Goal: Task Accomplishment & Management: Complete application form

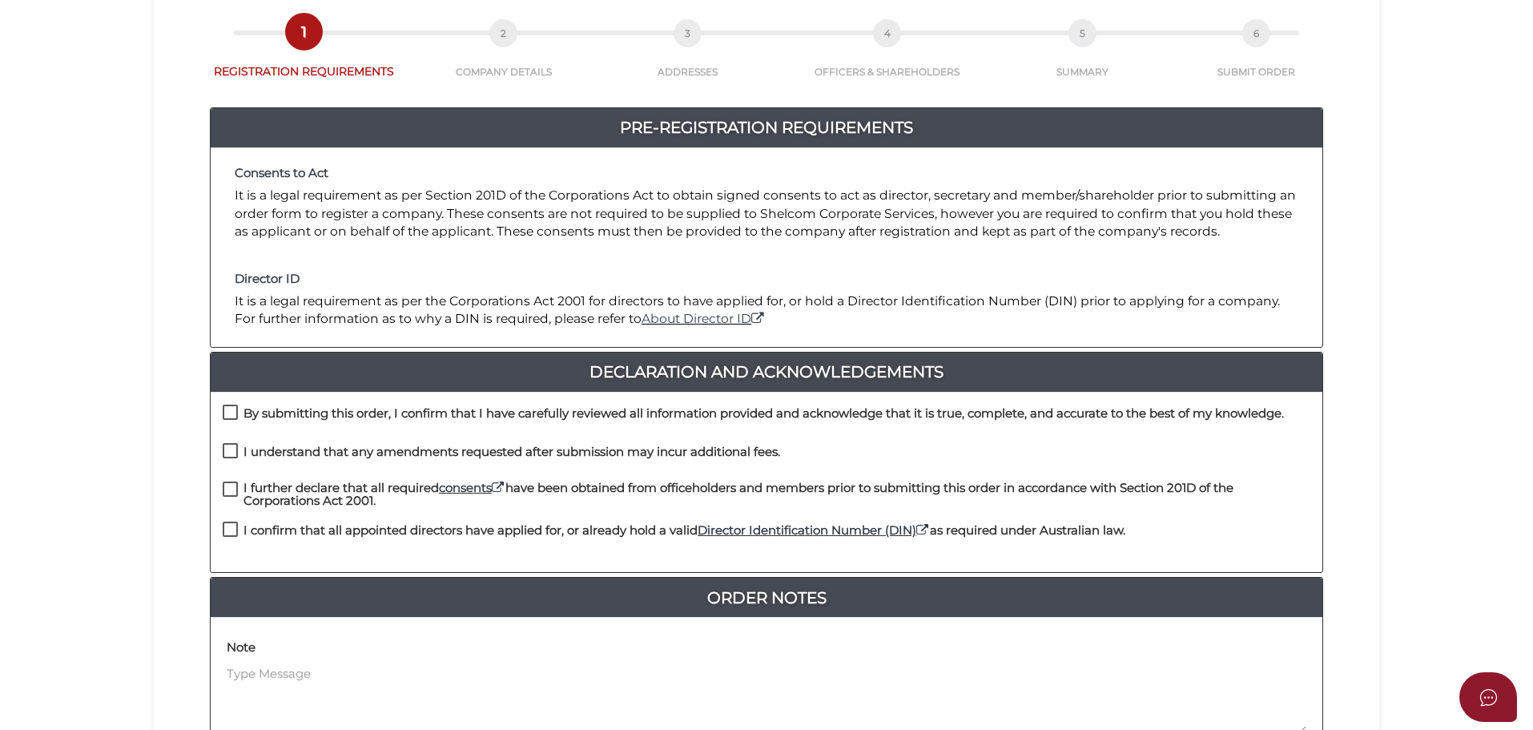
scroll to position [370, 0]
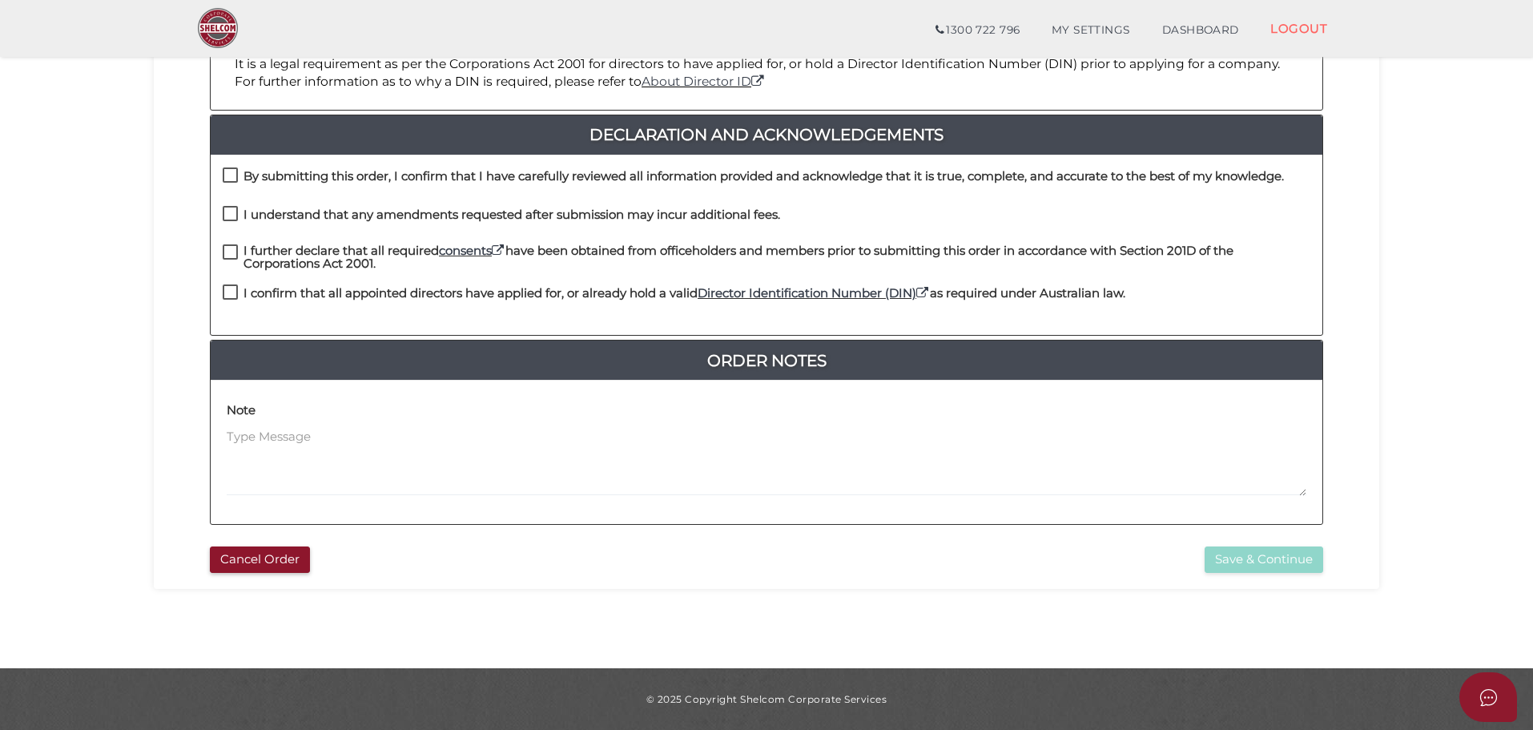
click at [233, 179] on label "By submitting this order, I confirm that I have carefully reviewed all informat…" at bounding box center [753, 180] width 1061 height 20
checkbox input "true"
click at [231, 208] on label "I understand that any amendments requested after submission may incur additiona…" at bounding box center [502, 218] width 558 height 20
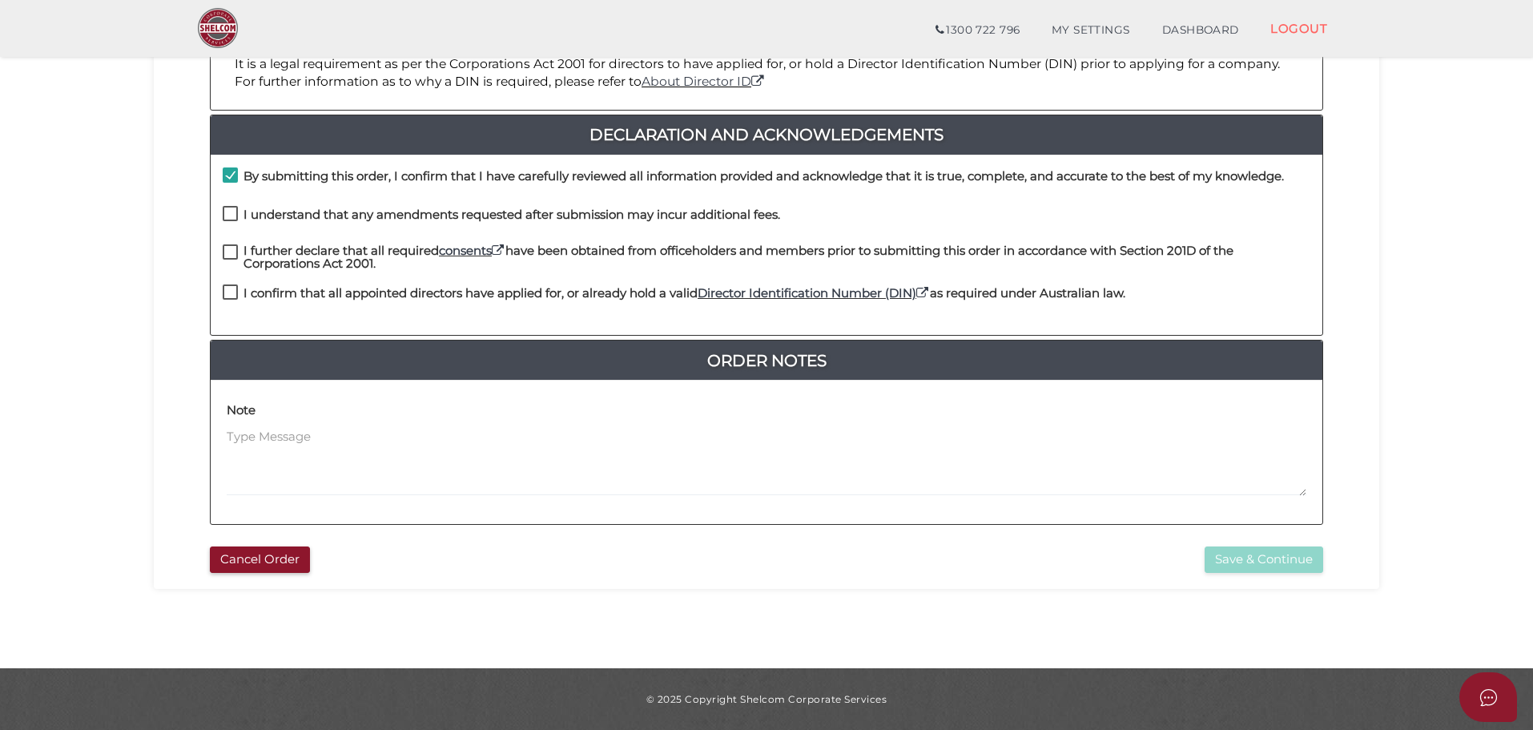
checkbox input "true"
click at [224, 252] on label "I further declare that all required consents have been obtained from officehold…" at bounding box center [767, 254] width 1088 height 20
checkbox input "true"
click at [227, 292] on label "I confirm that all appointed directors have applied for, or already hold a vali…" at bounding box center [674, 297] width 903 height 20
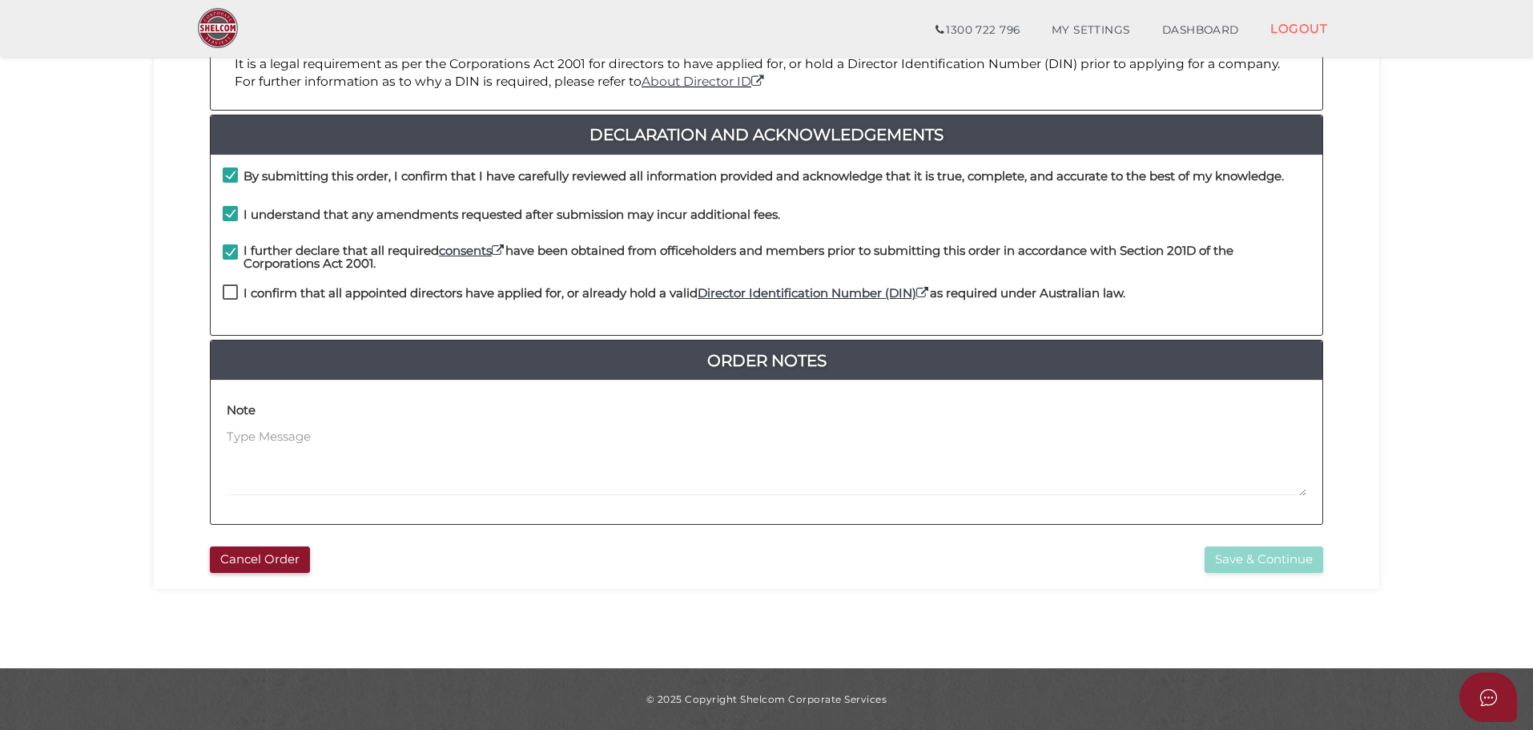
checkbox input "true"
click at [1276, 555] on button "Save & Continue" at bounding box center [1264, 559] width 119 height 26
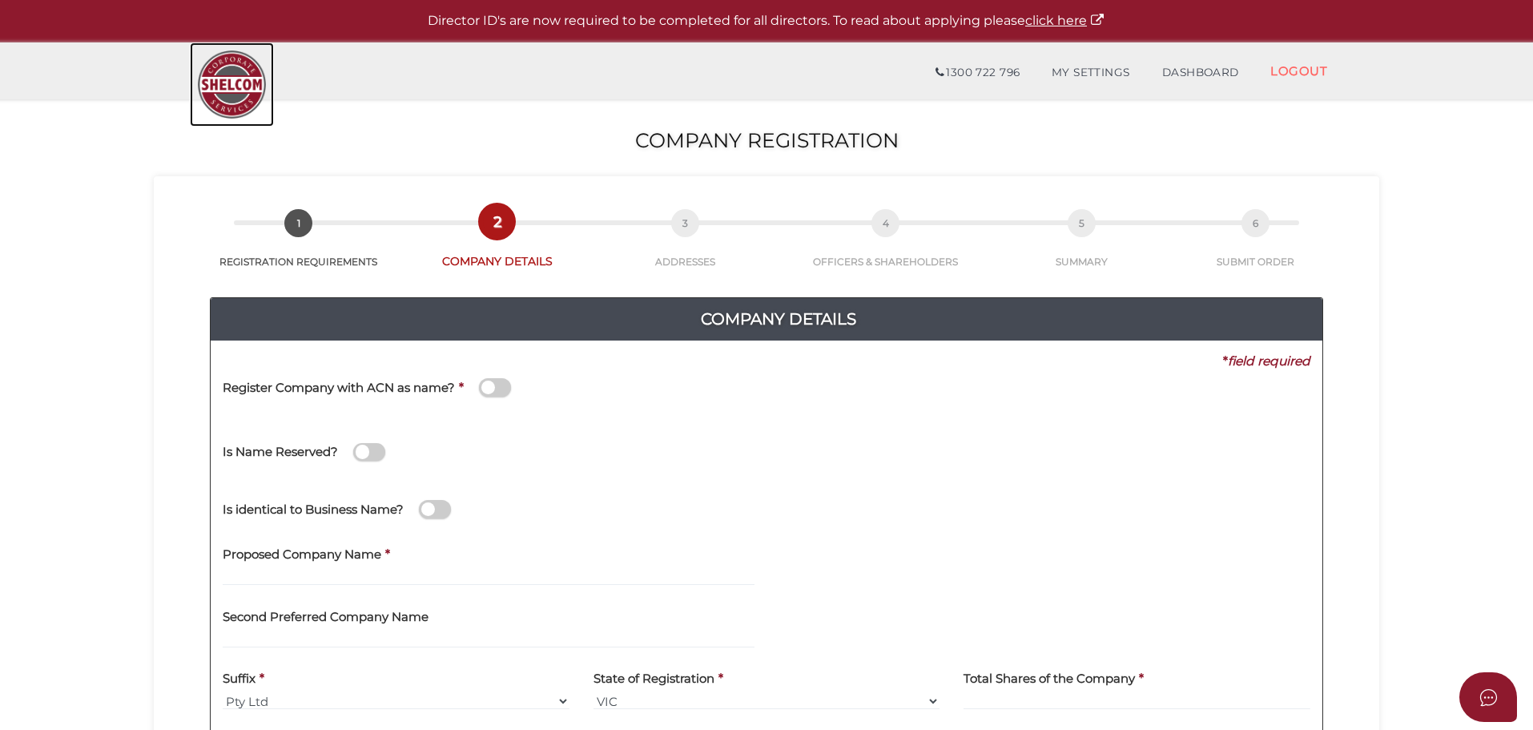
click at [244, 65] on img at bounding box center [232, 84] width 84 height 84
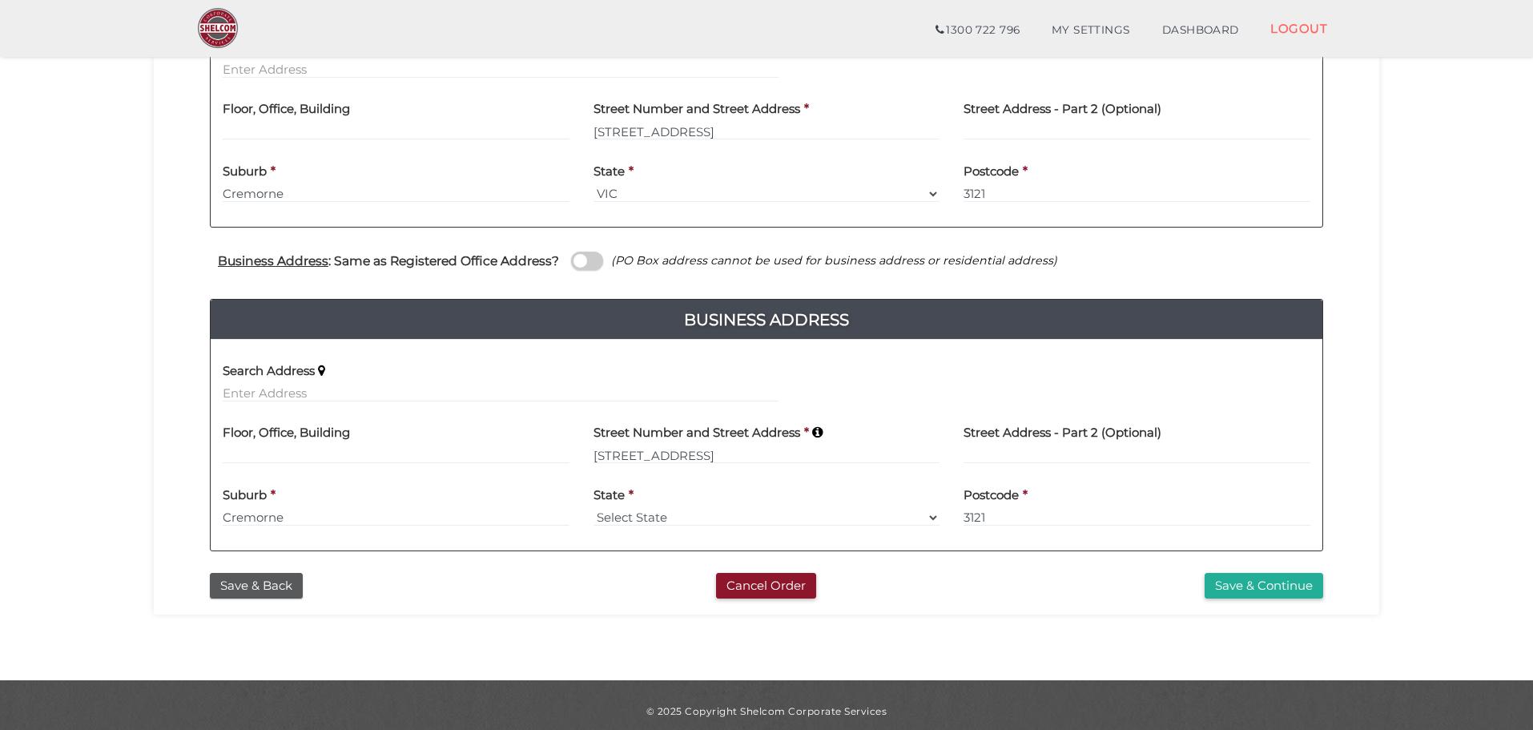
scroll to position [438, 0]
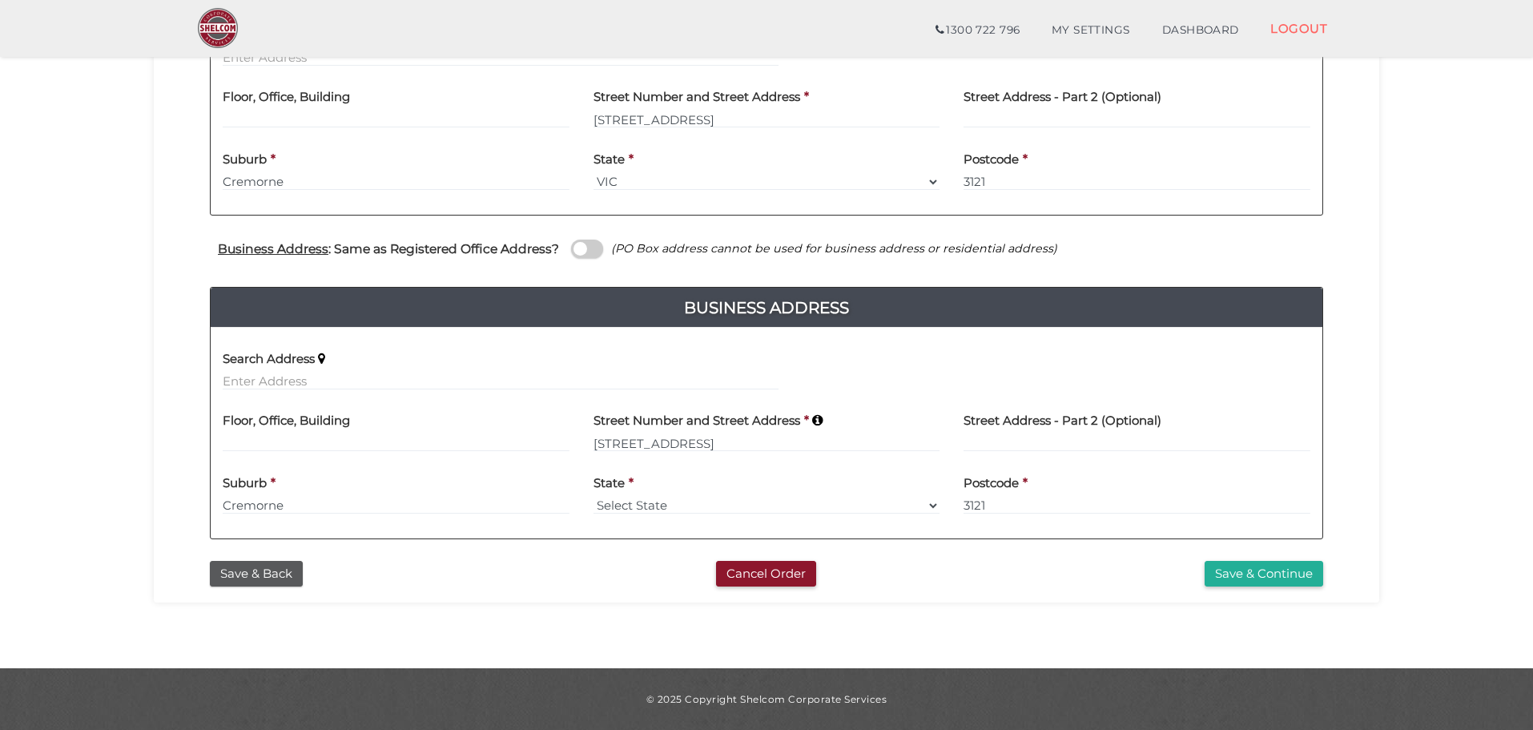
drag, startPoint x: 1245, startPoint y: 571, endPoint x: 1234, endPoint y: 566, distance: 12.2
click at [1245, 571] on button "Save & Continue" at bounding box center [1264, 574] width 119 height 26
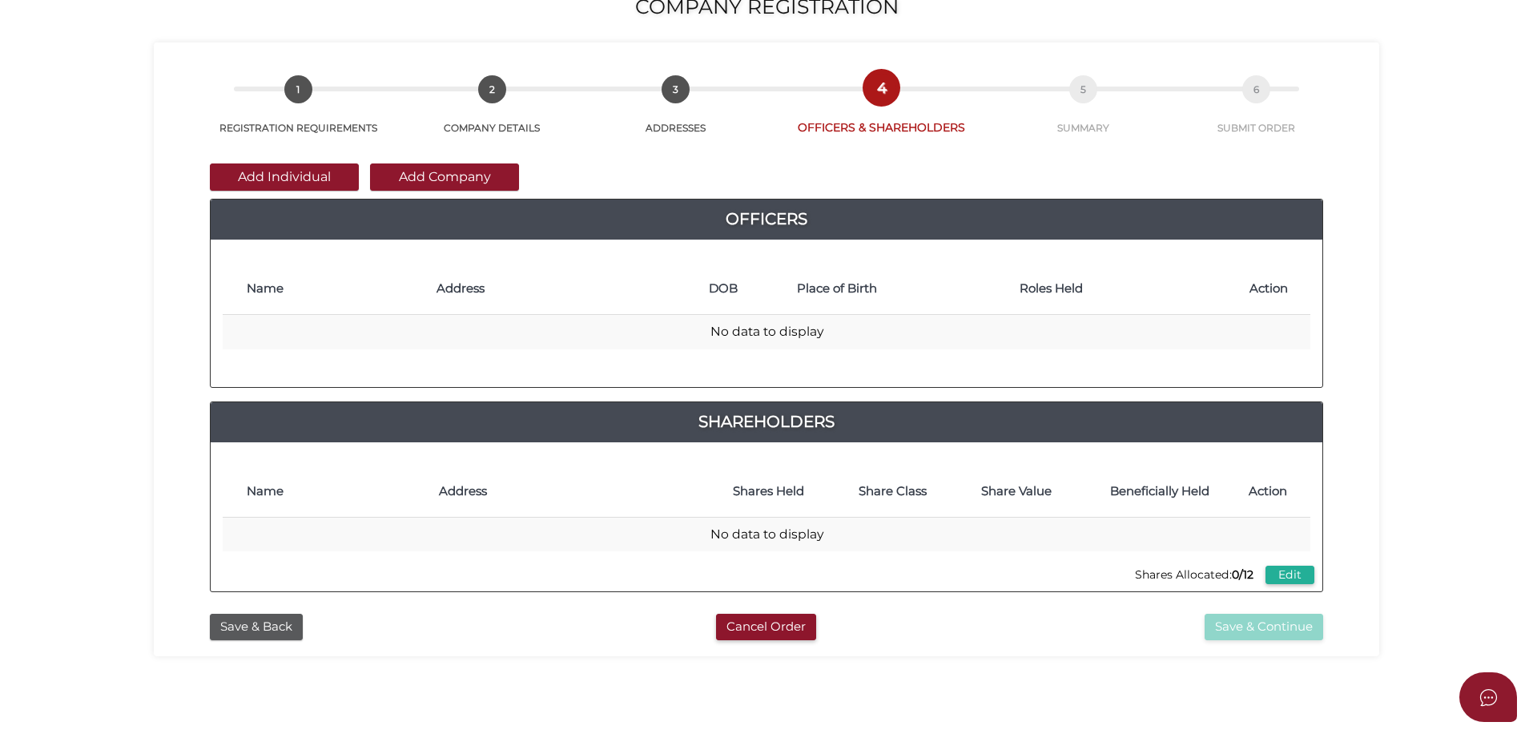
scroll to position [370, 0]
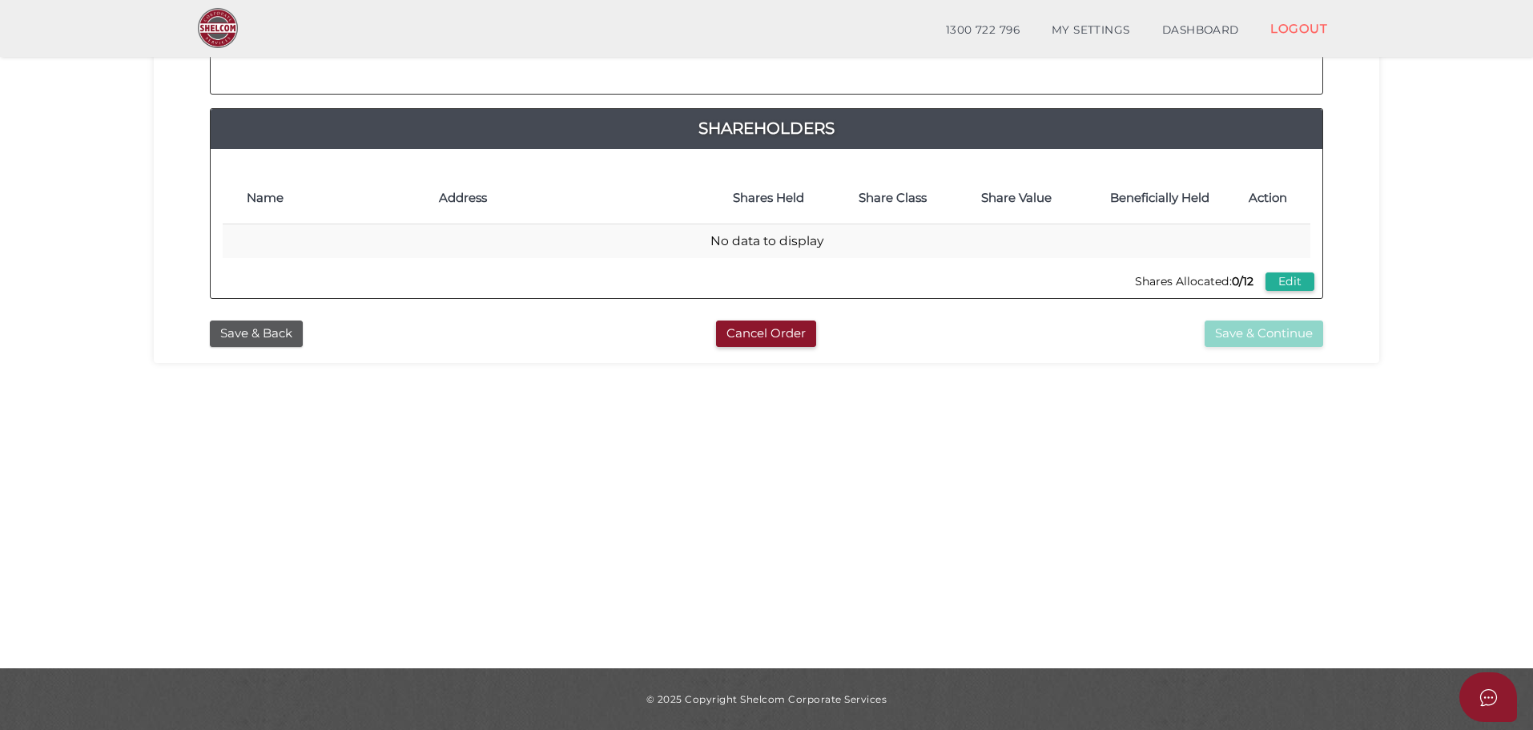
click at [267, 342] on button "Save & Back" at bounding box center [256, 333] width 93 height 26
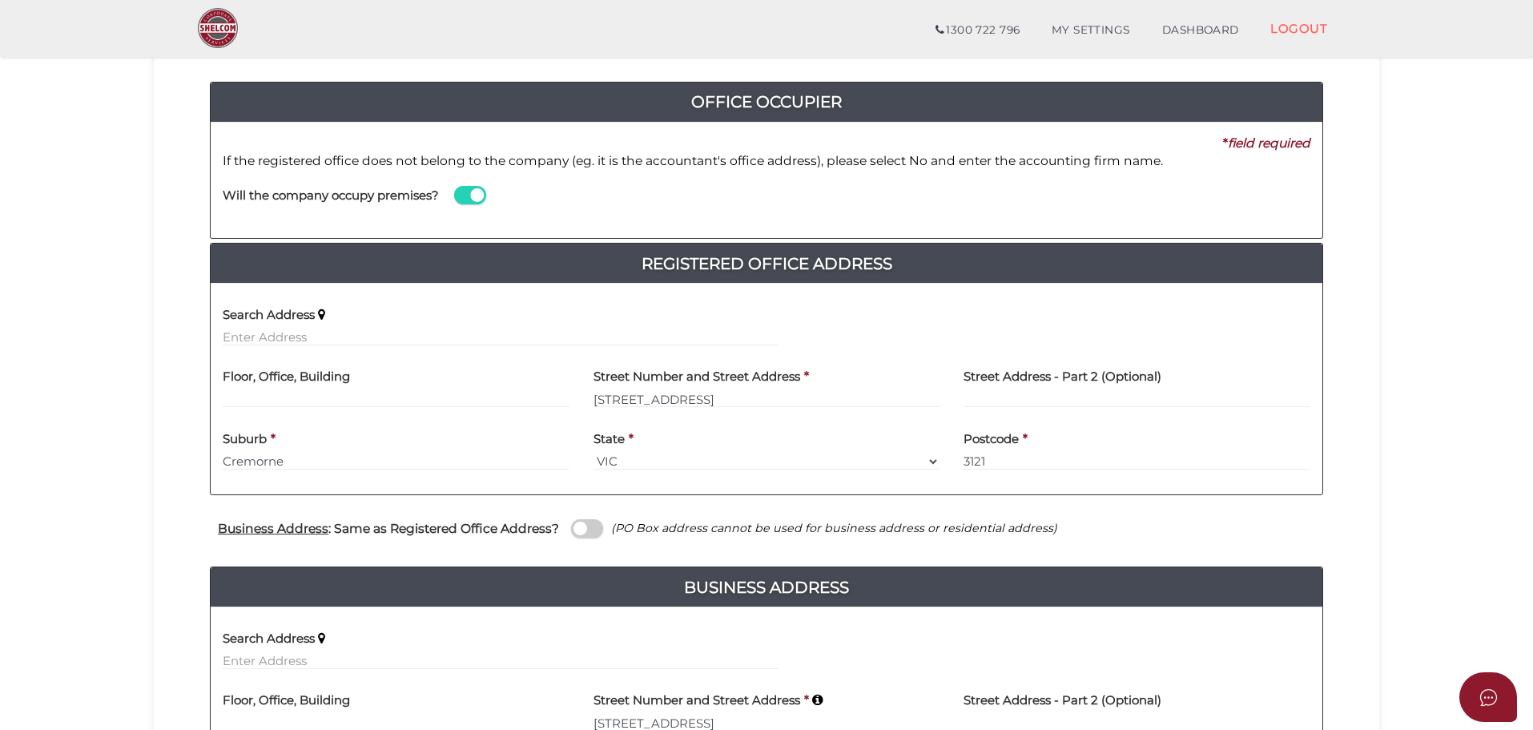
scroll to position [438, 0]
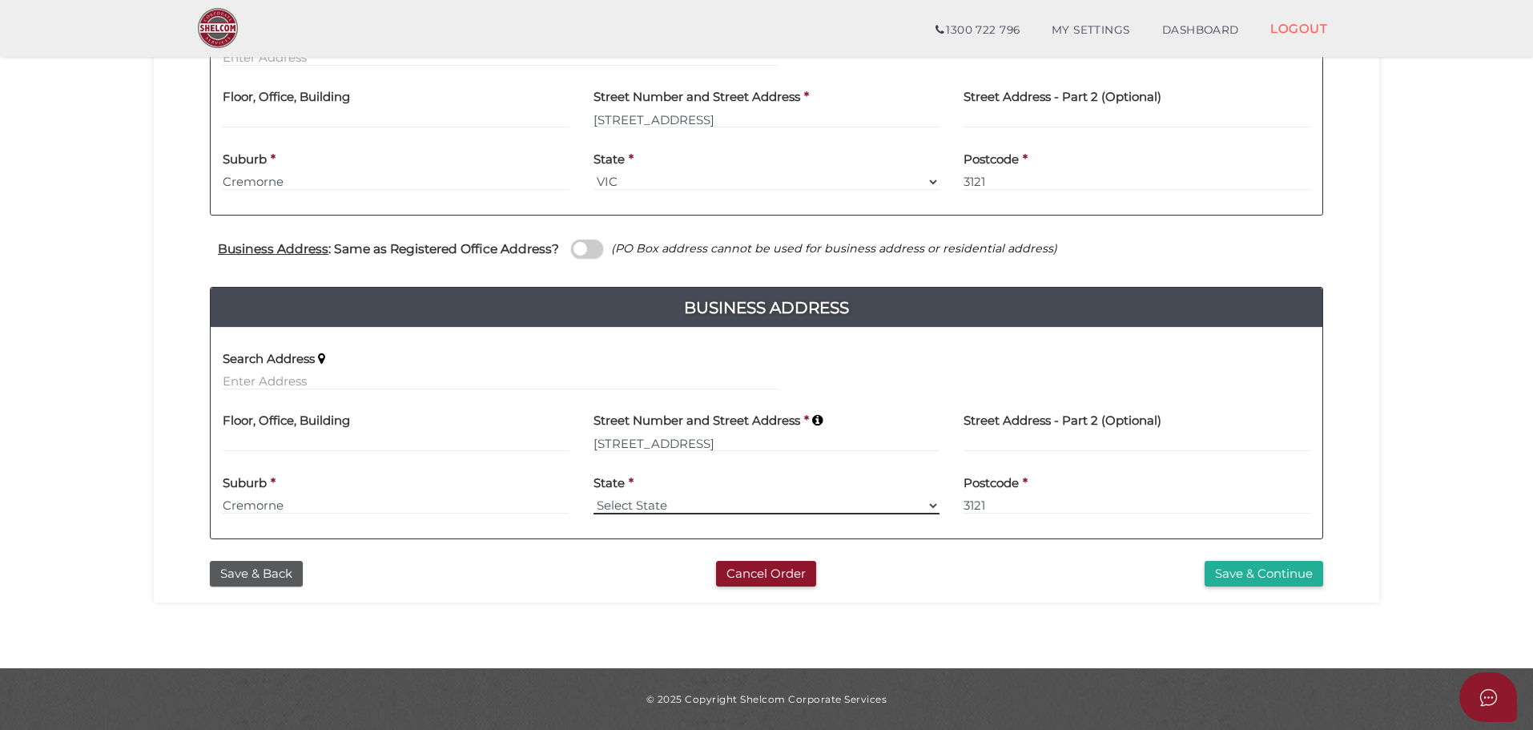
click at [664, 503] on select "Select State VIC ACT NSW NT QLD TAS WA SA" at bounding box center [767, 506] width 347 height 18
select select "VIC"
click at [594, 497] on select "Select State VIC ACT NSW NT QLD TAS WA SA" at bounding box center [767, 506] width 347 height 18
click at [151, 379] on section "Company Registration ac2c492b9f21e894084390b9c3e94020 1 REGISTRATION REQUIREMEN…" at bounding box center [766, 136] width 1533 height 1064
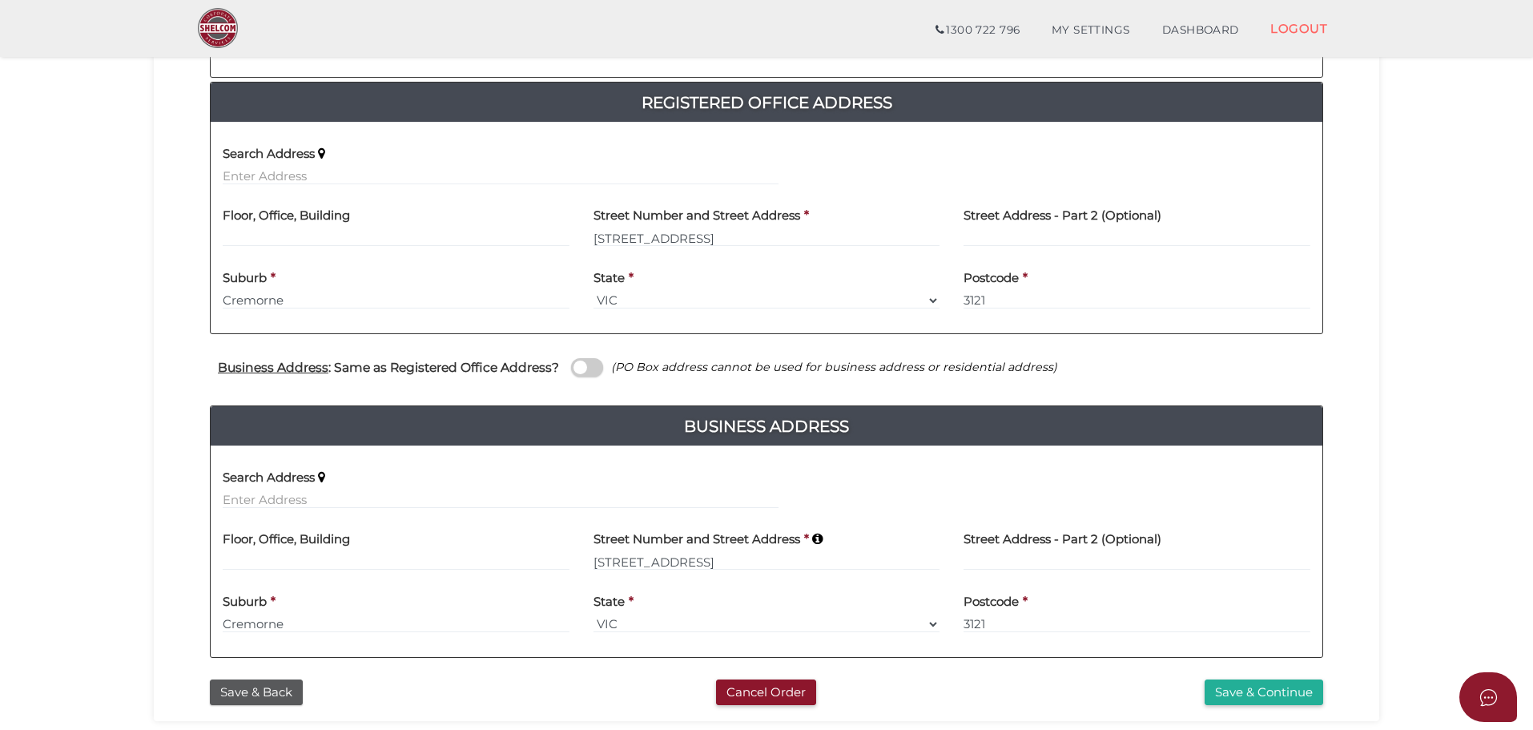
scroll to position [320, 0]
click at [1226, 697] on button "Save & Continue" at bounding box center [1264, 691] width 119 height 26
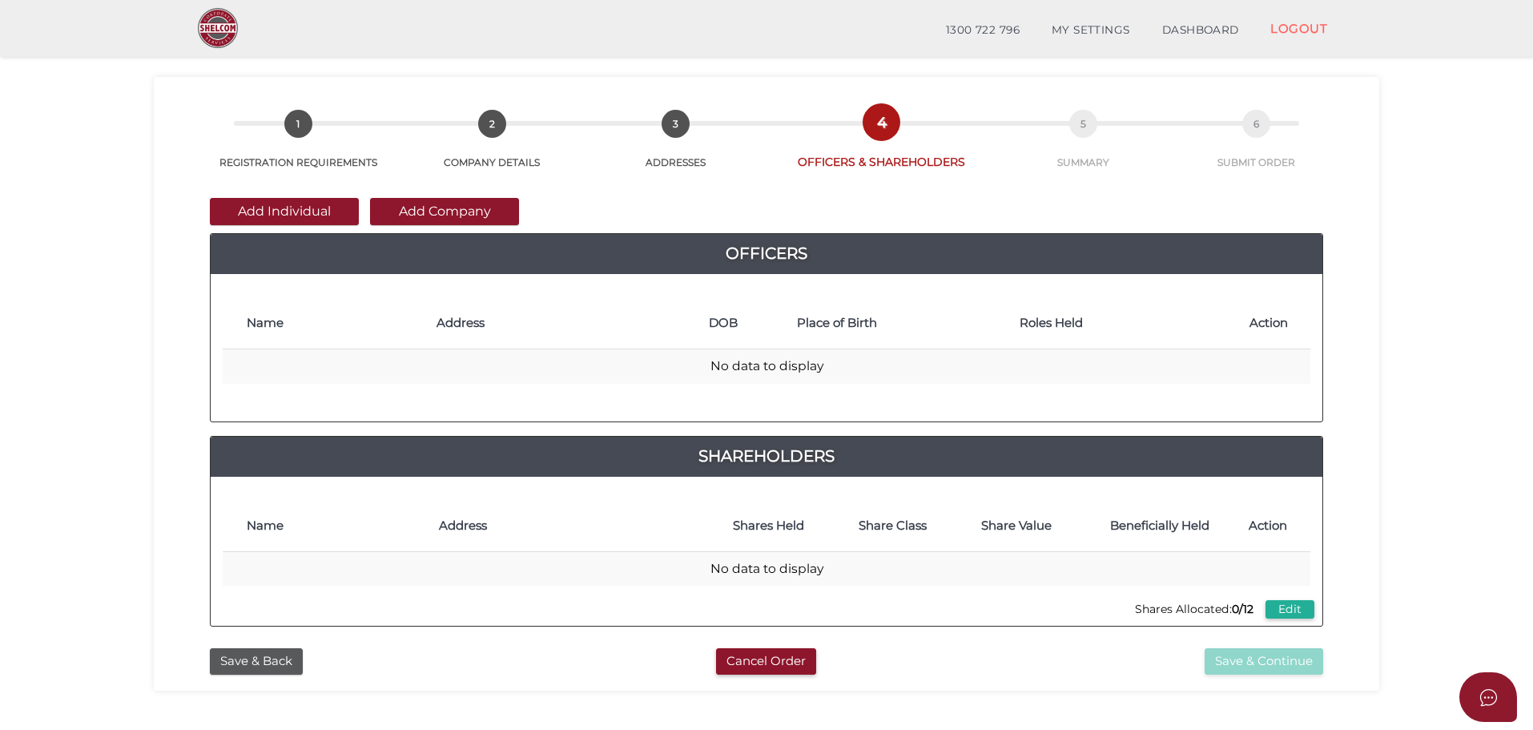
scroll to position [160, 0]
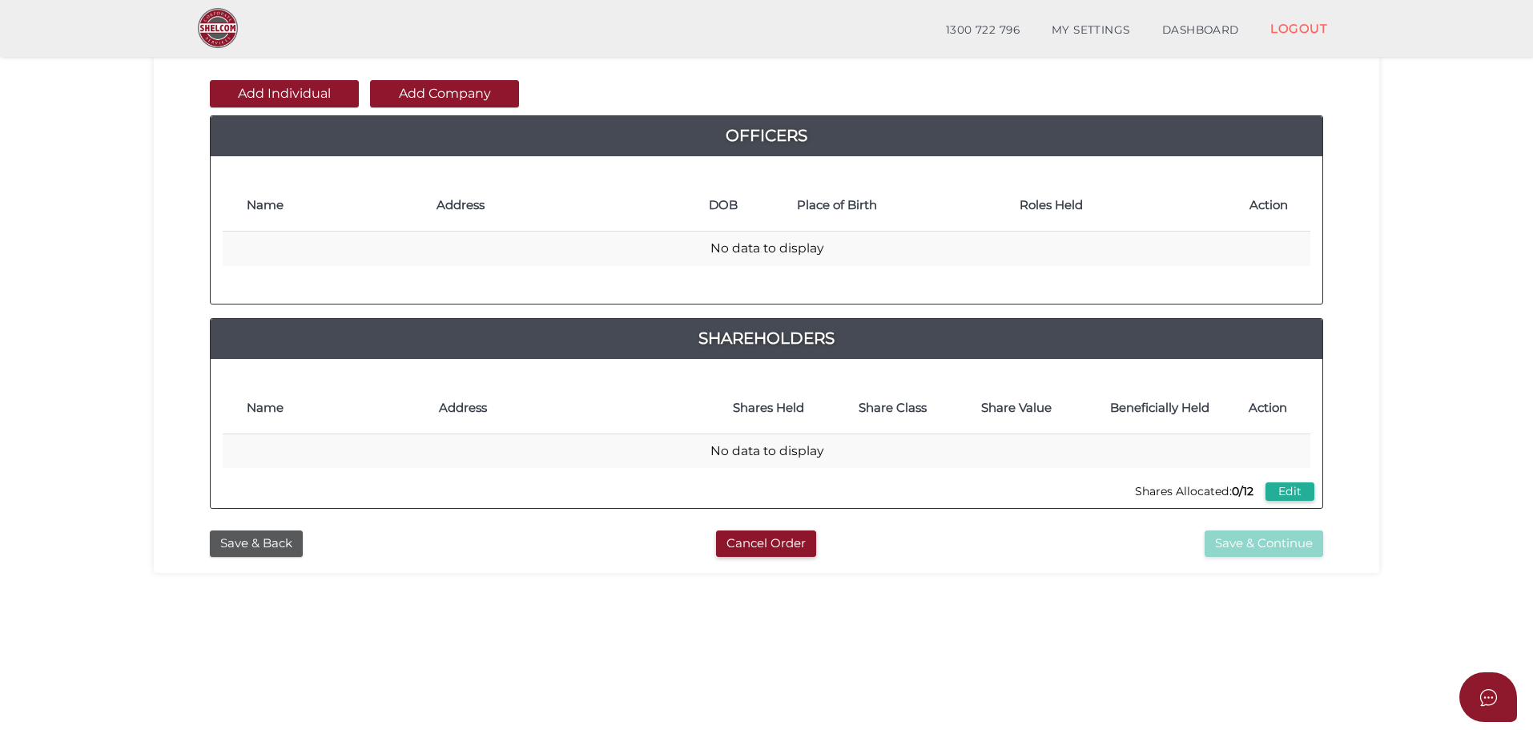
click at [299, 92] on button "Add Individual" at bounding box center [284, 93] width 149 height 27
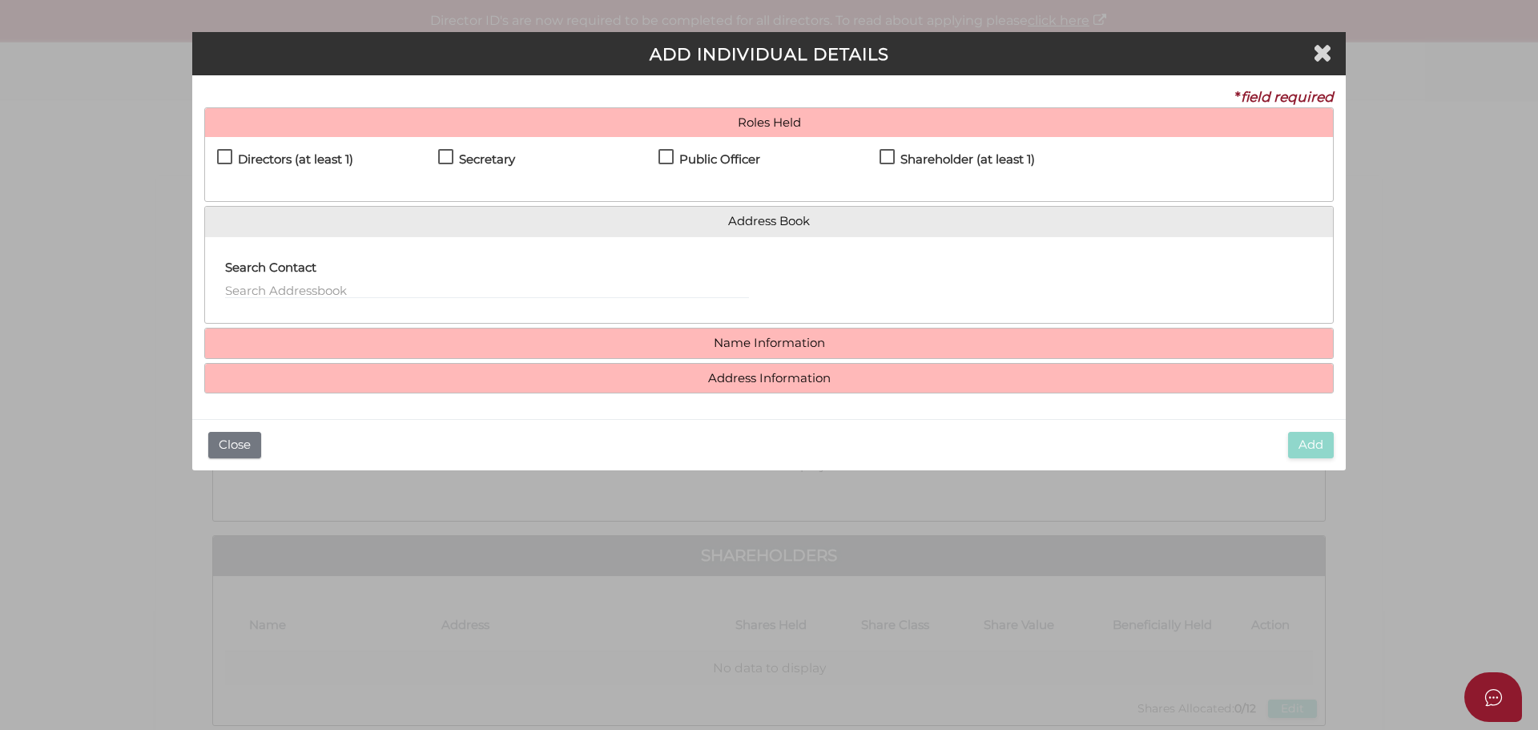
drag, startPoint x: 221, startPoint y: 159, endPoint x: 260, endPoint y: 195, distance: 52.2
click at [221, 159] on label "Directors (at least 1)" at bounding box center [285, 163] width 136 height 20
checkbox input "true"
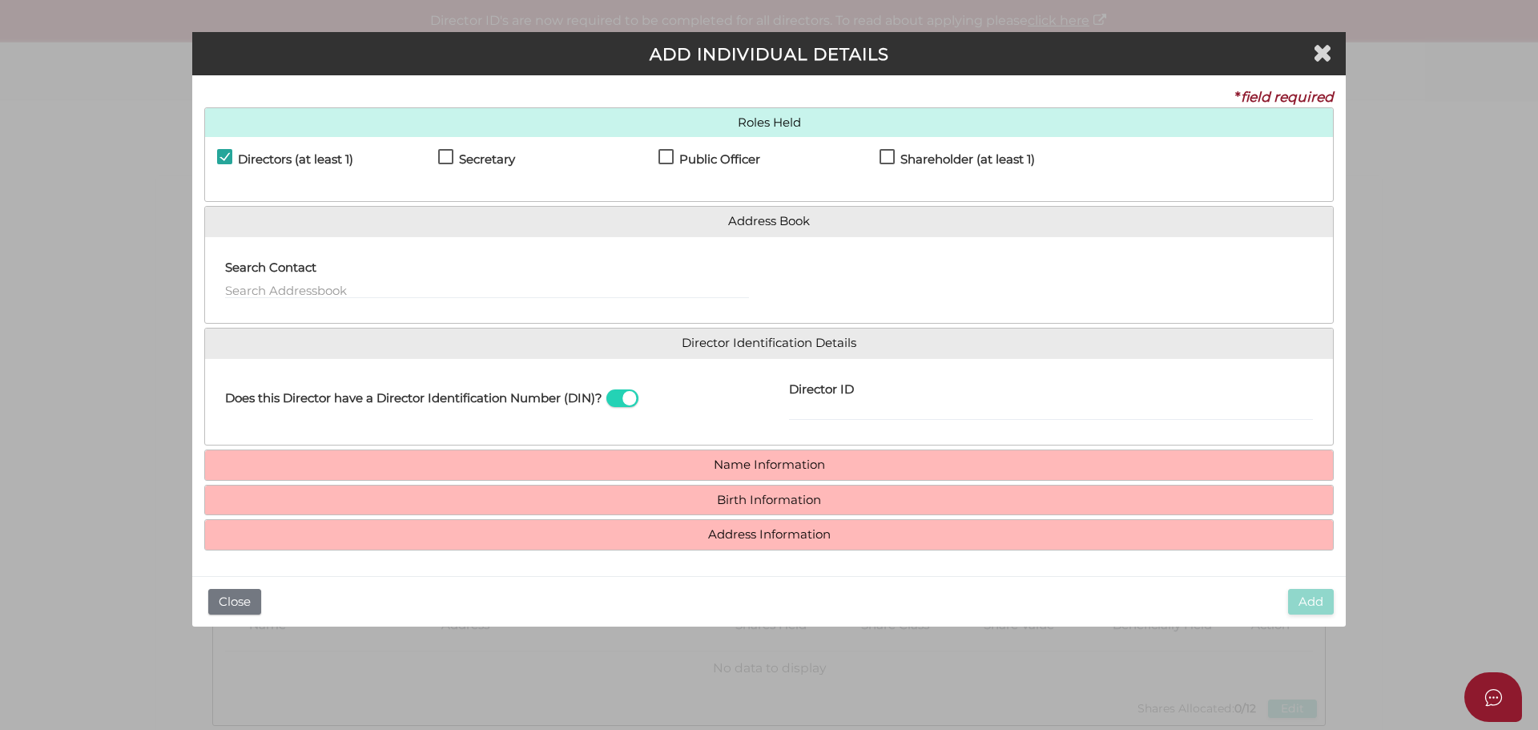
click at [894, 158] on label "Shareholder (at least 1)" at bounding box center [957, 163] width 155 height 20
checkbox input "true"
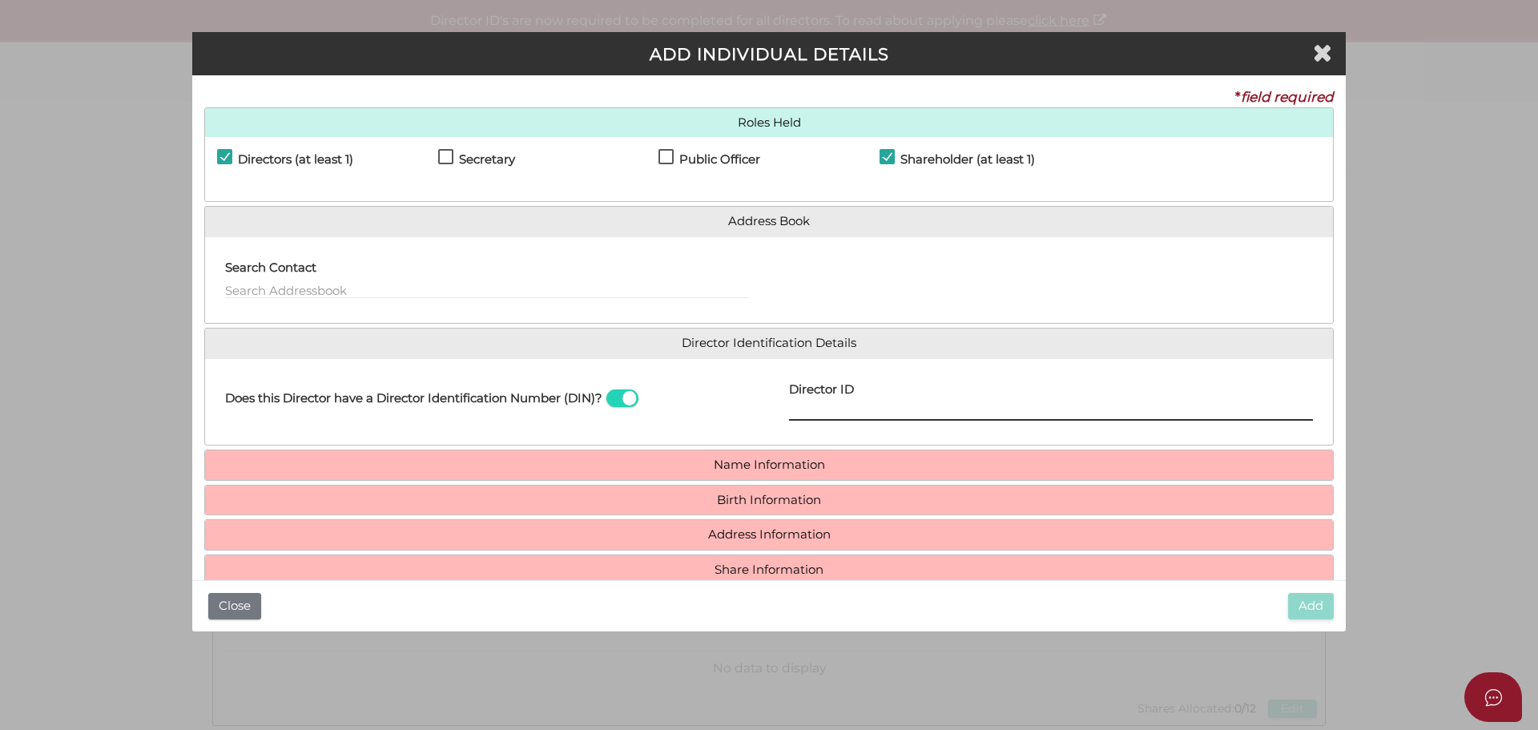
click at [839, 409] on input "Director ID" at bounding box center [1051, 412] width 524 height 18
paste input "036665593717939"
type input "036665593717939"
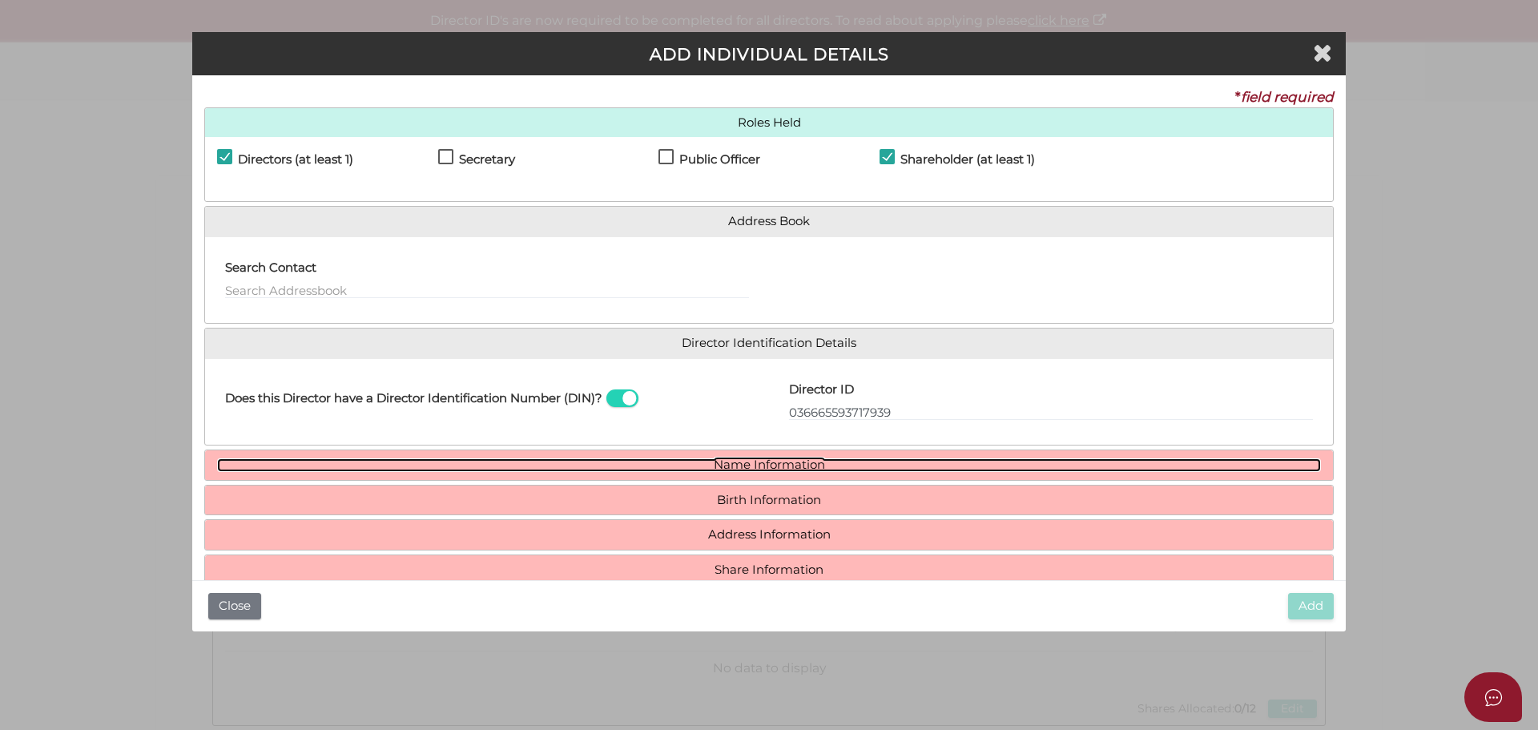
click at [793, 458] on link "Name Information" at bounding box center [769, 465] width 1104 height 14
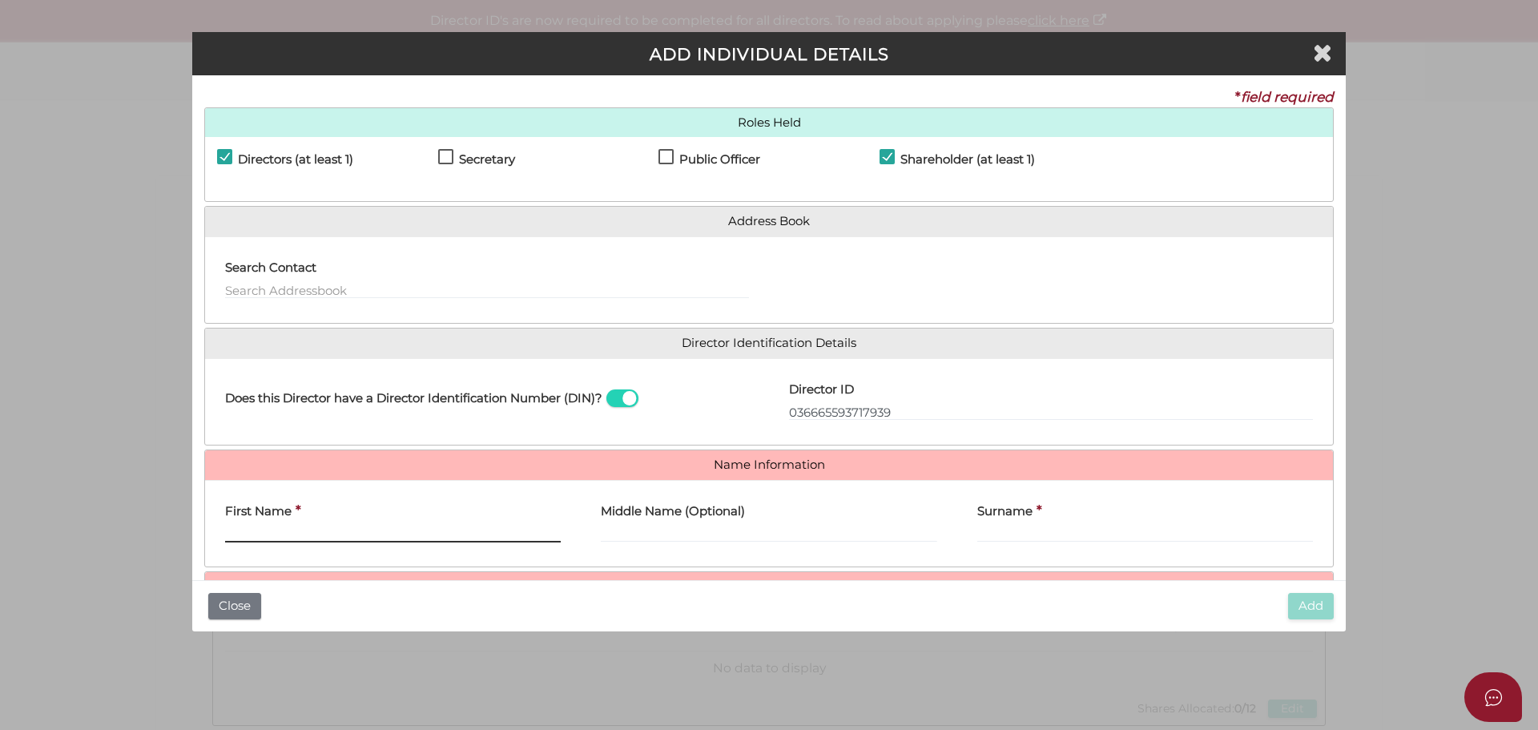
click at [319, 531] on input "First Name" at bounding box center [393, 534] width 336 height 18
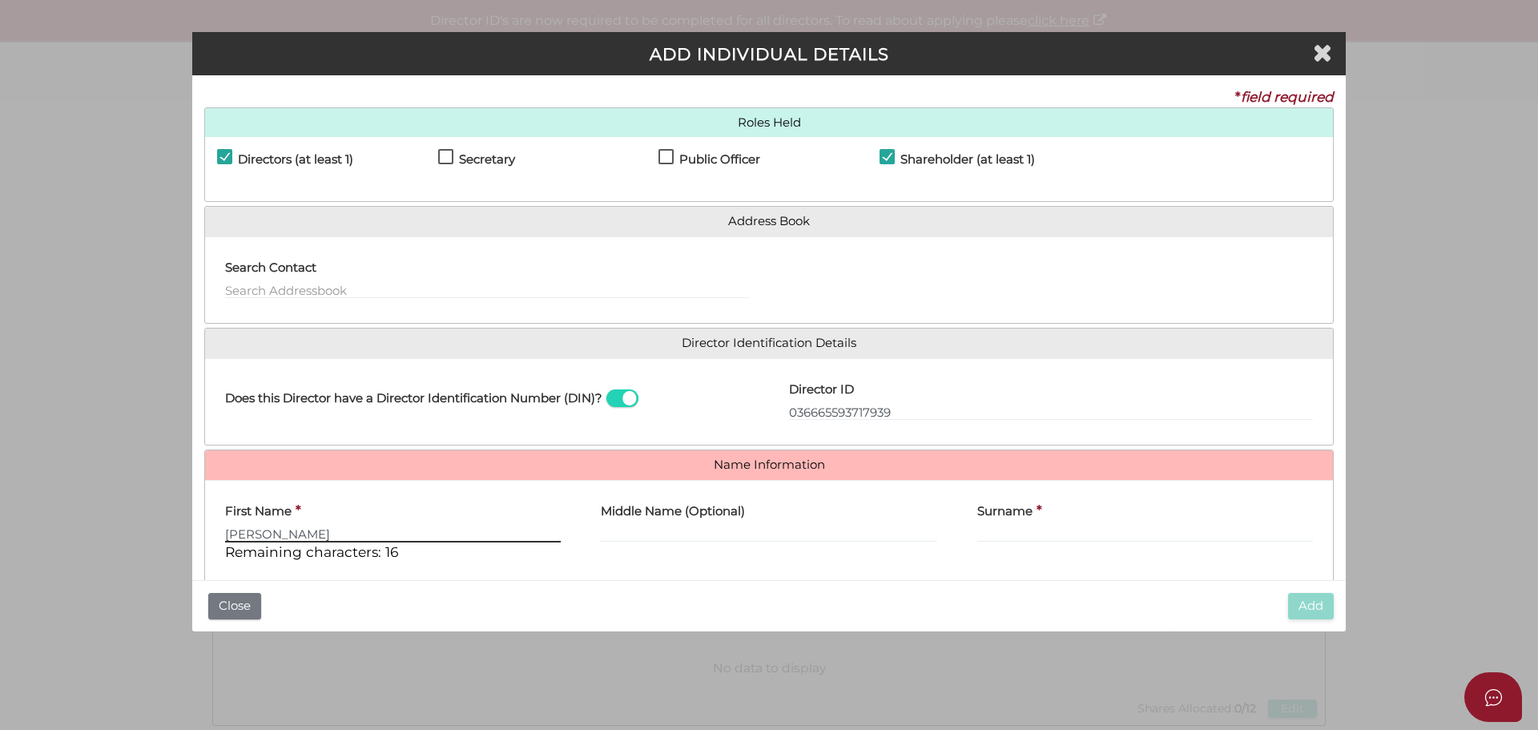
type input "JETT"
click at [1008, 535] on input "Surname" at bounding box center [1145, 534] width 336 height 18
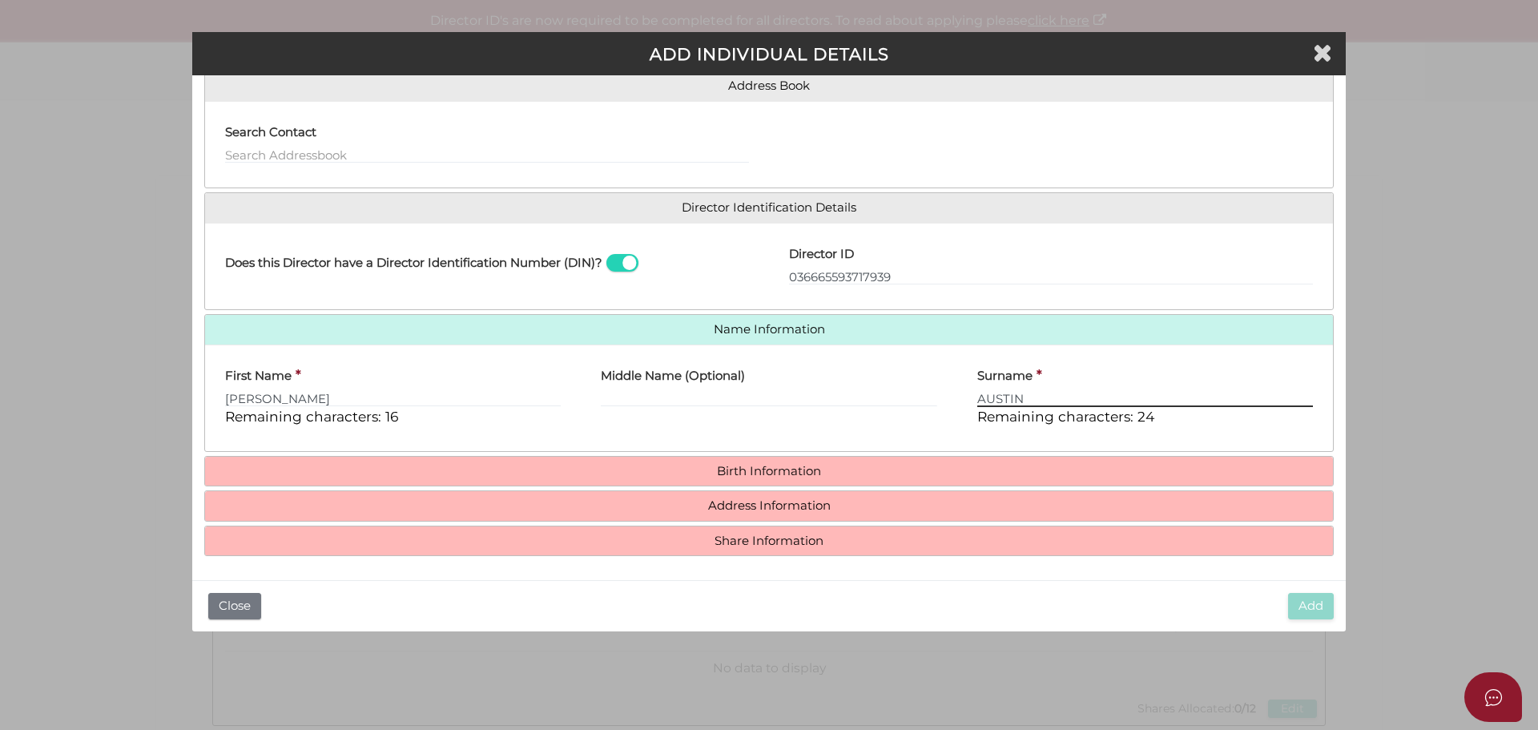
scroll to position [137, 0]
type input "AUSTIN"
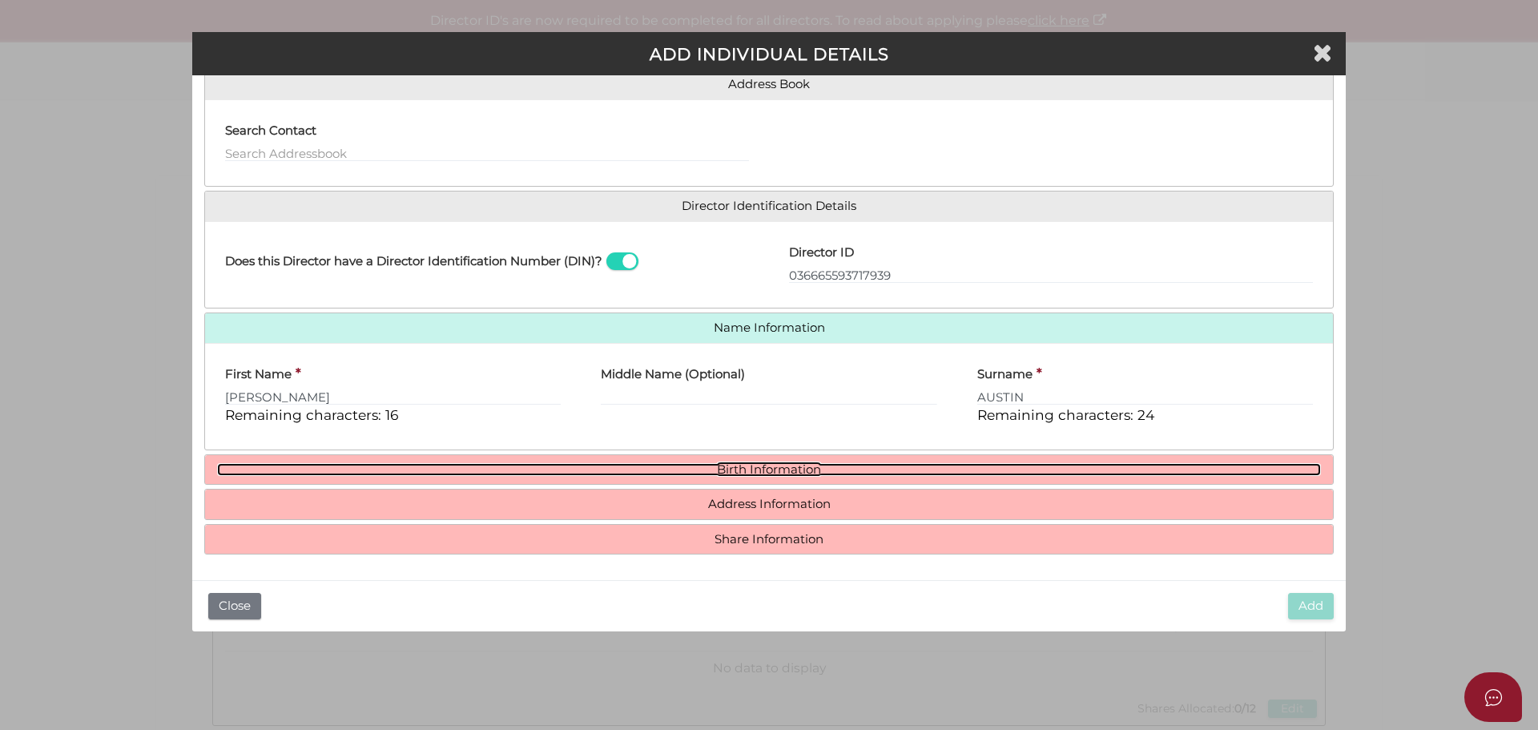
click at [735, 469] on link "Birth Information" at bounding box center [769, 470] width 1104 height 14
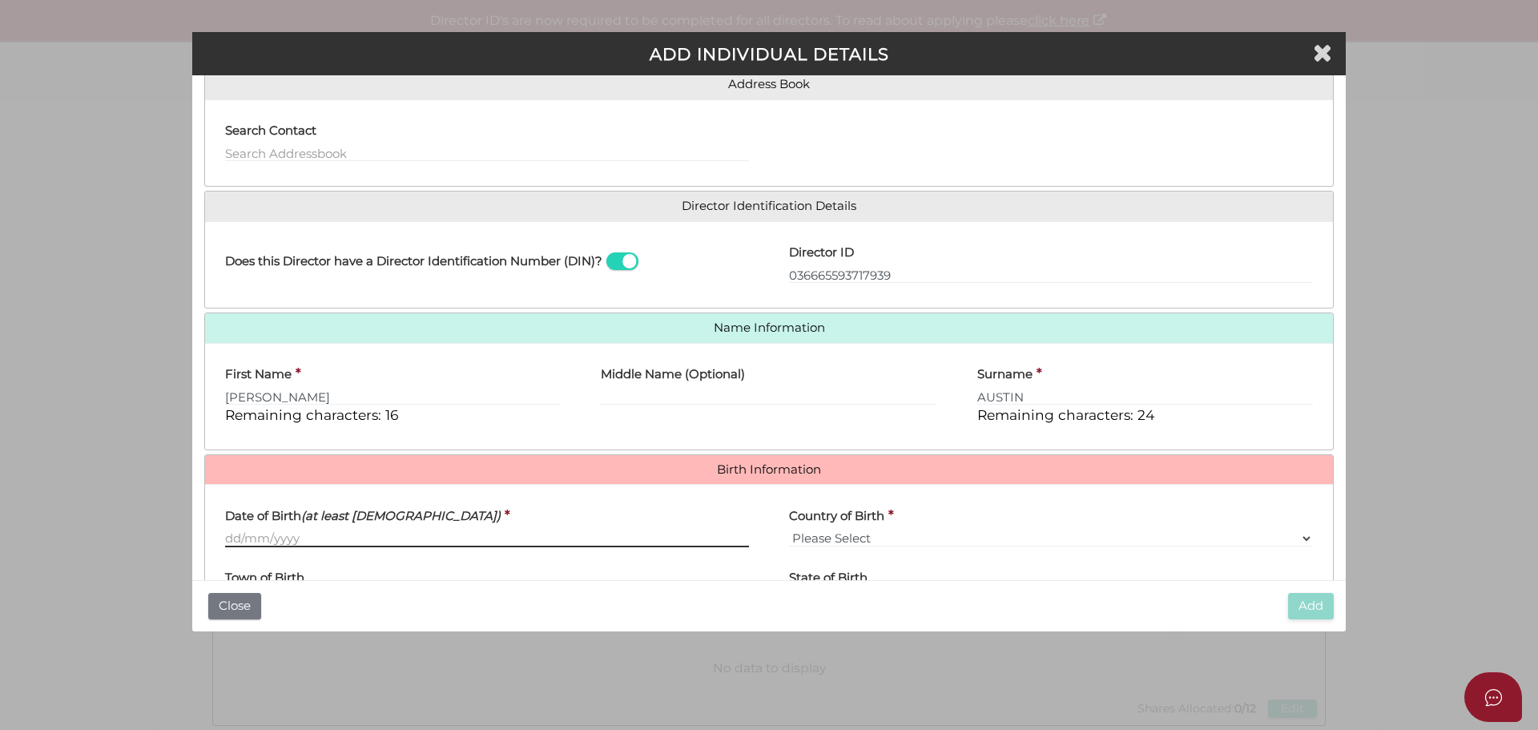
click at [380, 533] on input "Date of Birth (at least 18 years old)" at bounding box center [487, 538] width 524 height 18
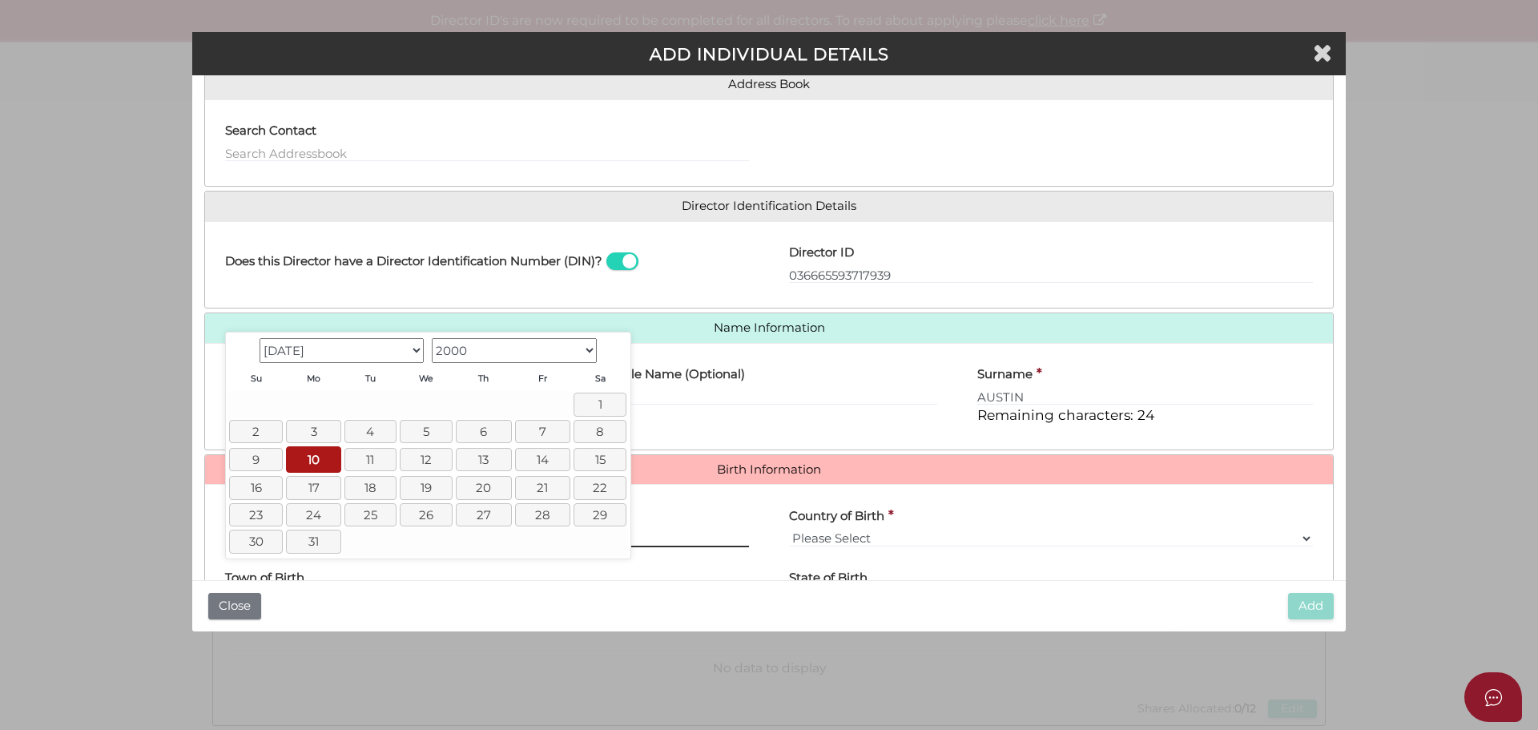
type input "[DATE]"
click at [583, 351] on select "1900 1901 1902 1903 1904 1905 1906 1907 1908 1909 1910 1911 1912 1913 1914 1915…" at bounding box center [514, 350] width 165 height 25
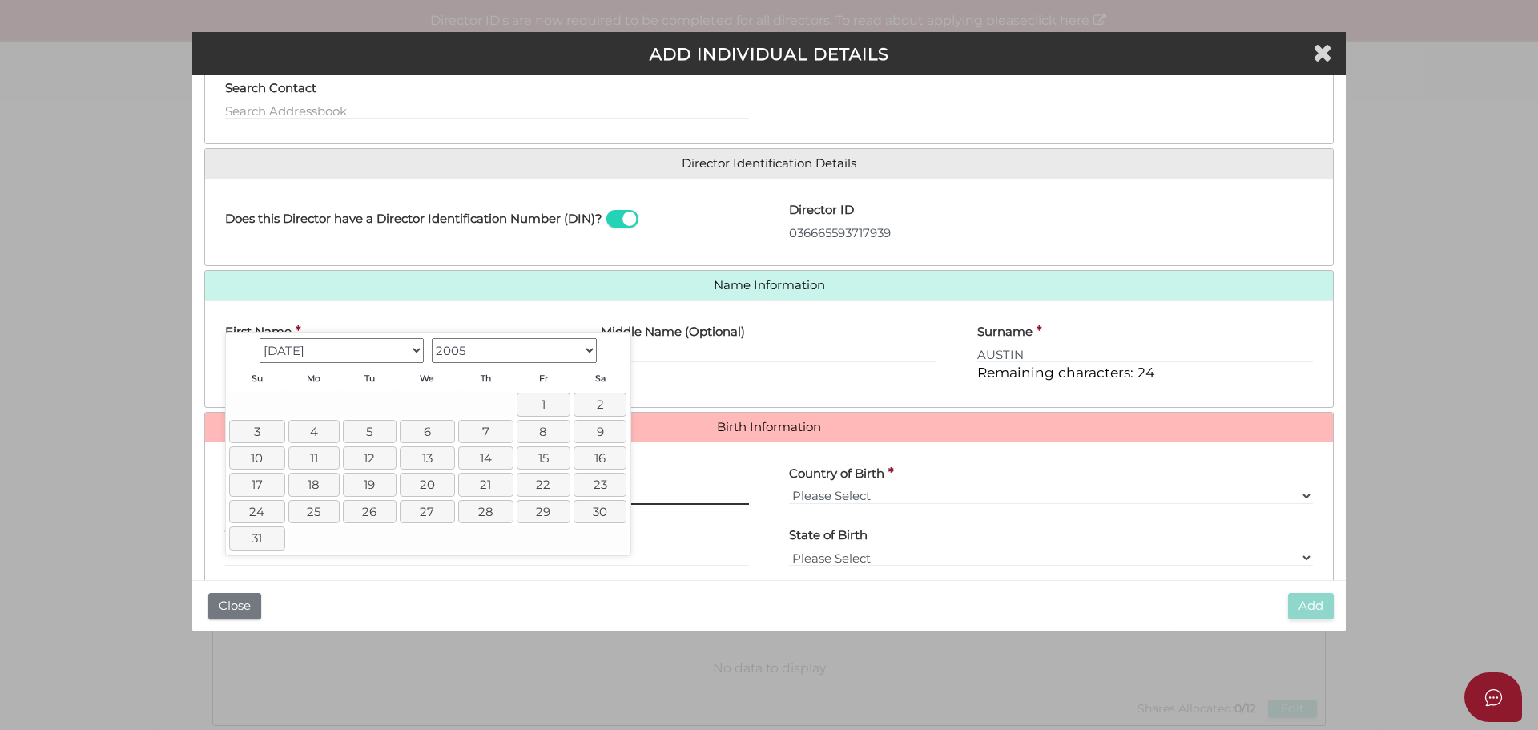
scroll to position [217, 0]
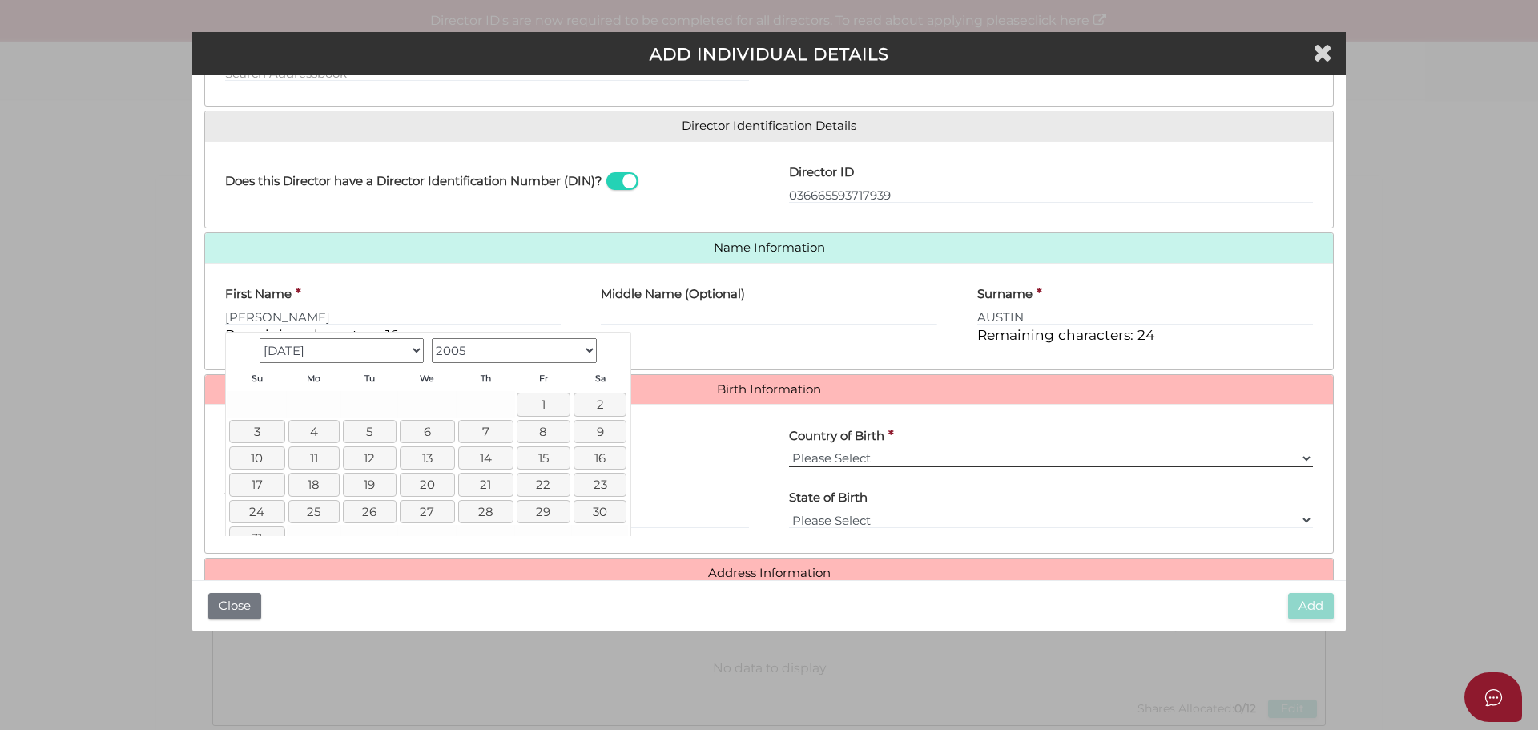
click at [840, 454] on select "Please Select v Australia Afghanistan Albania Algeria American Samoa Andorra An…" at bounding box center [1051, 458] width 524 height 18
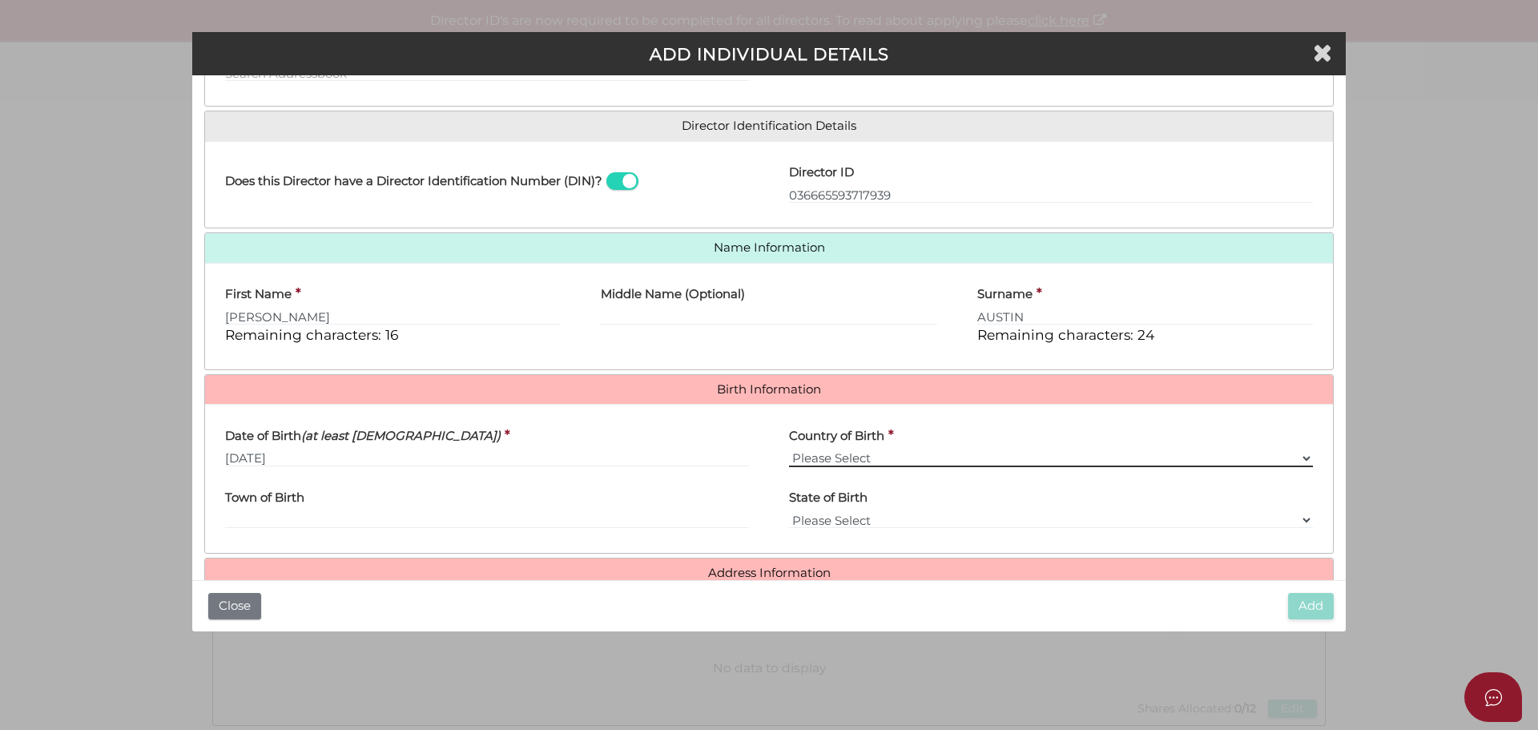
select select "[GEOGRAPHIC_DATA]"
click at [789, 449] on select "Please Select v Australia Afghanistan Albania Algeria American Samoa Andorra An…" at bounding box center [1051, 458] width 524 height 18
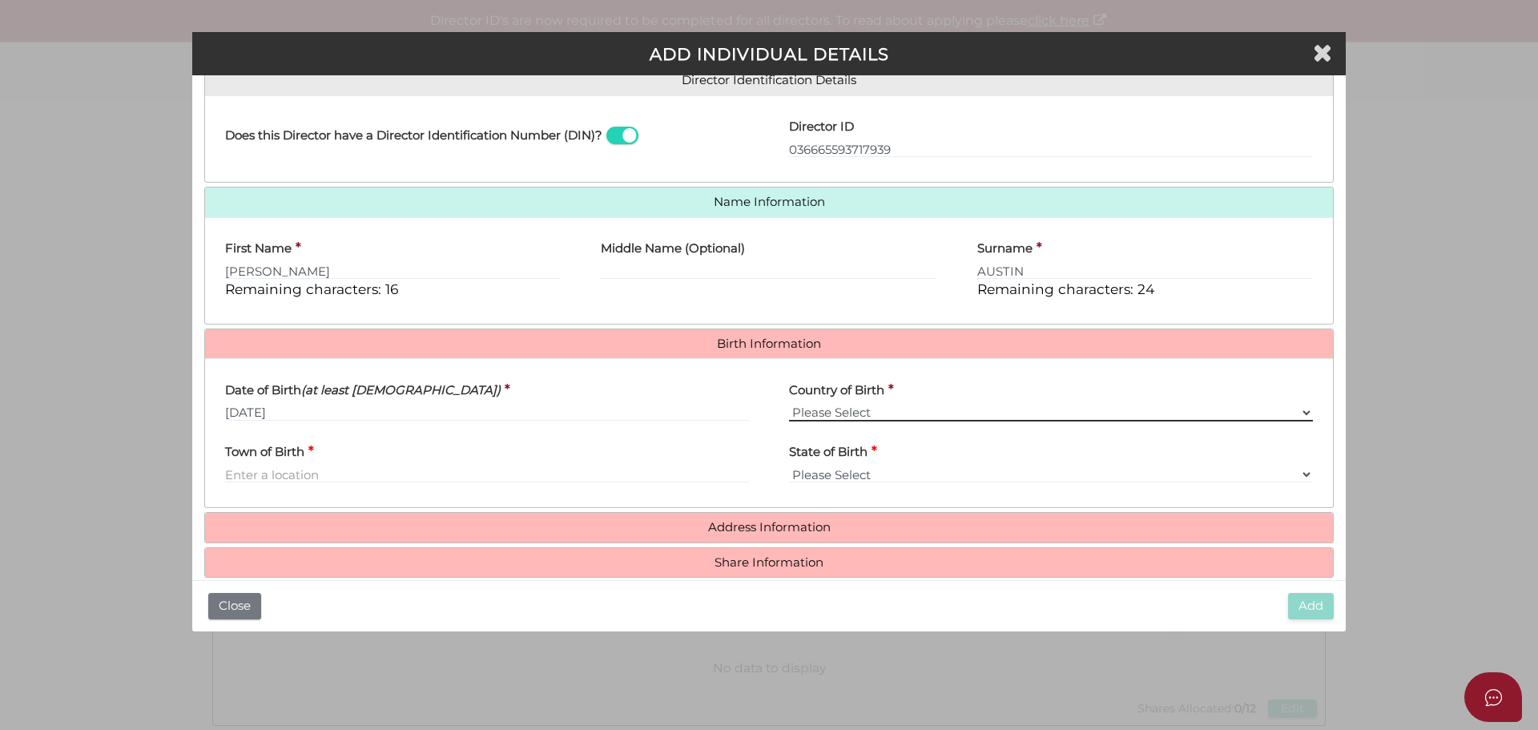
scroll to position [286, 0]
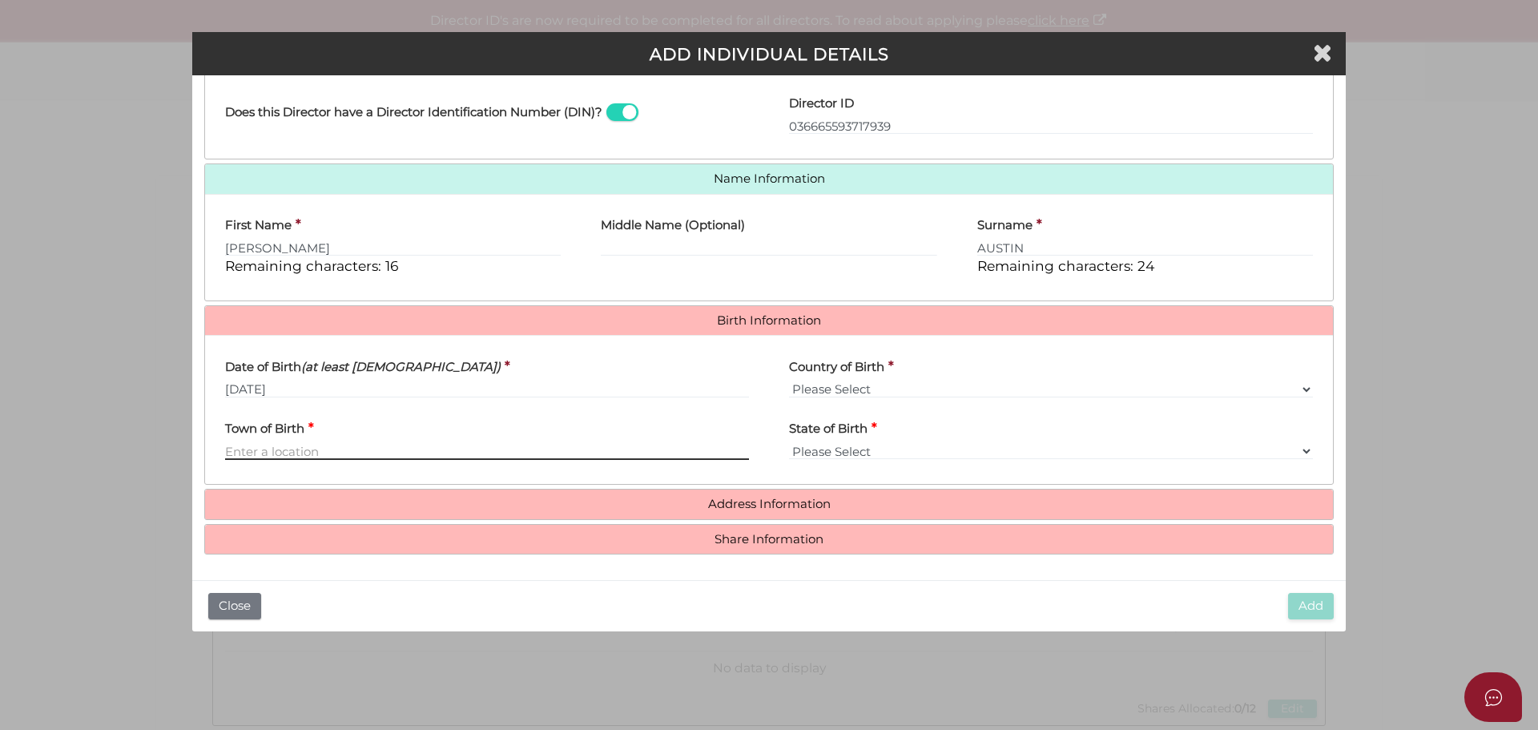
click at [312, 449] on input "Town of Birth" at bounding box center [487, 451] width 524 height 18
type input "D"
type input "Fitzroy"
select select "VIC"
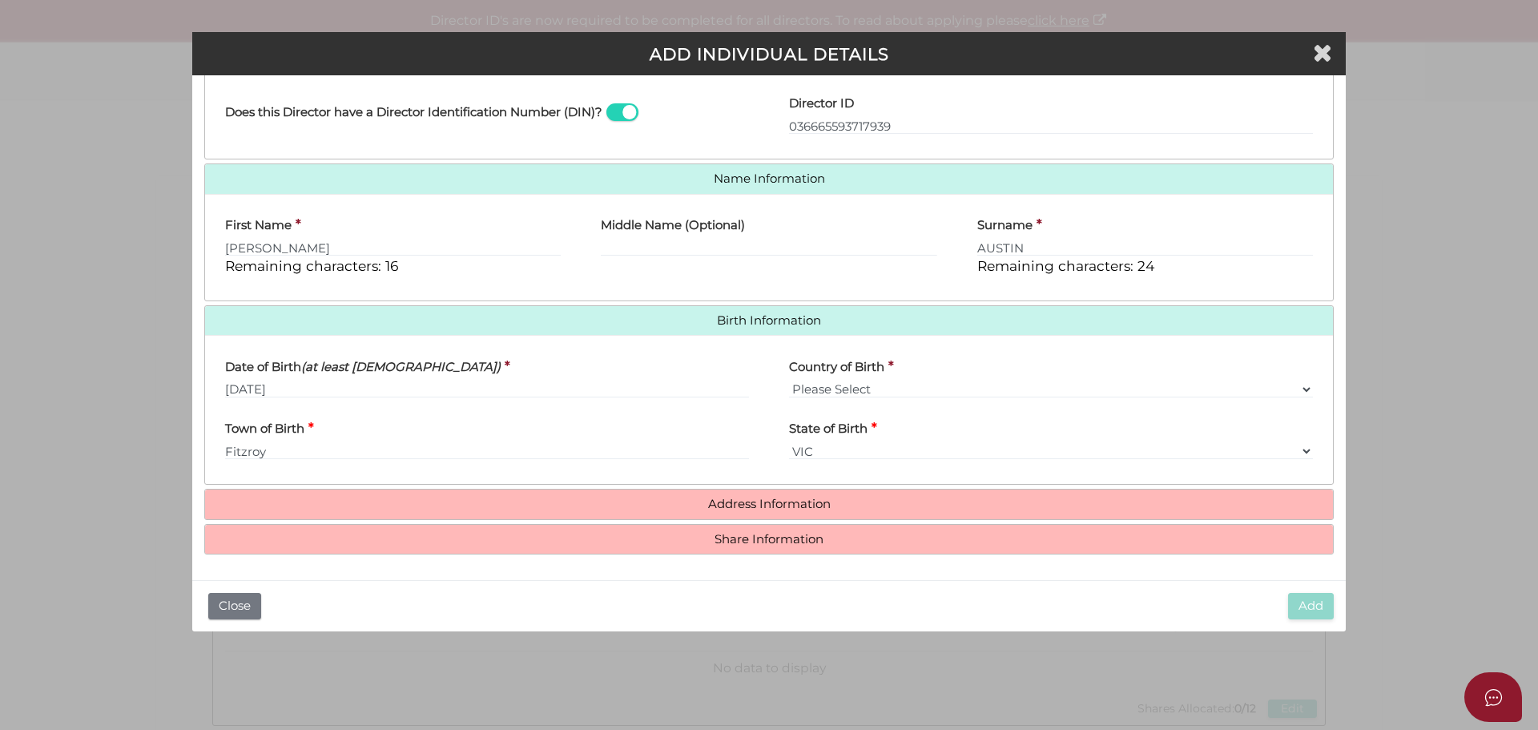
click at [747, 493] on h4 "Address Information" at bounding box center [769, 504] width 1128 height 30
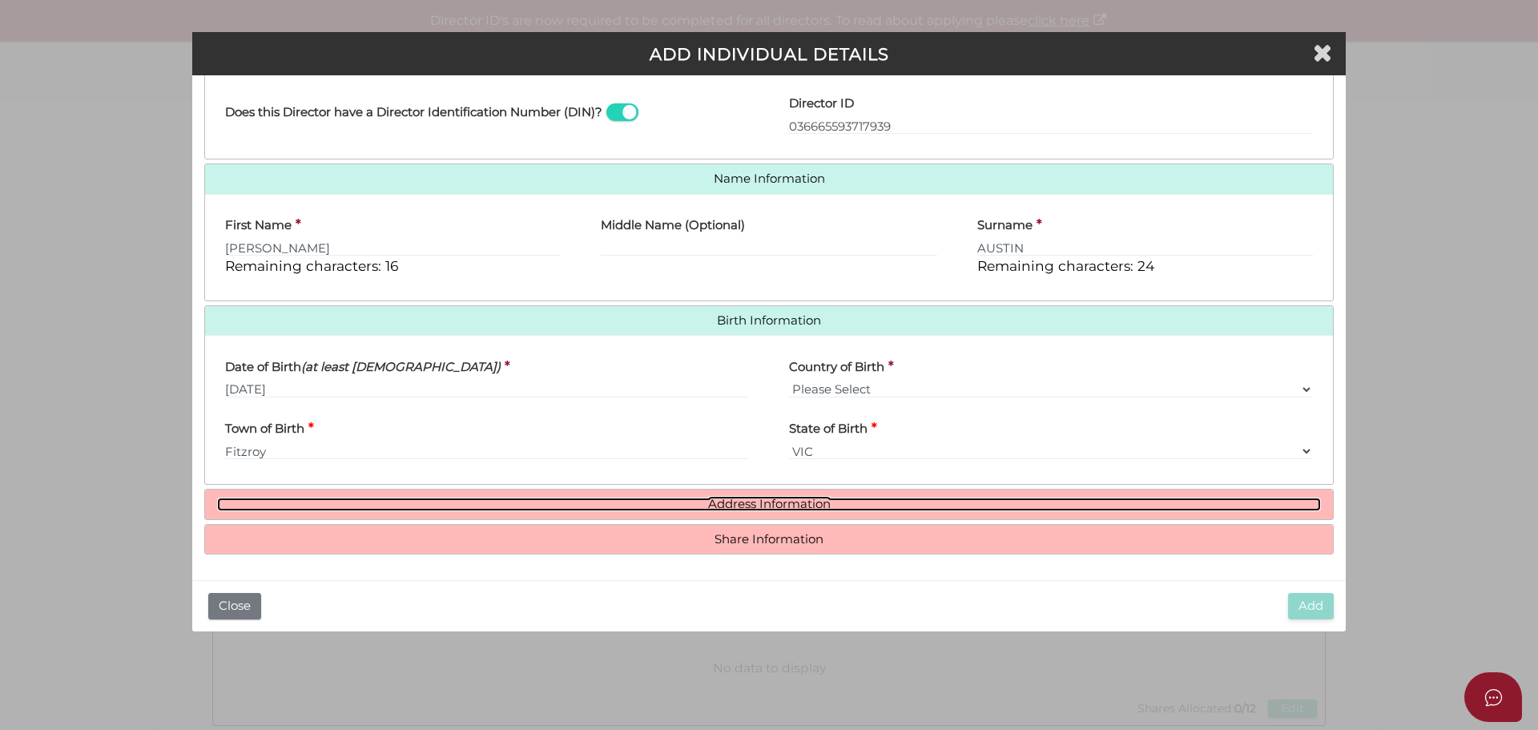
click at [747, 501] on link "Address Information" at bounding box center [769, 504] width 1104 height 14
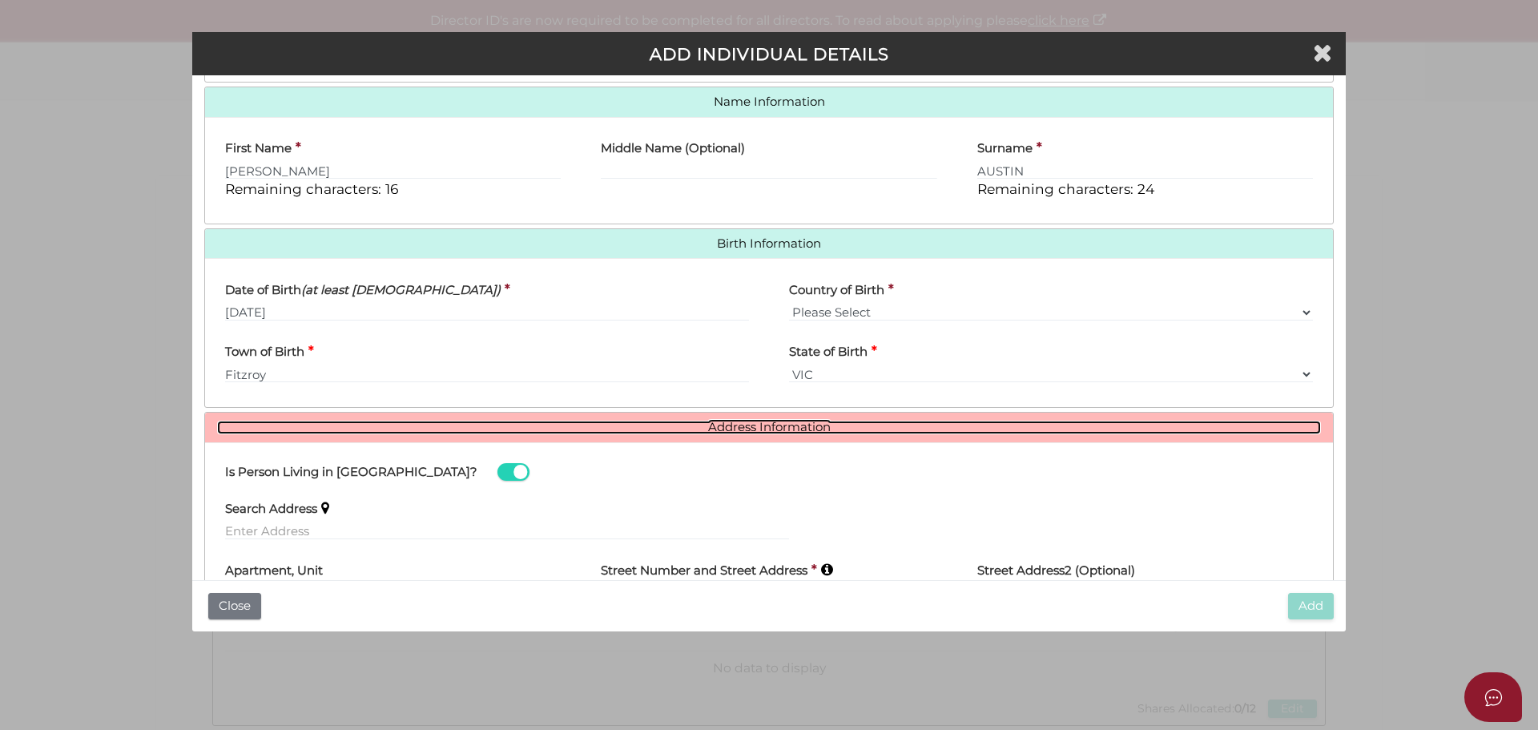
scroll to position [526, 0]
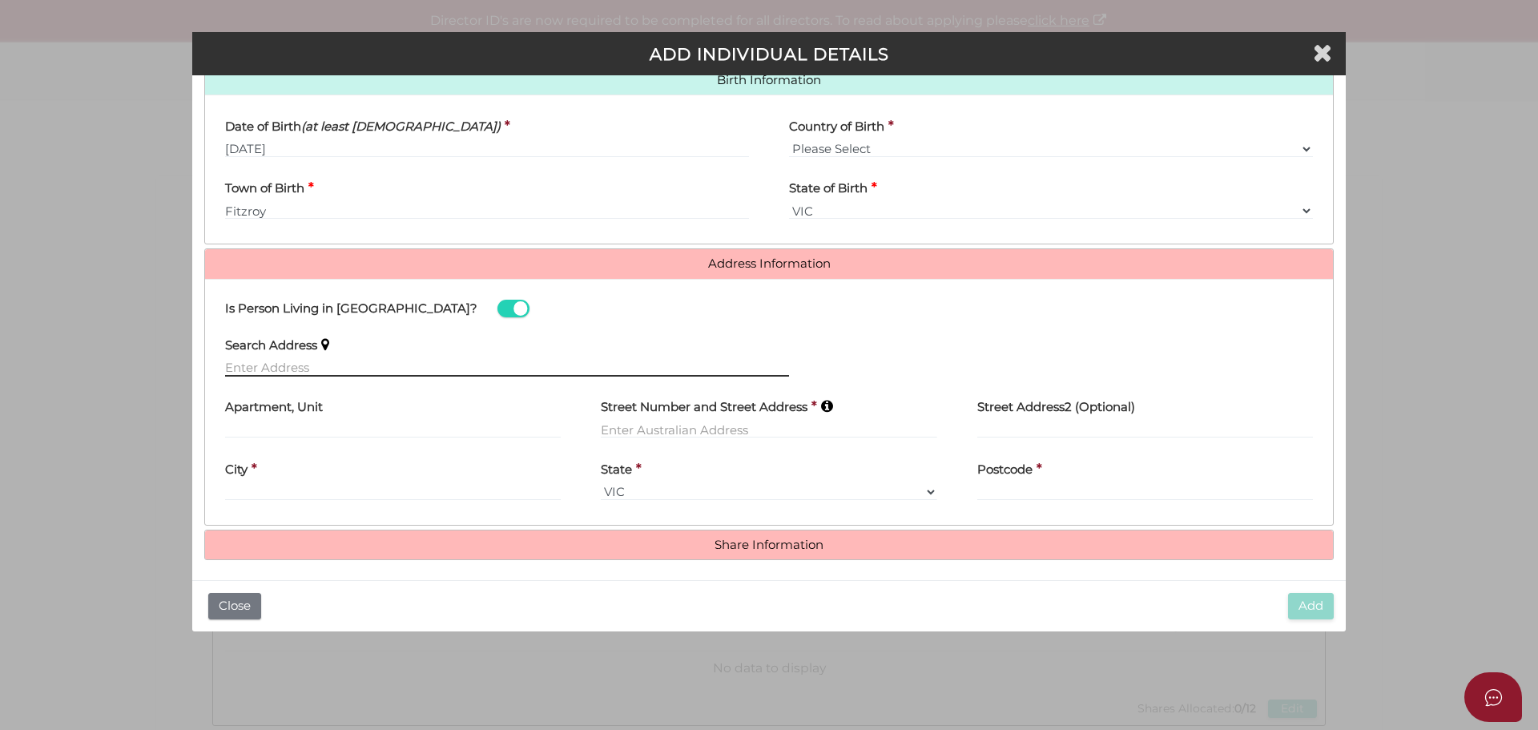
click at [310, 370] on input "text" at bounding box center [507, 368] width 564 height 18
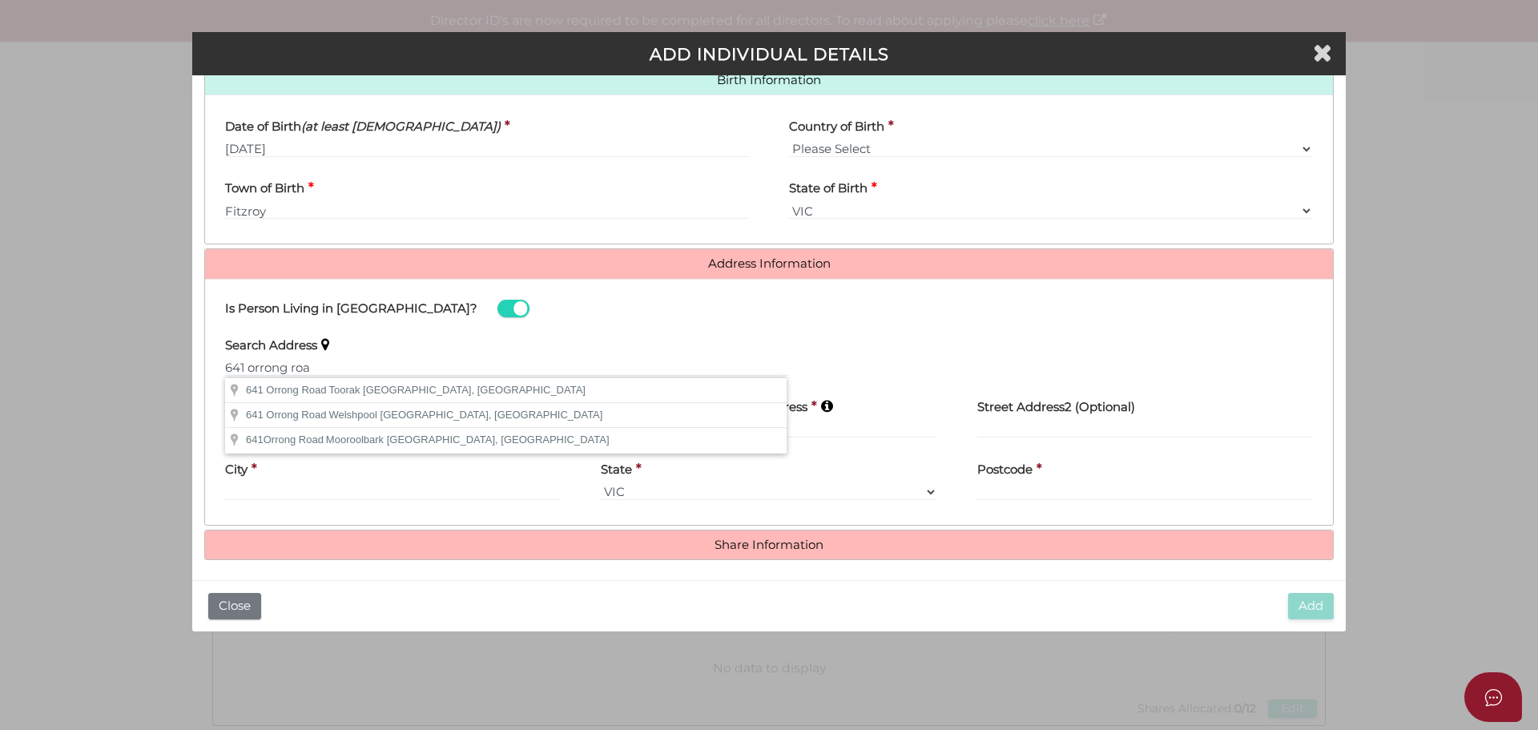
type input "641 Orrong Road, Toorak VIC, Australia"
type input "641 Orrong Road"
type input "Toorak"
select select "VIC"
type input "3142"
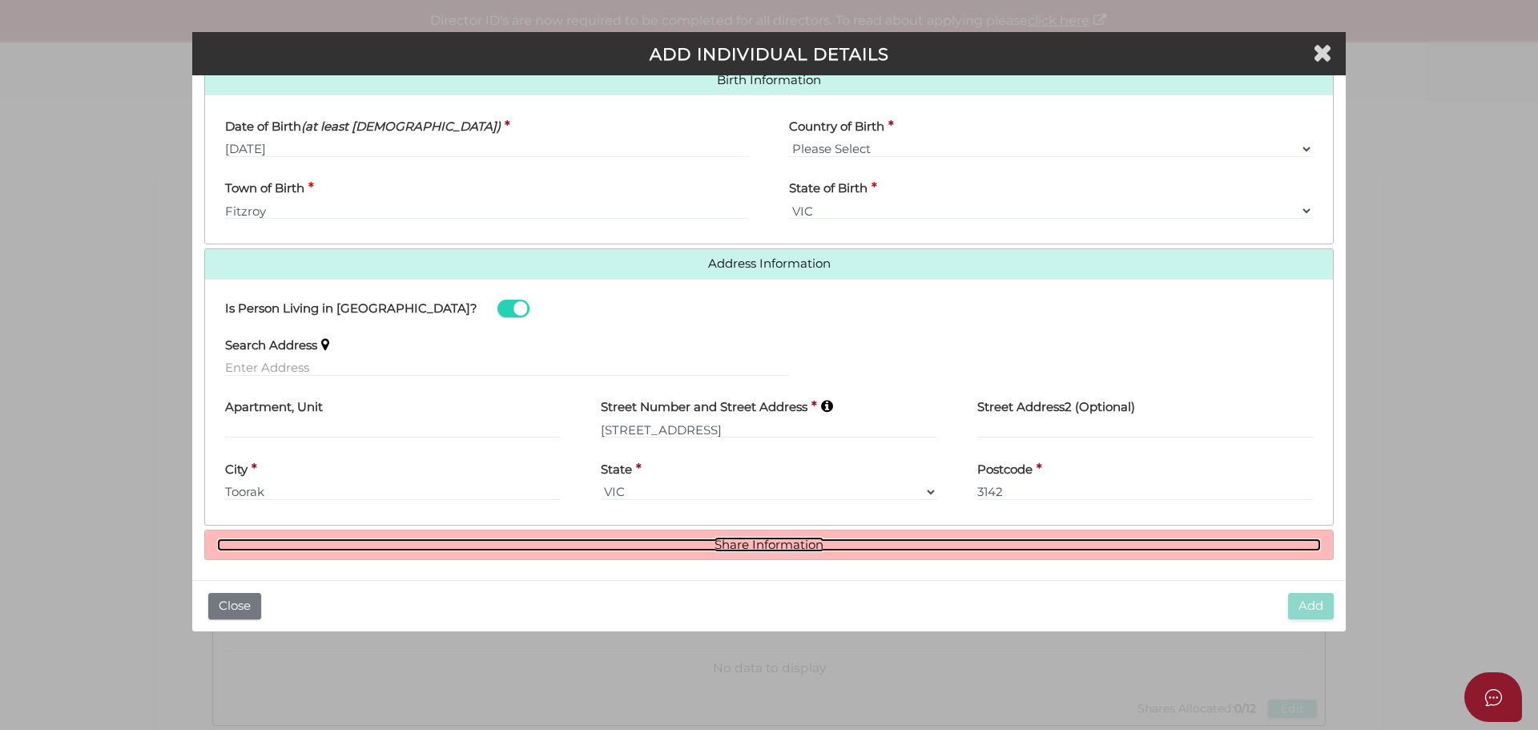
click at [729, 541] on link "Share Information" at bounding box center [769, 545] width 1104 height 14
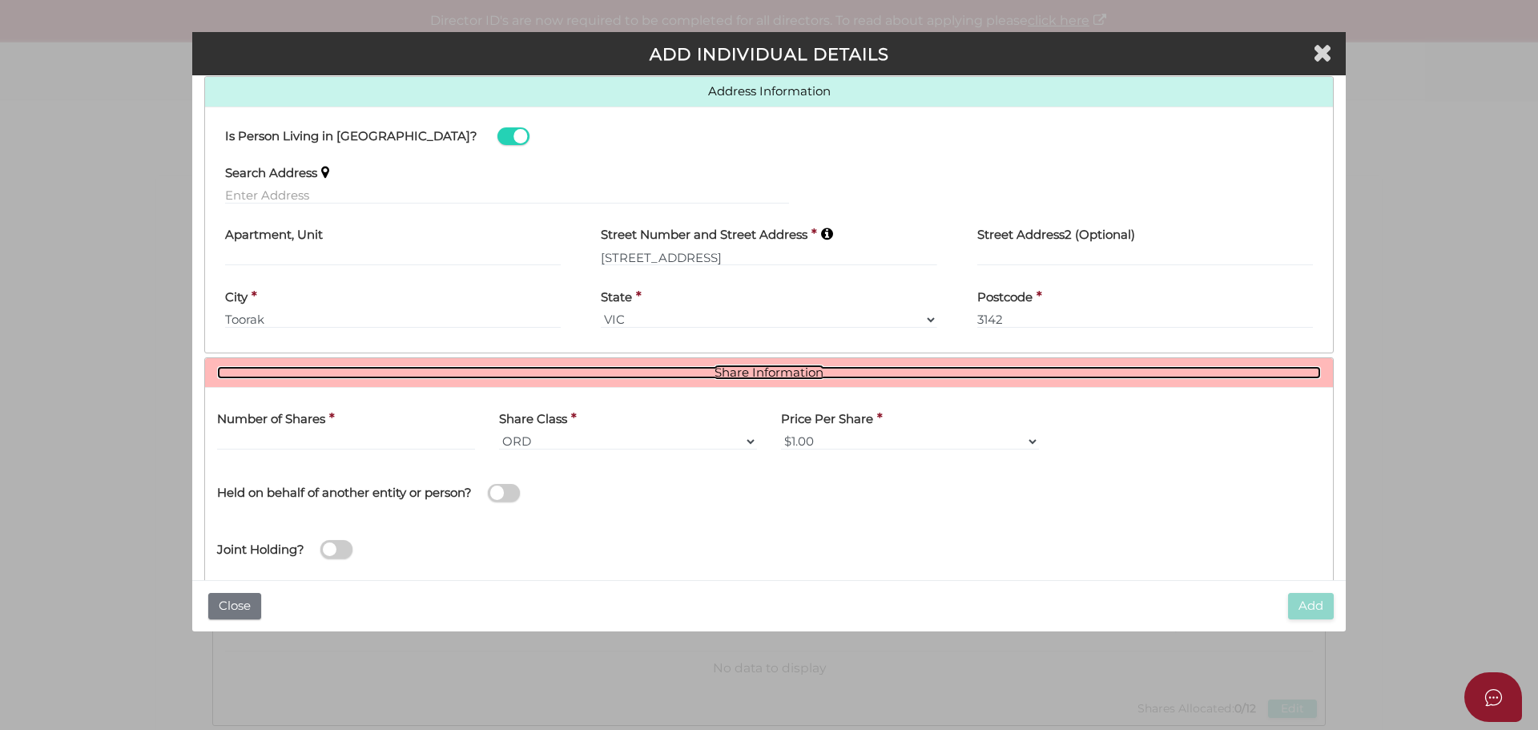
scroll to position [727, 0]
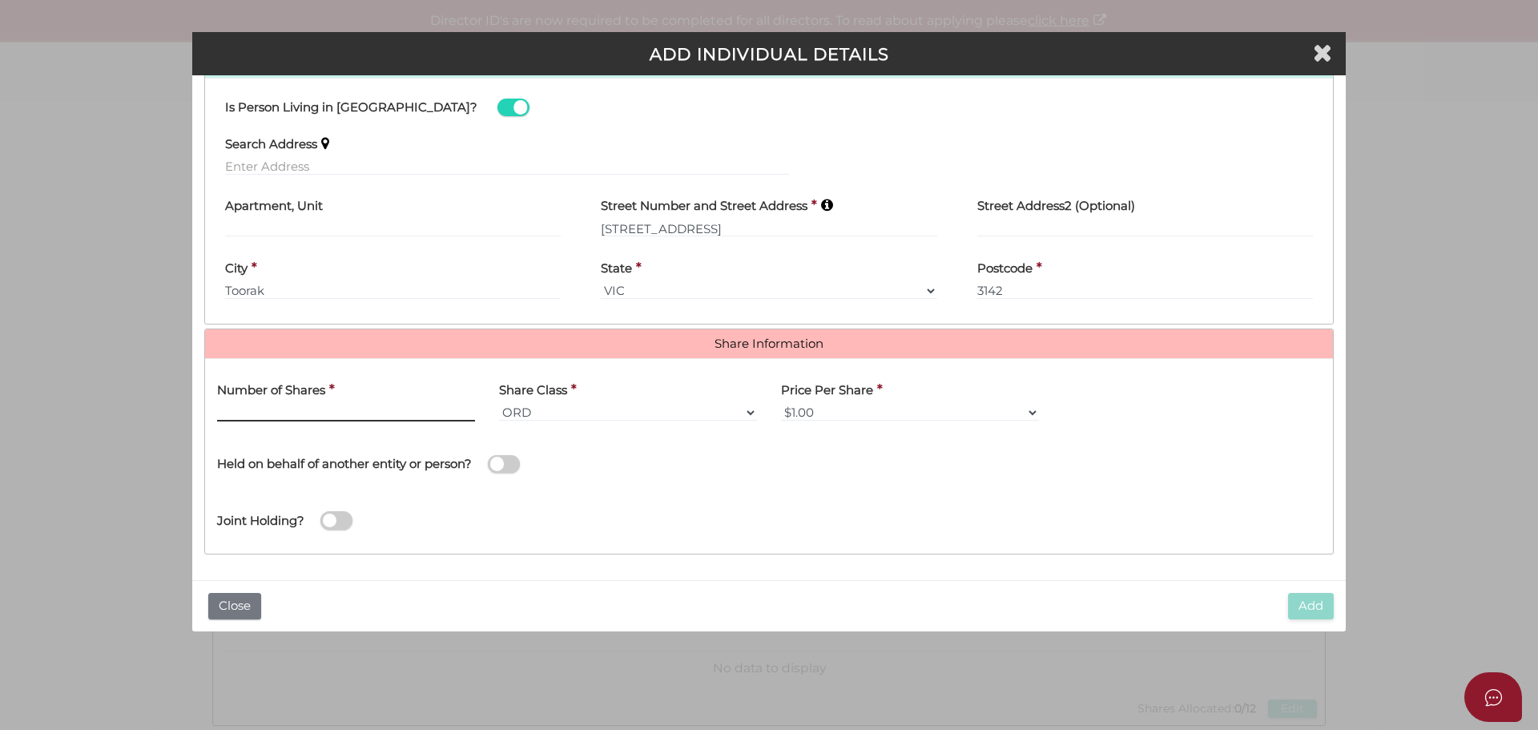
click at [265, 408] on input "text" at bounding box center [346, 413] width 258 height 18
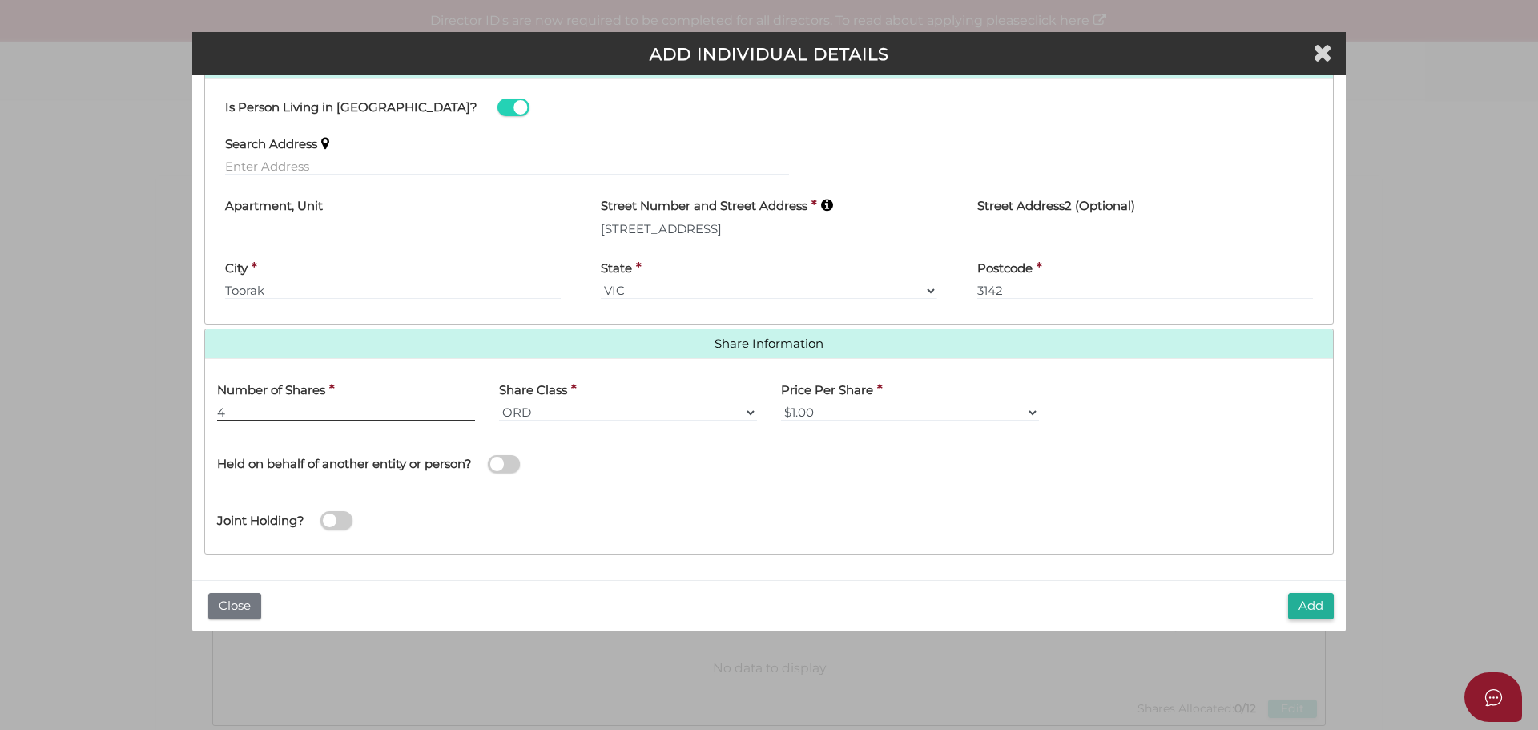
type input "4"
click at [1298, 609] on button "Add" at bounding box center [1311, 606] width 46 height 26
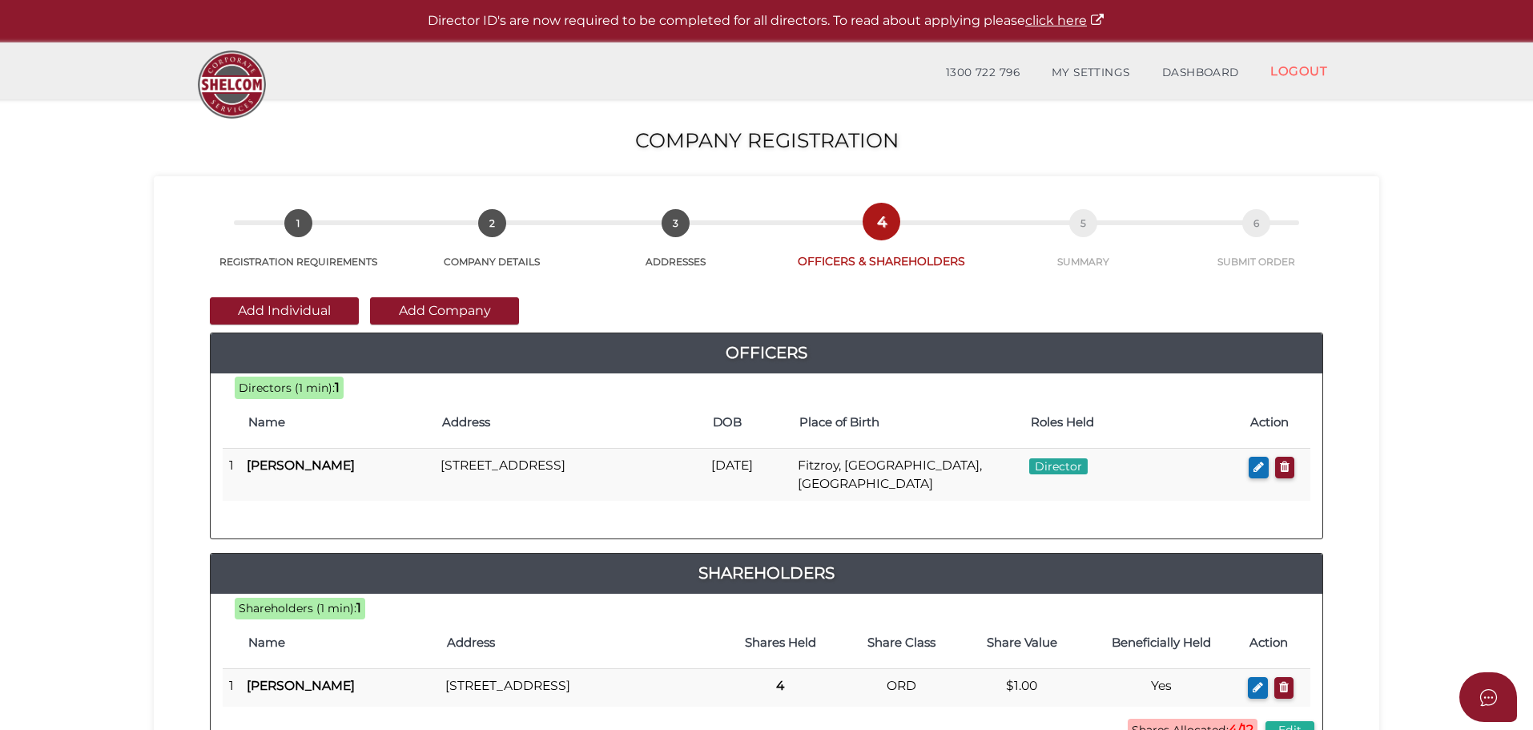
click at [262, 302] on button "Add Individual" at bounding box center [284, 310] width 149 height 27
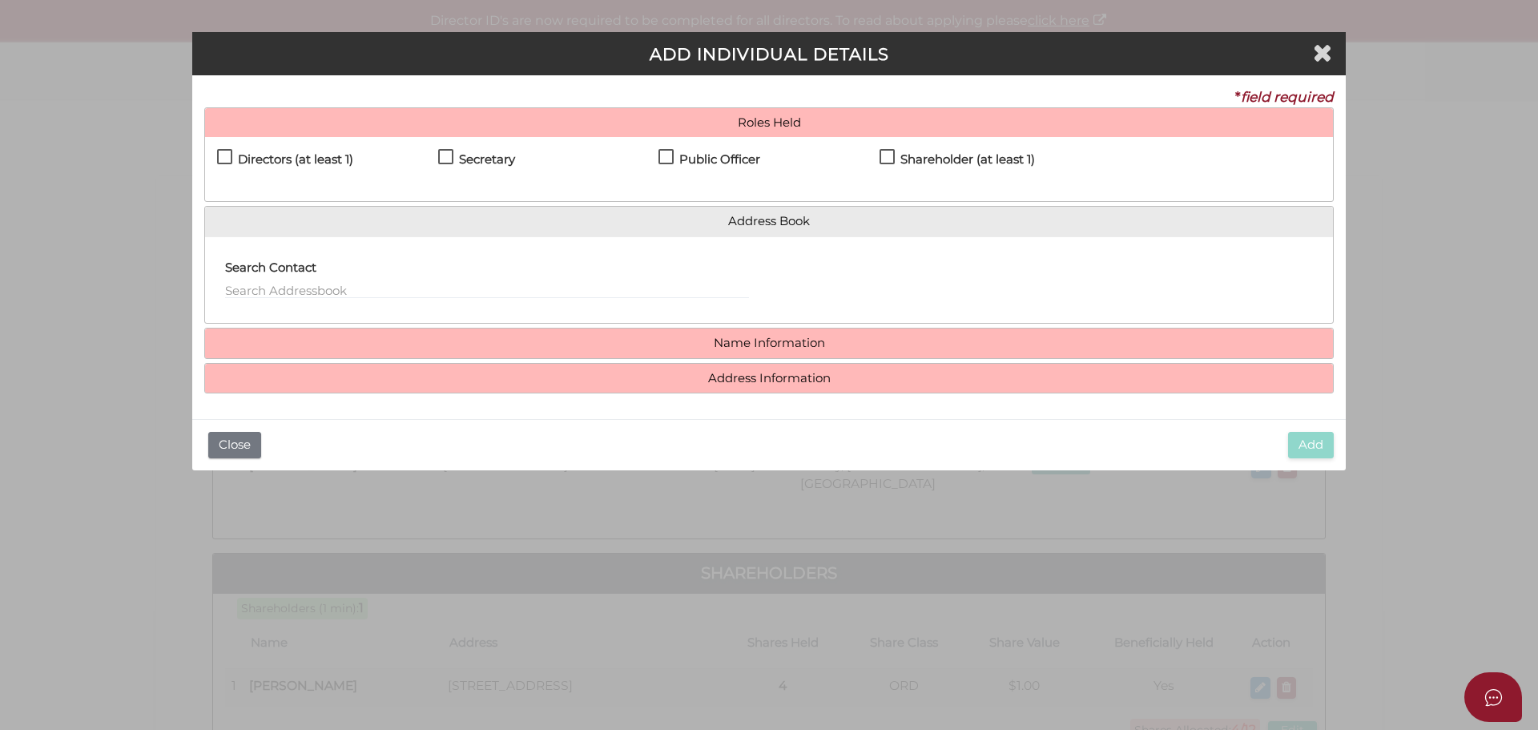
click at [233, 156] on label "Directors (at least 1)" at bounding box center [285, 163] width 136 height 20
checkbox input "true"
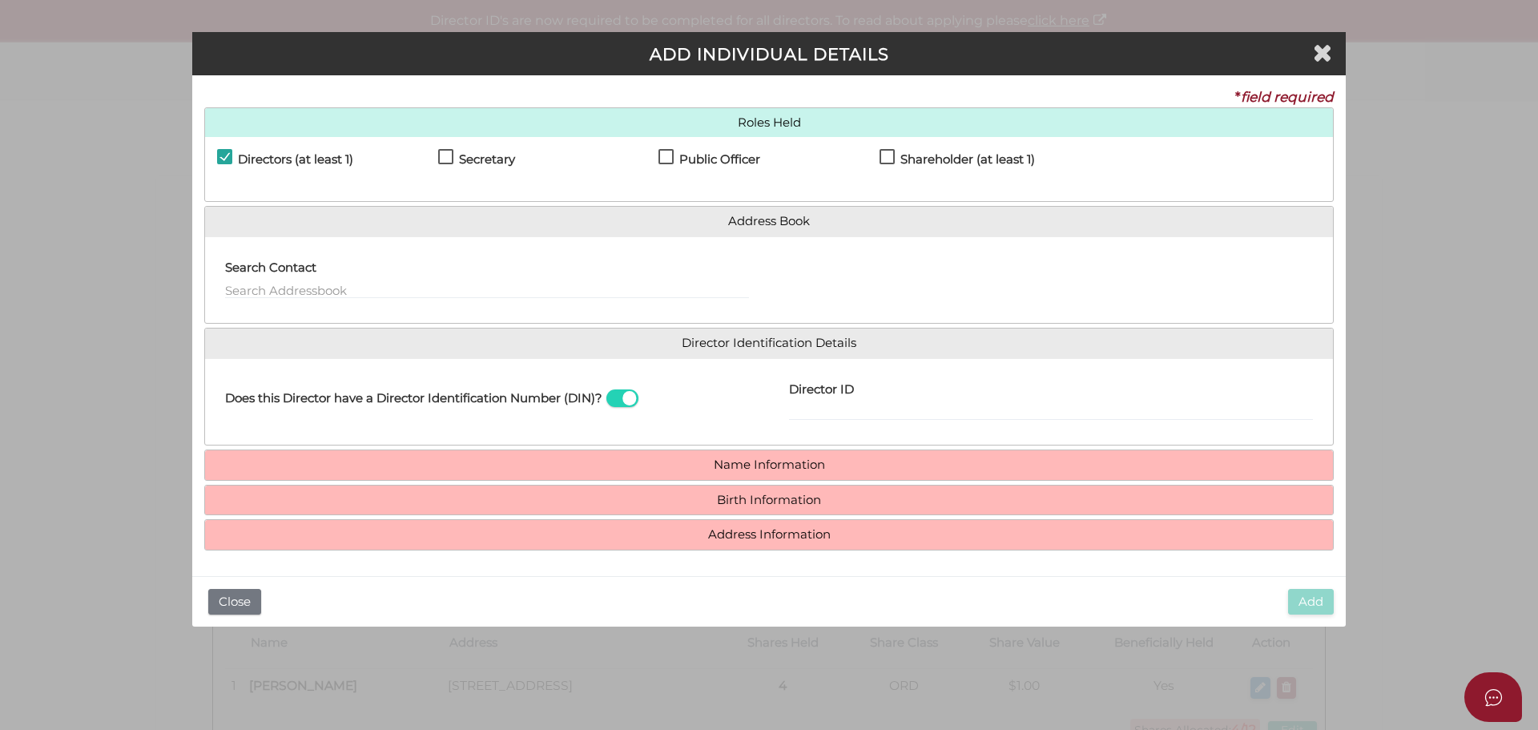
click at [445, 159] on label "Secretary" at bounding box center [476, 163] width 77 height 20
checkbox input "true"
click at [880, 154] on label "Shareholder (at least 1)" at bounding box center [957, 163] width 155 height 20
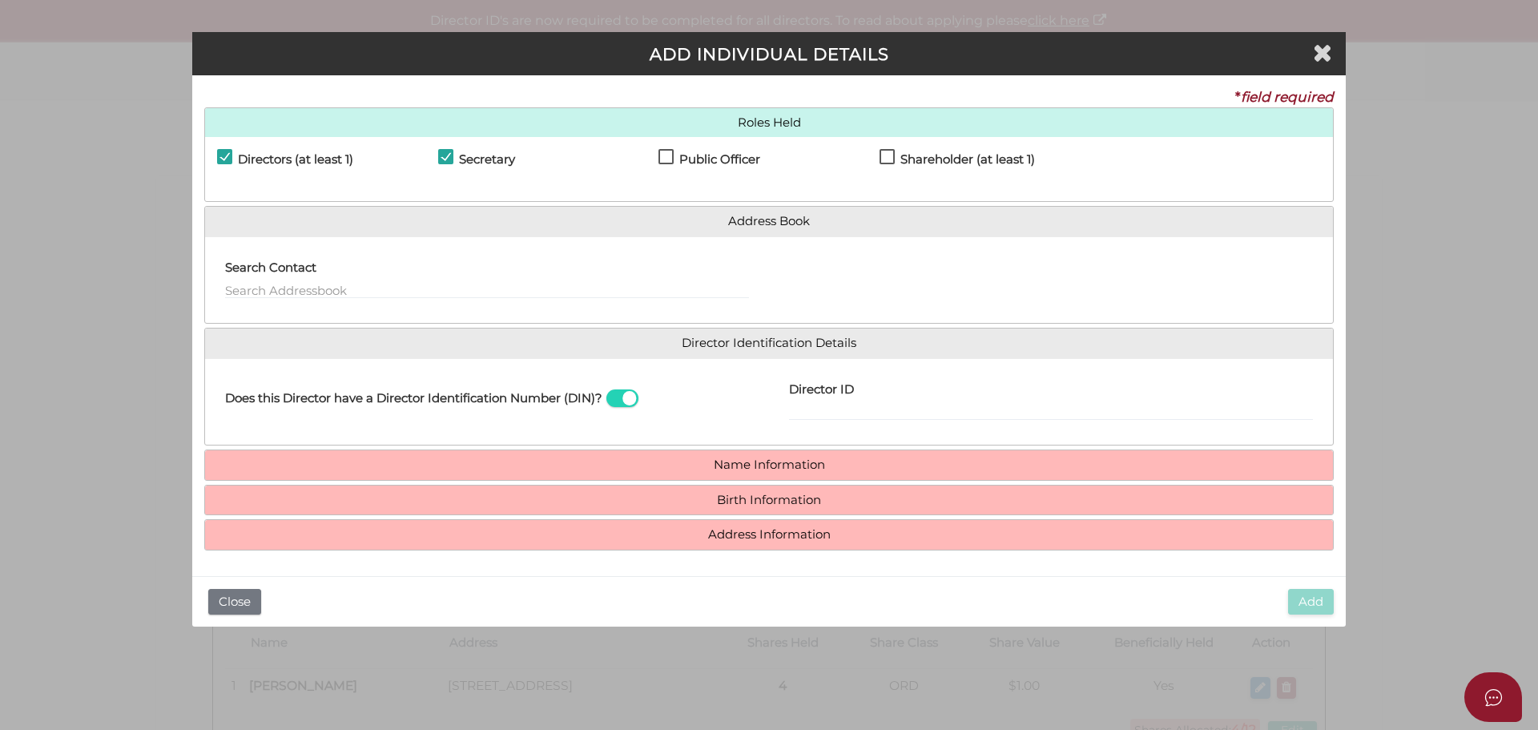
checkbox input "true"
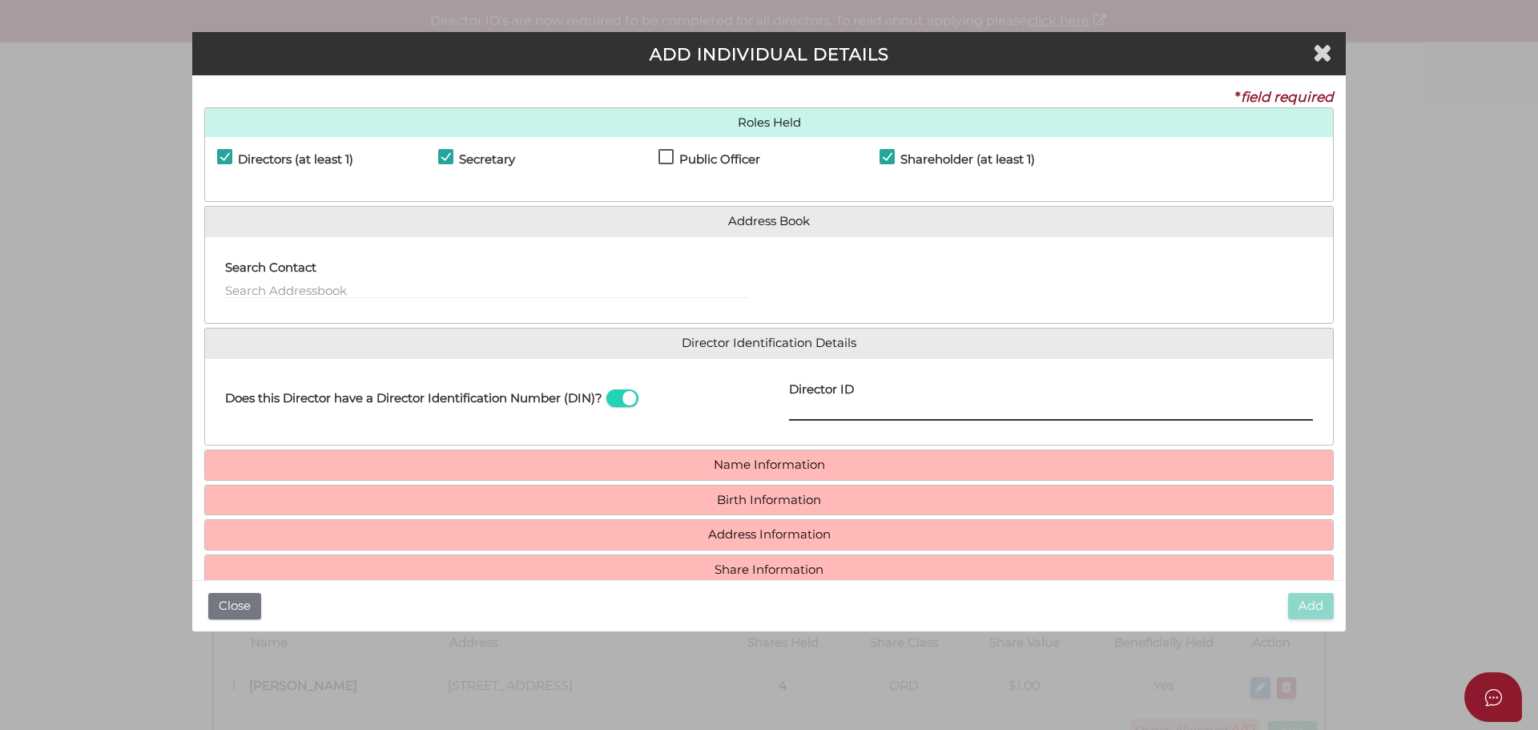
click at [877, 409] on input "Director ID" at bounding box center [1051, 412] width 524 height 18
paste input "036970866558051"
type input "036970866558051"
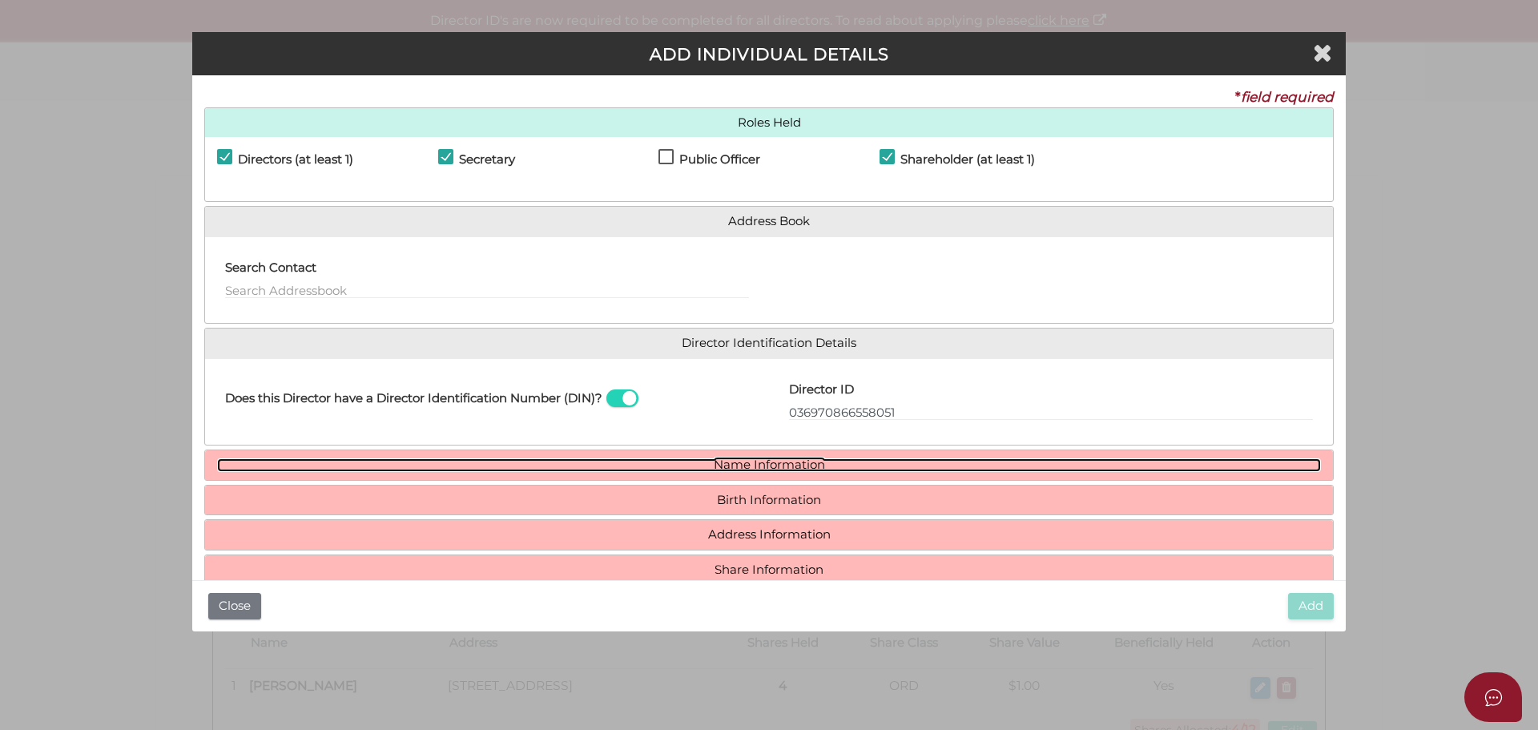
click at [809, 463] on link "Name Information" at bounding box center [769, 465] width 1104 height 14
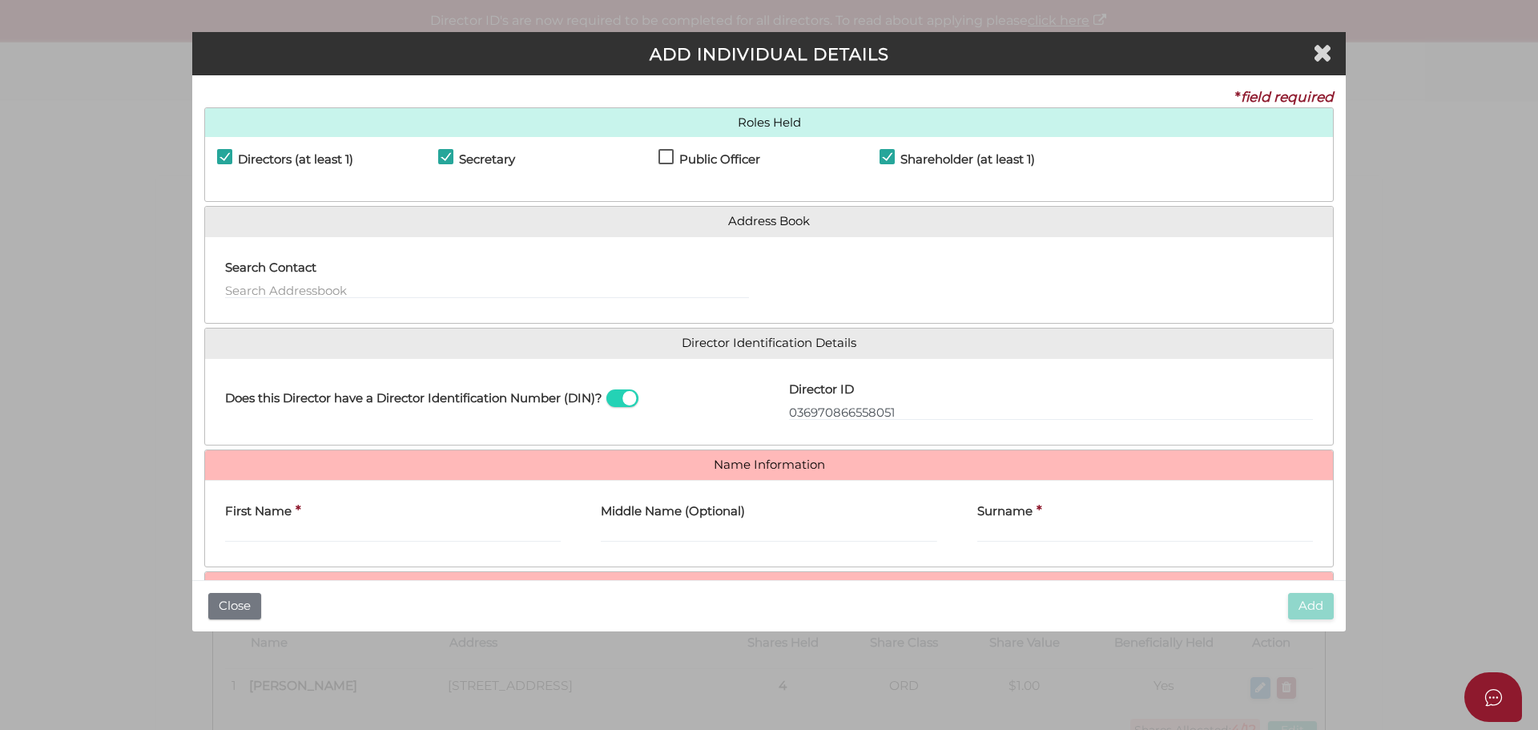
click at [293, 525] on div "First Name *" at bounding box center [393, 518] width 336 height 50
click at [305, 530] on input "First Name" at bounding box center [393, 534] width 336 height 18
type input "s"
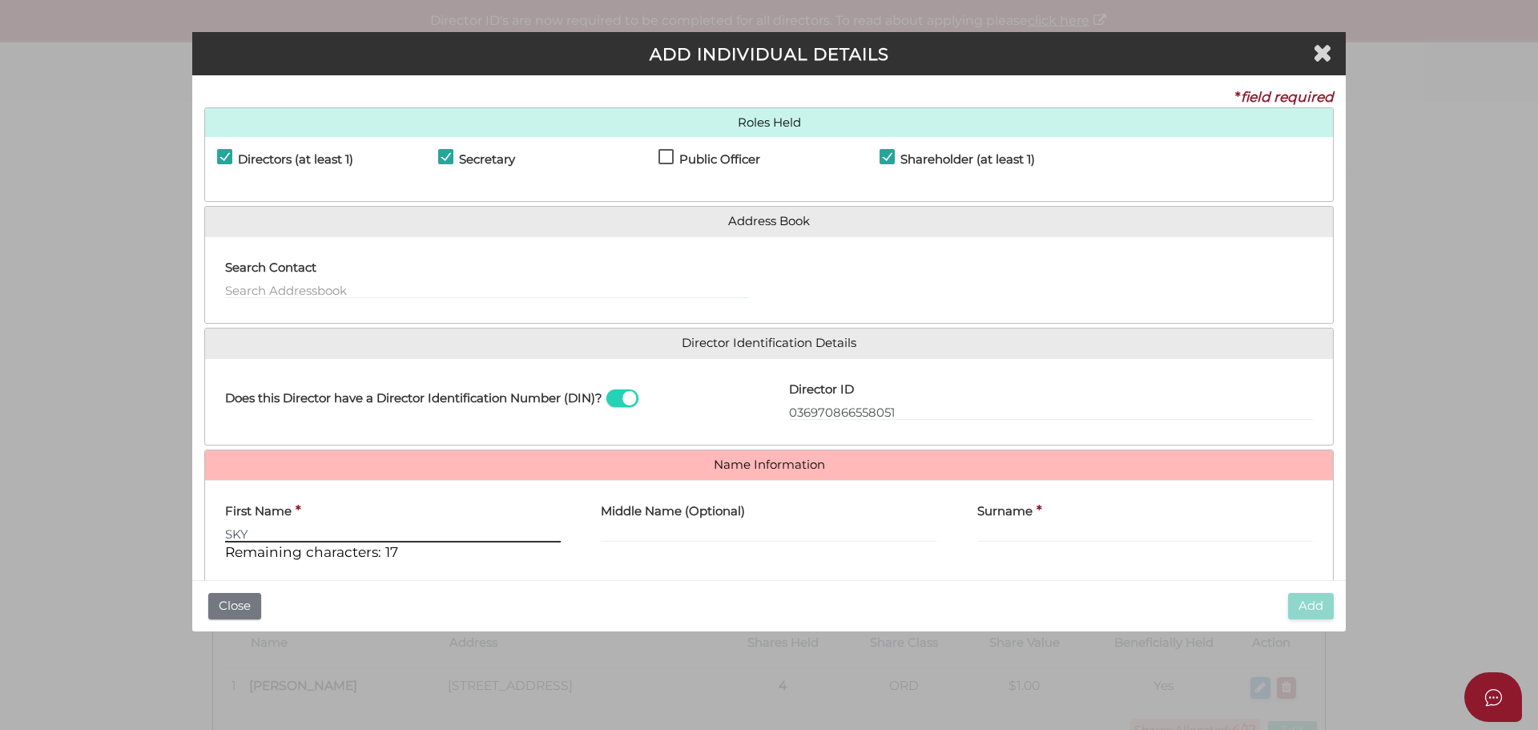
type input "SKY"
click at [1007, 532] on input "Surname" at bounding box center [1145, 534] width 336 height 18
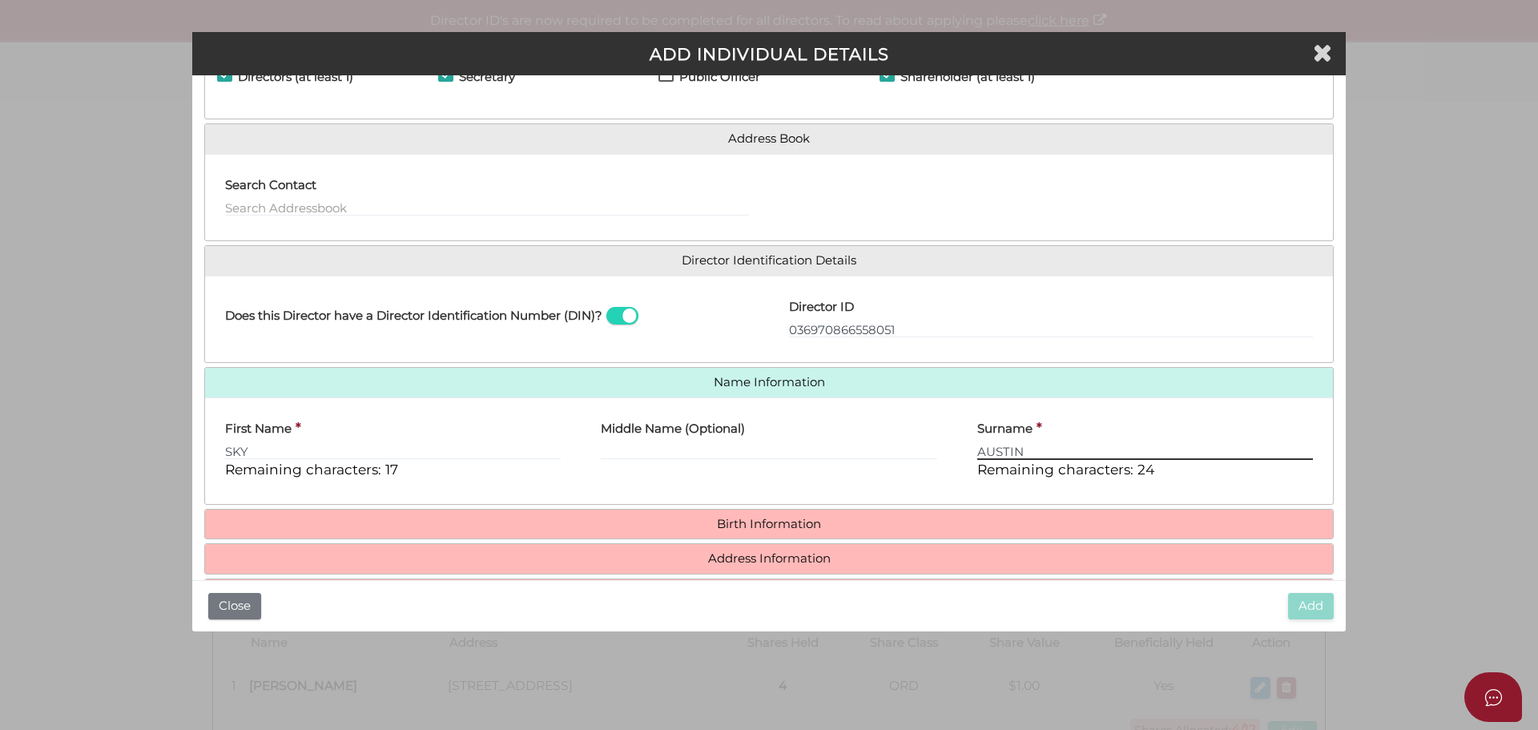
scroll to position [137, 0]
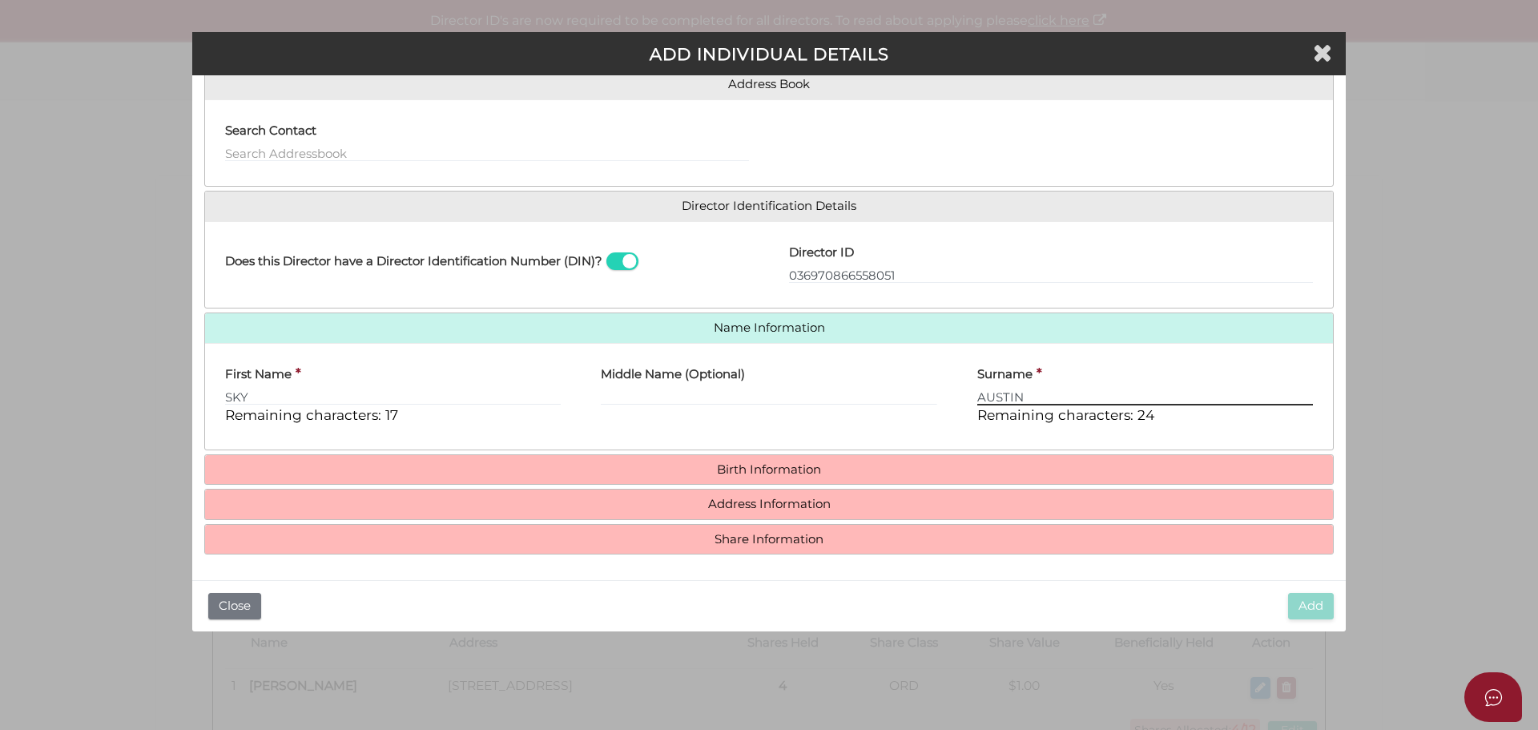
type input "AUSTIN"
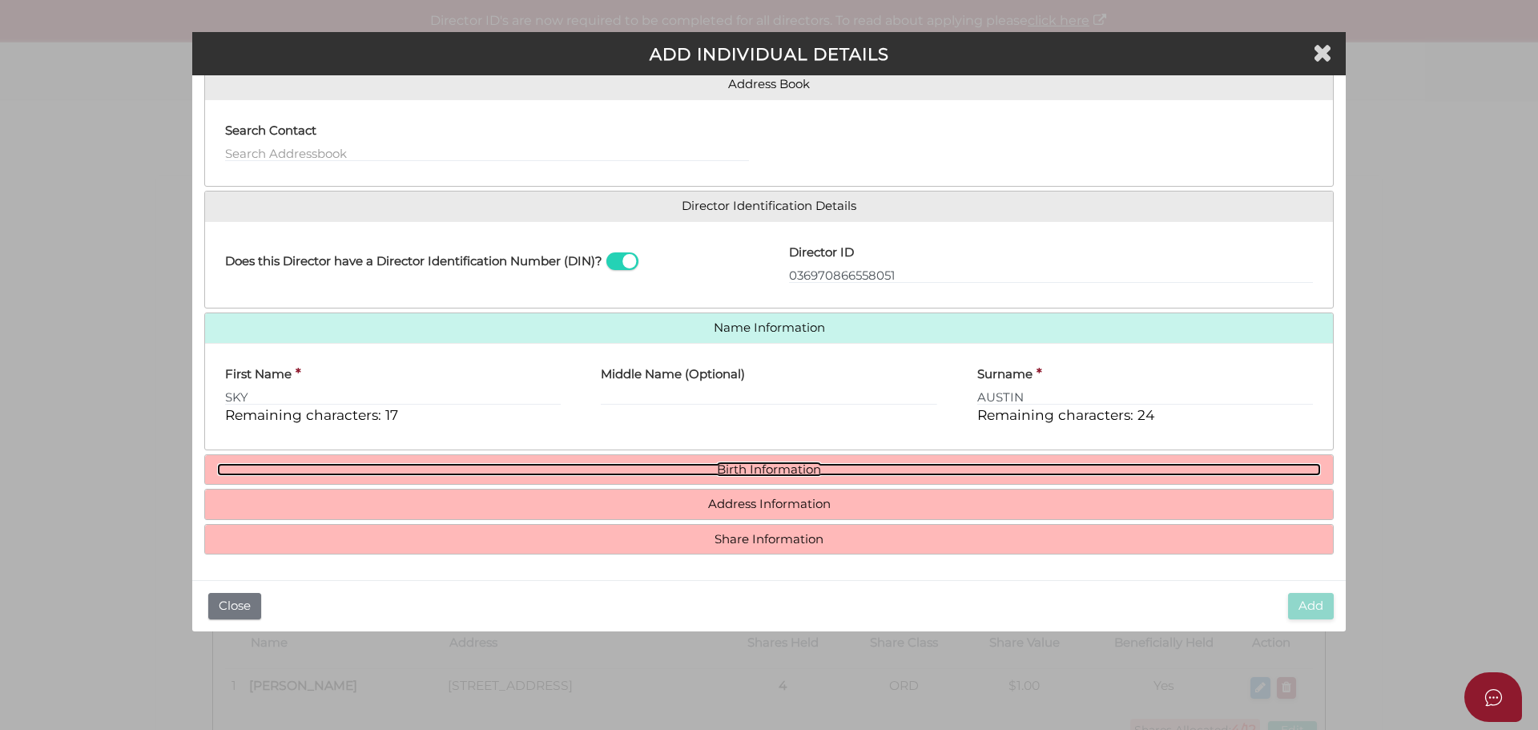
click at [739, 464] on link "Birth Information" at bounding box center [769, 470] width 1104 height 14
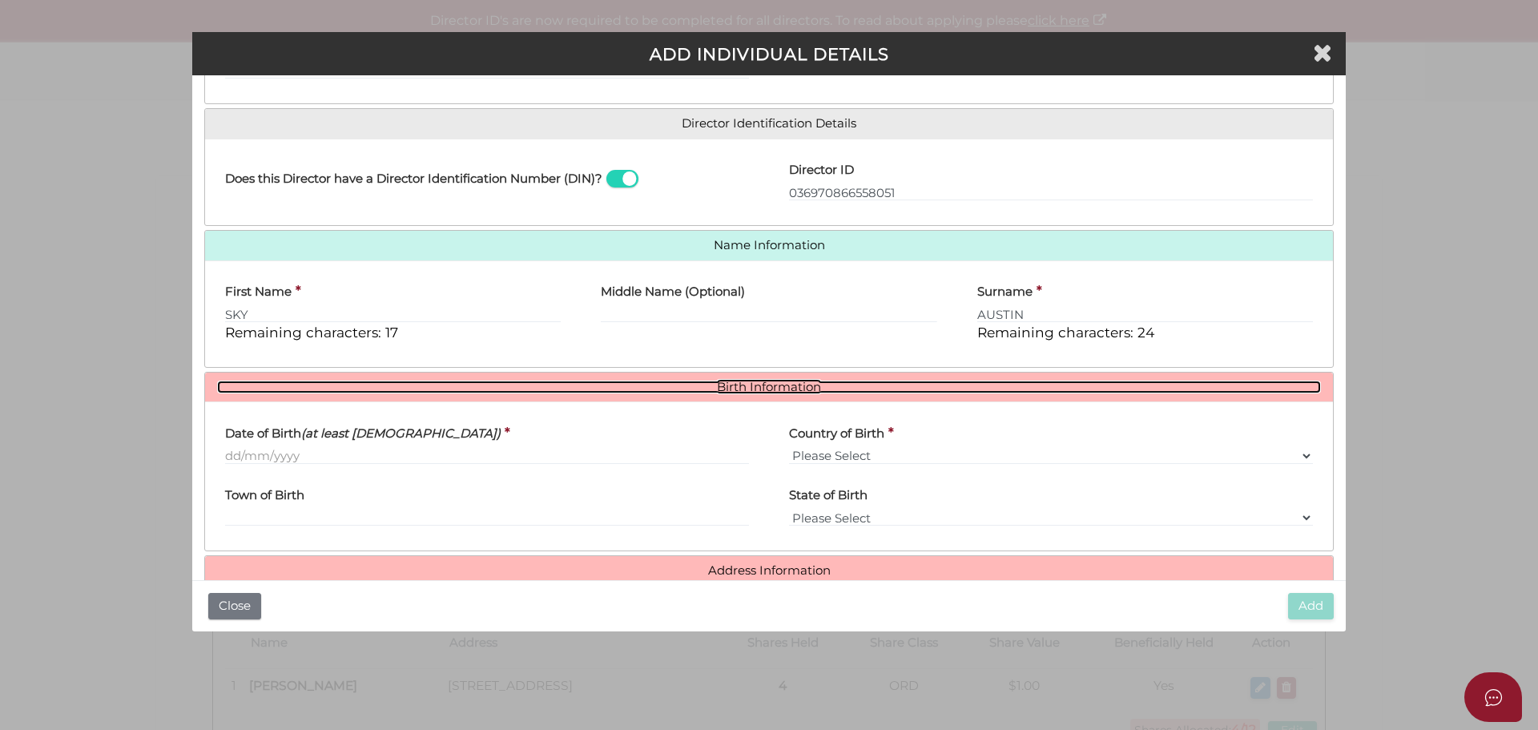
scroll to position [286, 0]
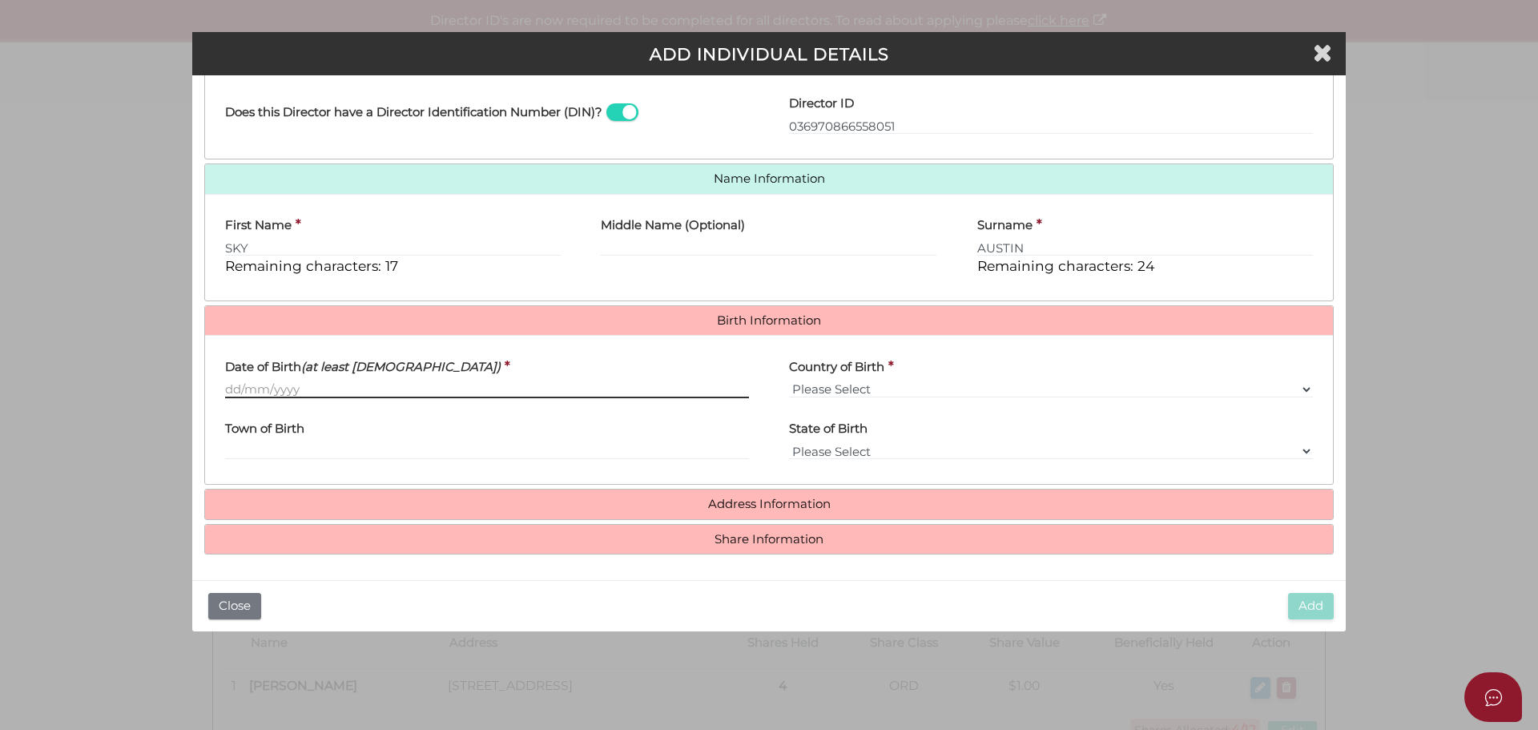
click at [308, 390] on input "Date of Birth (at least [DEMOGRAPHIC_DATA])" at bounding box center [487, 389] width 524 height 18
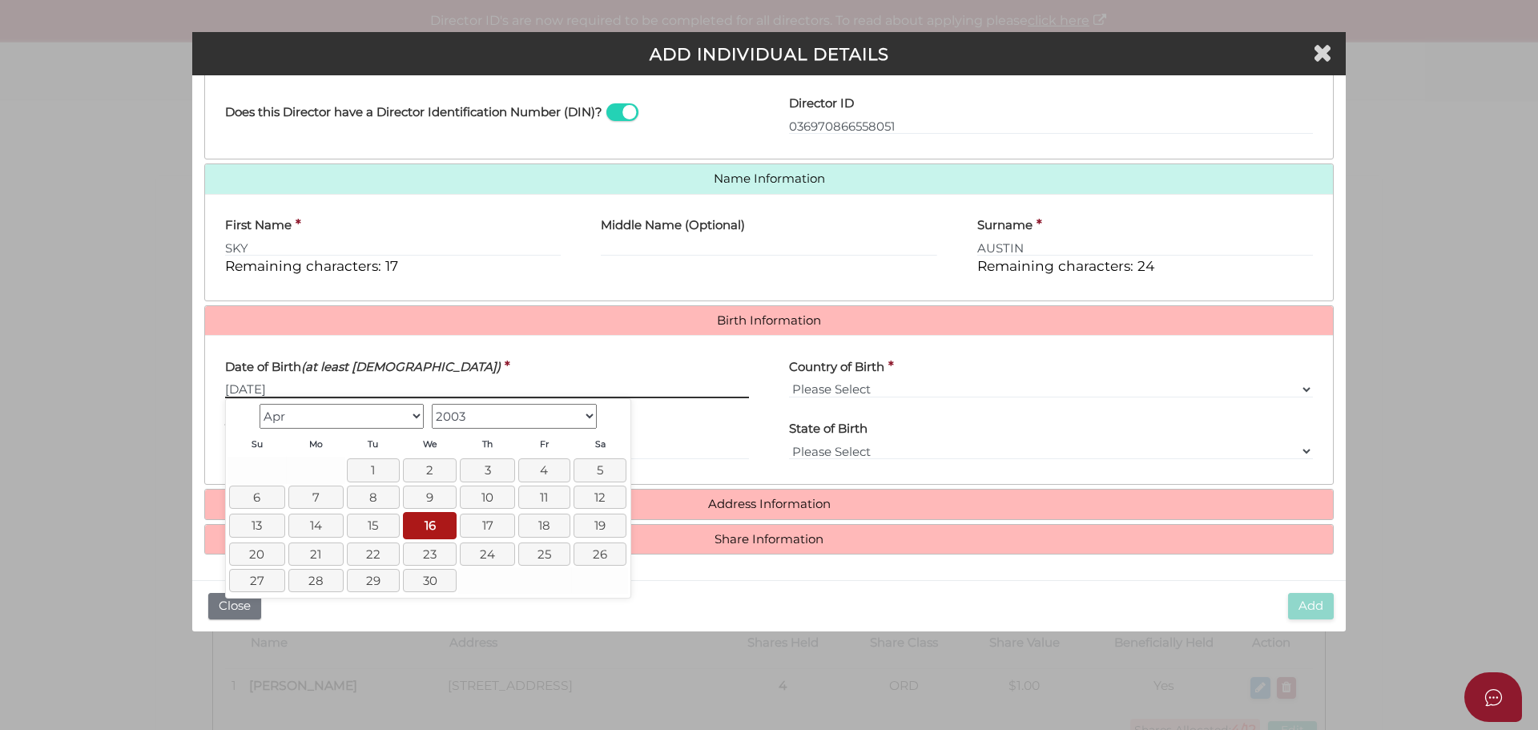
type input "16/04/2003"
click at [415, 520] on link "16" at bounding box center [430, 525] width 54 height 26
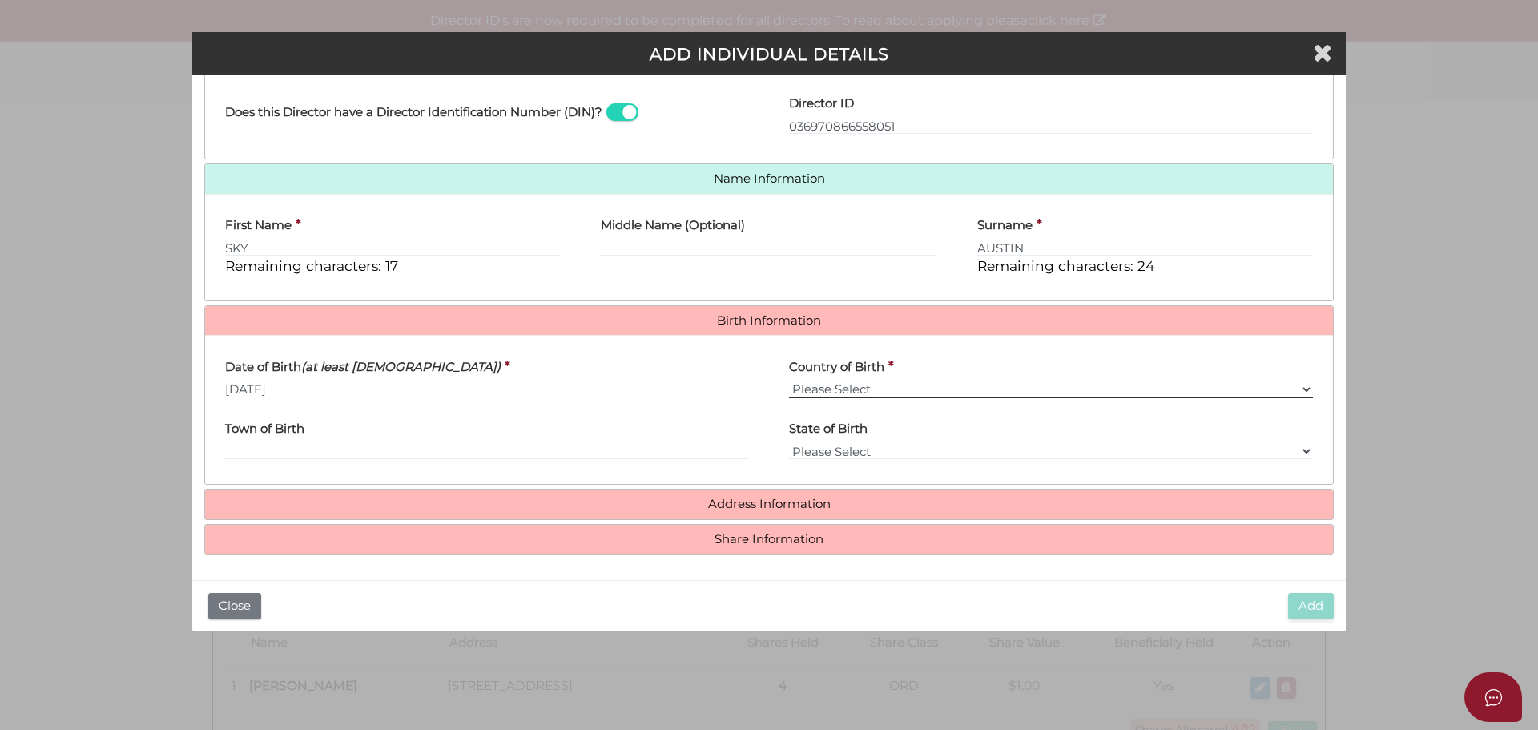
drag, startPoint x: 865, startPoint y: 384, endPoint x: 851, endPoint y: 397, distance: 19.3
click at [865, 384] on select "Please Select v [GEOGRAPHIC_DATA] [GEOGRAPHIC_DATA] [GEOGRAPHIC_DATA] [GEOGRAPH…" at bounding box center [1051, 389] width 524 height 18
select select "[GEOGRAPHIC_DATA]"
click at [789, 380] on select "Please Select v [GEOGRAPHIC_DATA] [GEOGRAPHIC_DATA] [GEOGRAPHIC_DATA] [GEOGRAPH…" at bounding box center [1051, 389] width 524 height 18
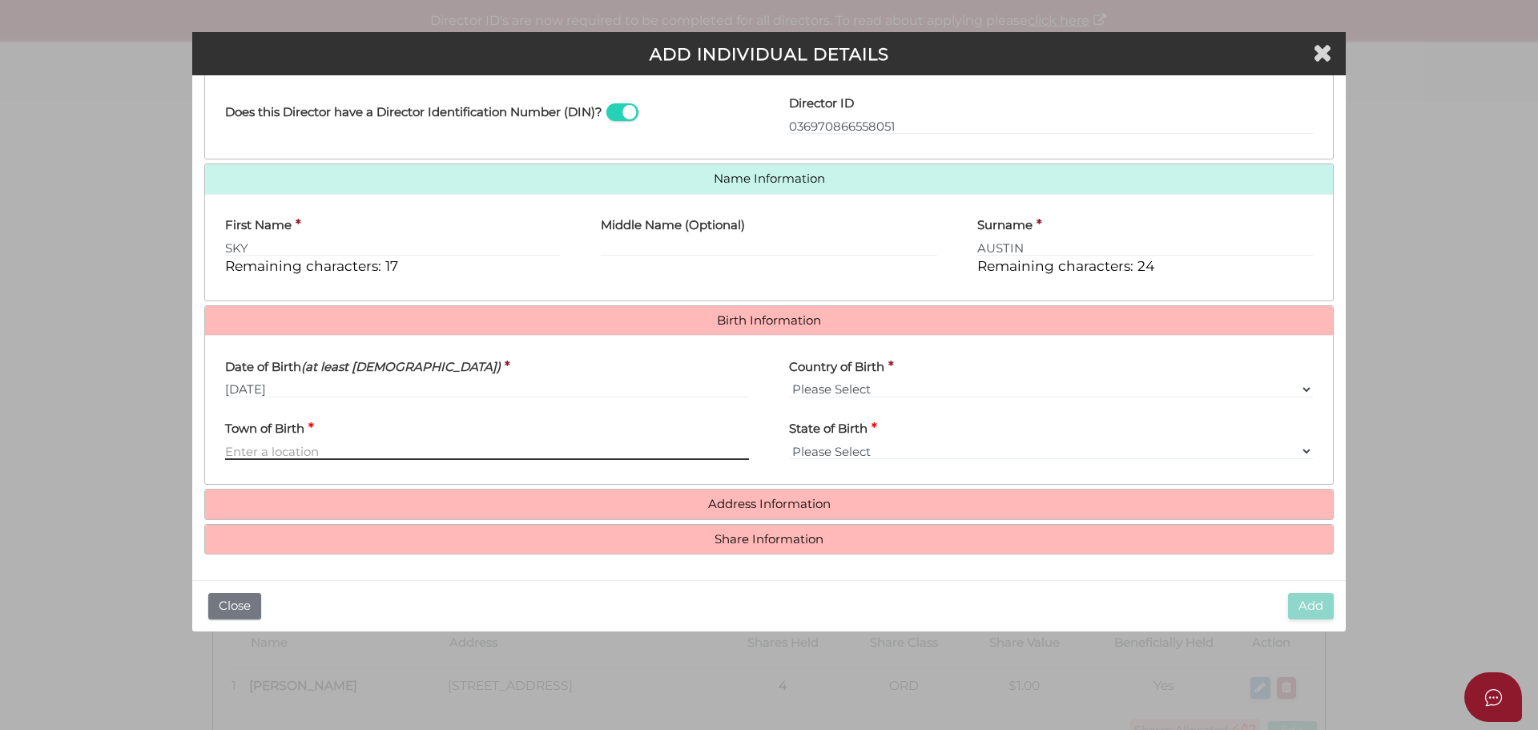
click at [335, 453] on input "Town of Birth" at bounding box center [487, 451] width 524 height 18
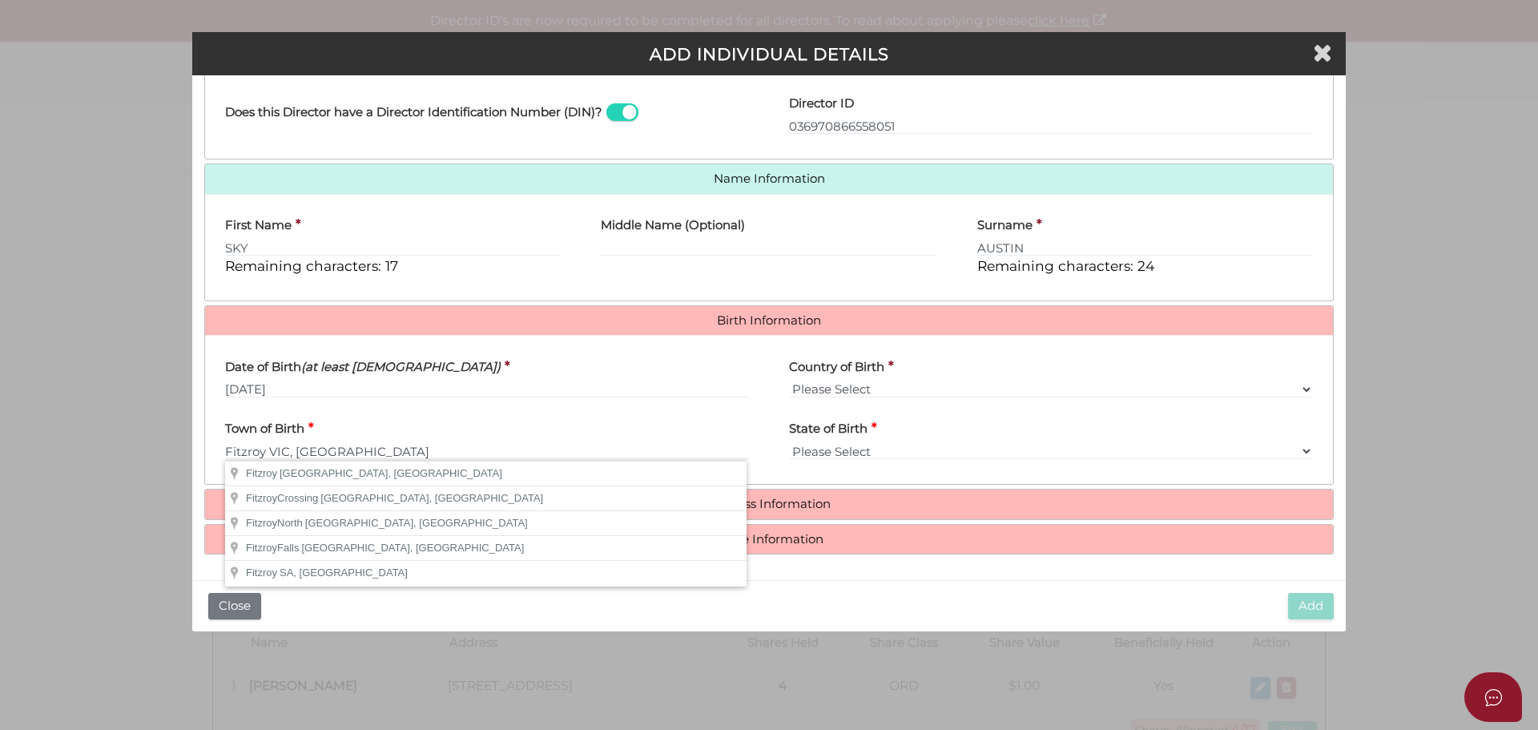
type input "Fitzroy"
select select "VIC"
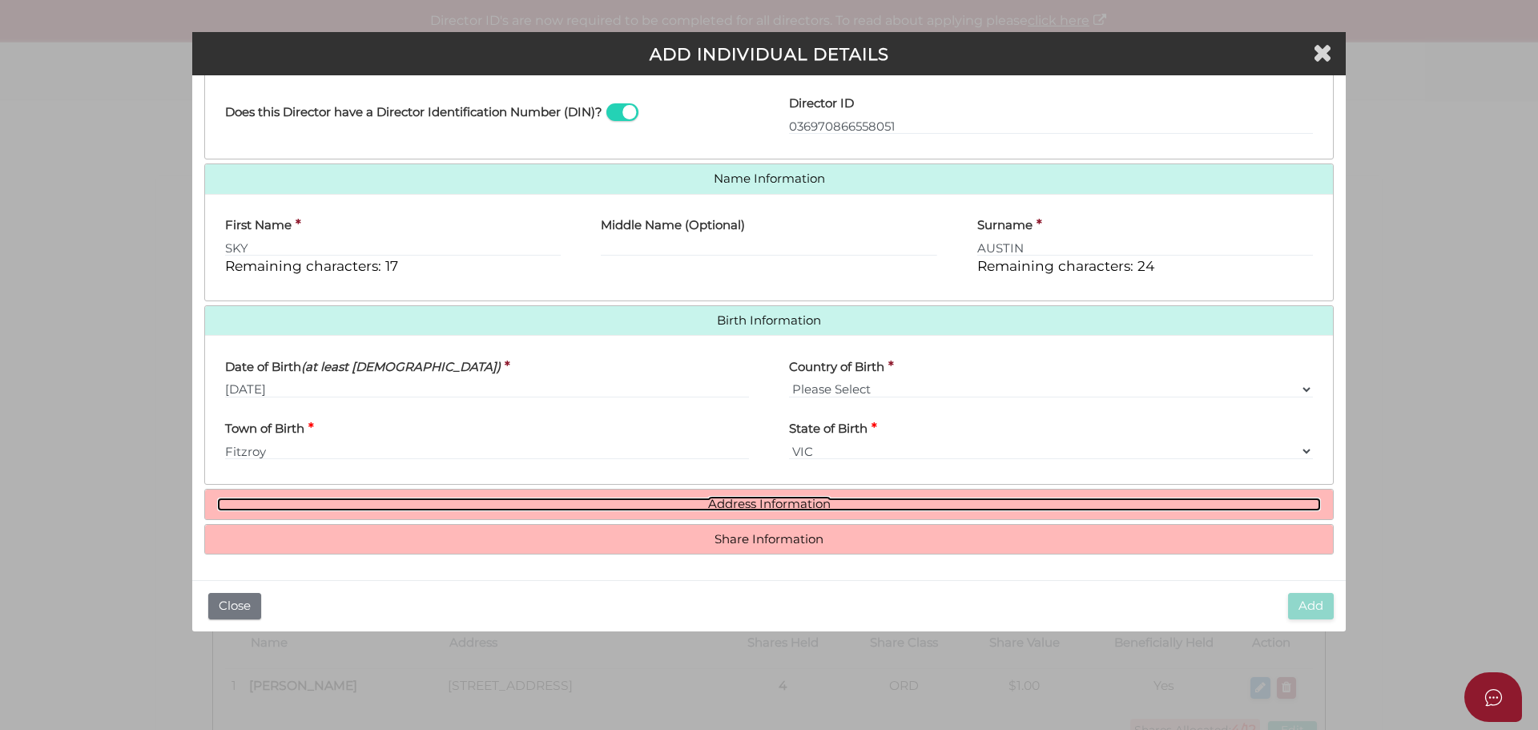
click at [771, 501] on link "Address Information" at bounding box center [769, 504] width 1104 height 14
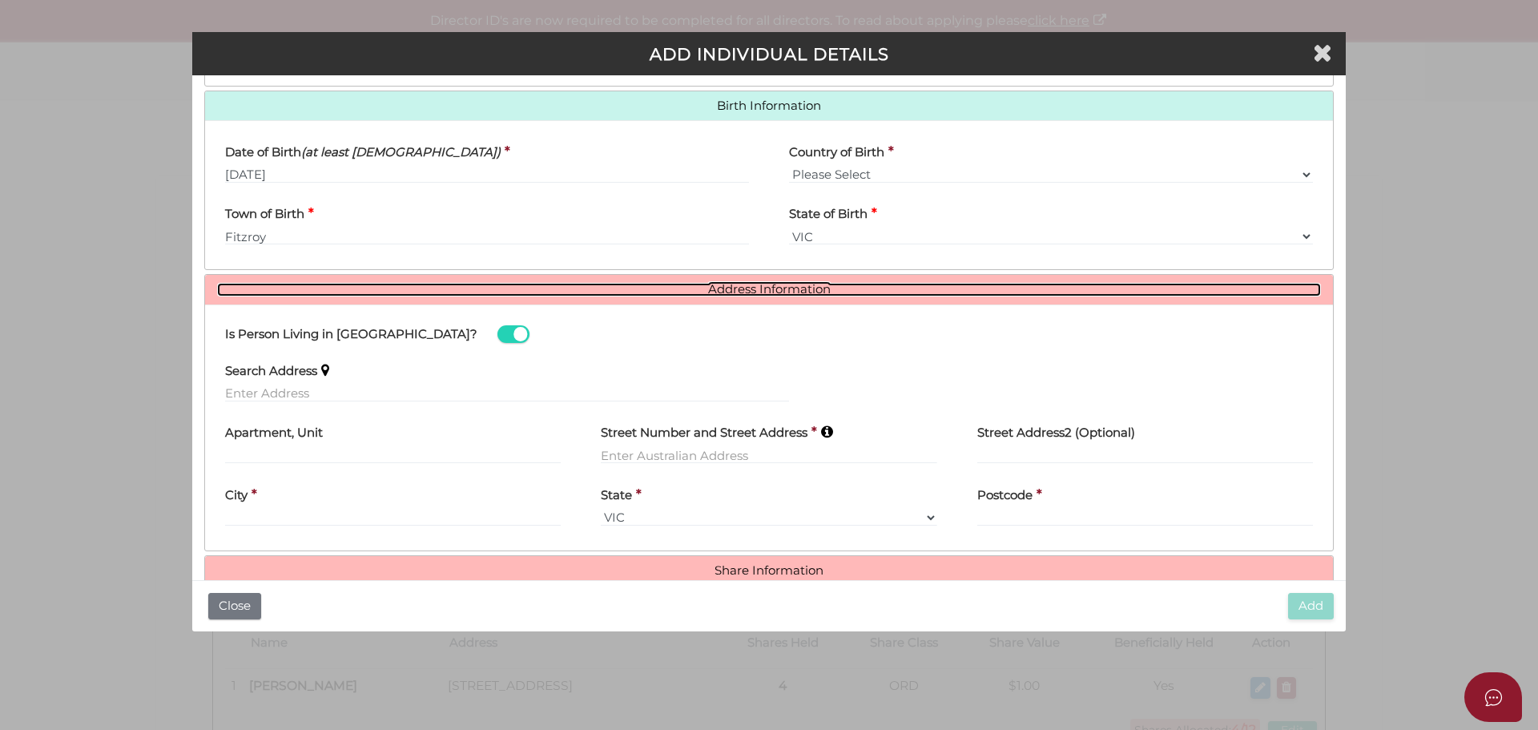
scroll to position [532, 0]
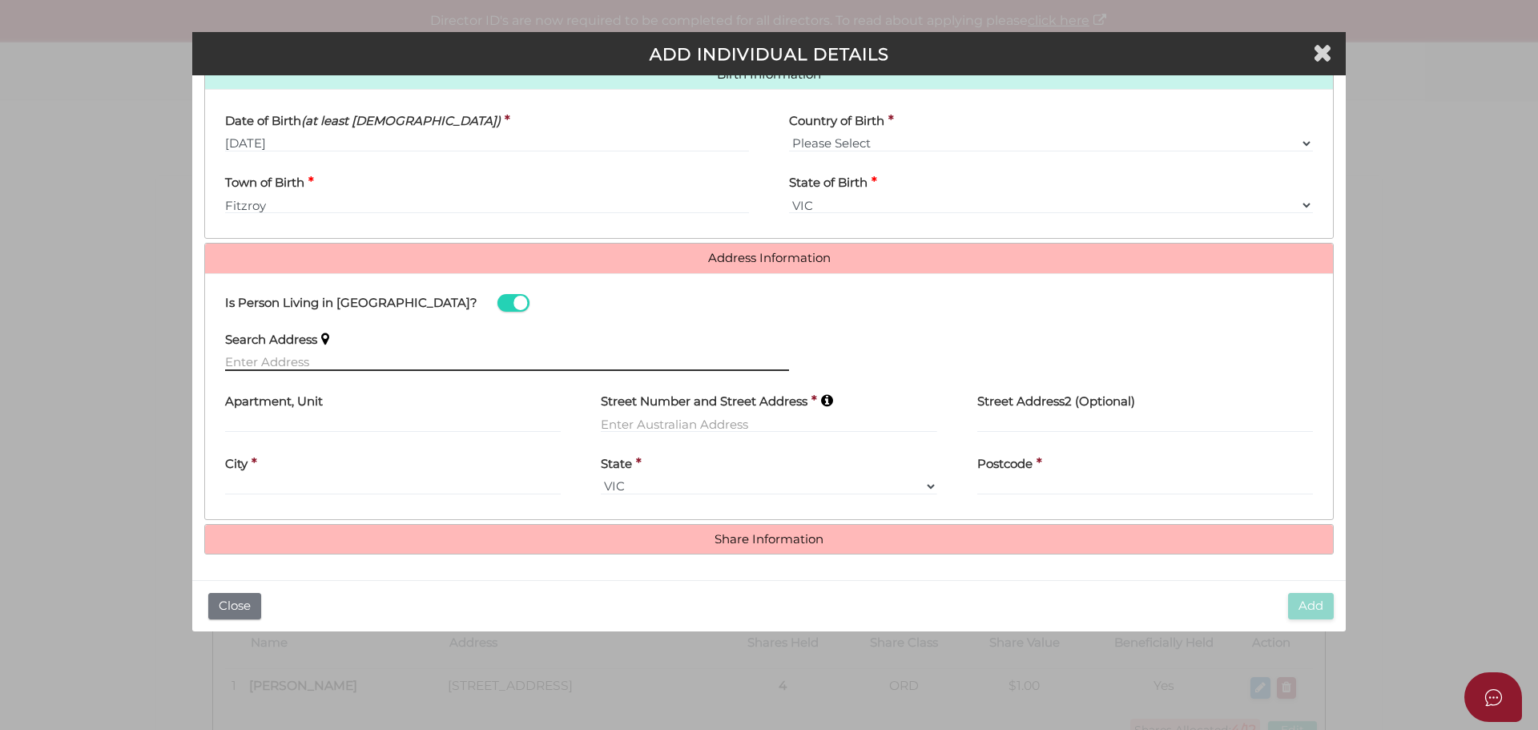
click at [293, 365] on input "text" at bounding box center [507, 362] width 564 height 18
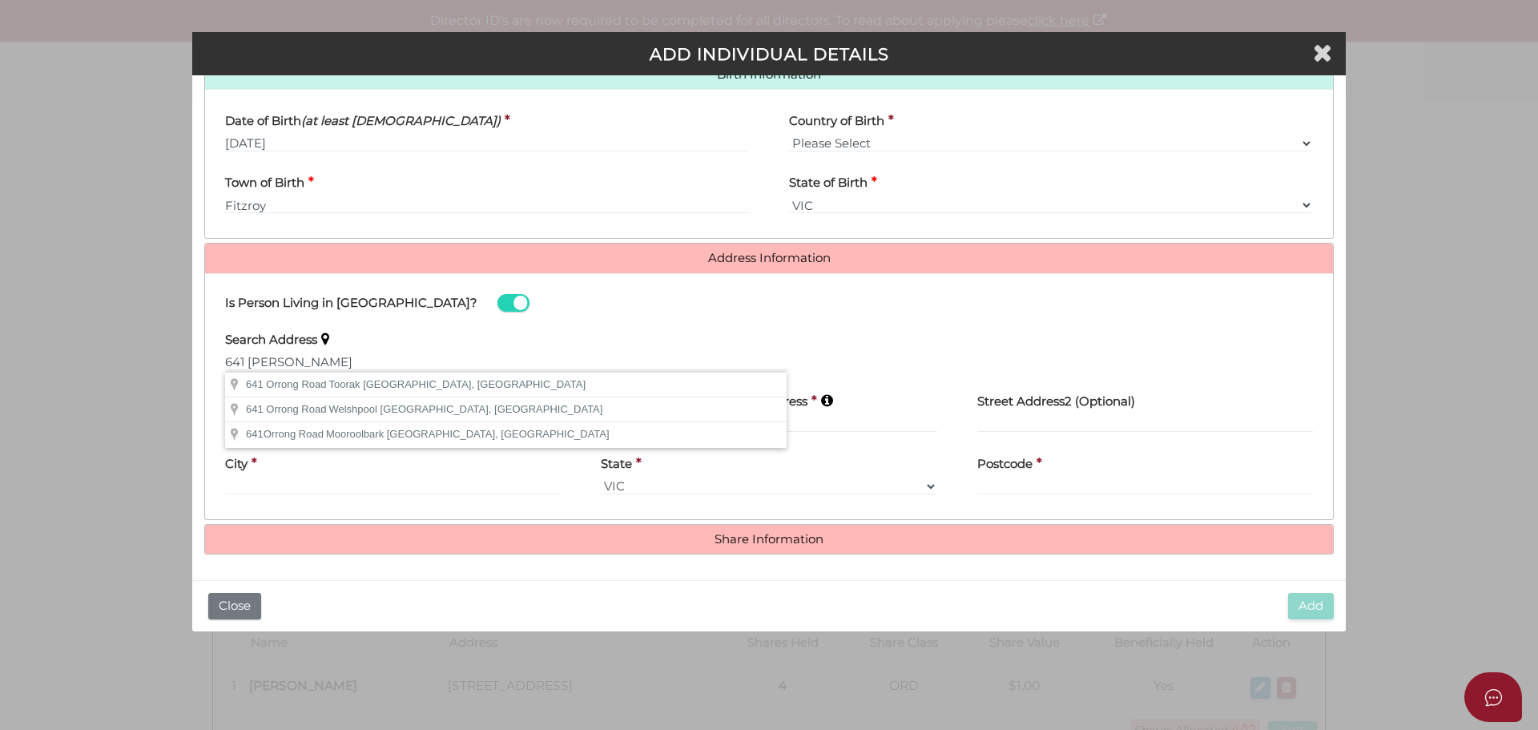
type input "[STREET_ADDRESS]"
type input "Toorak"
select select "VIC"
type input "3142"
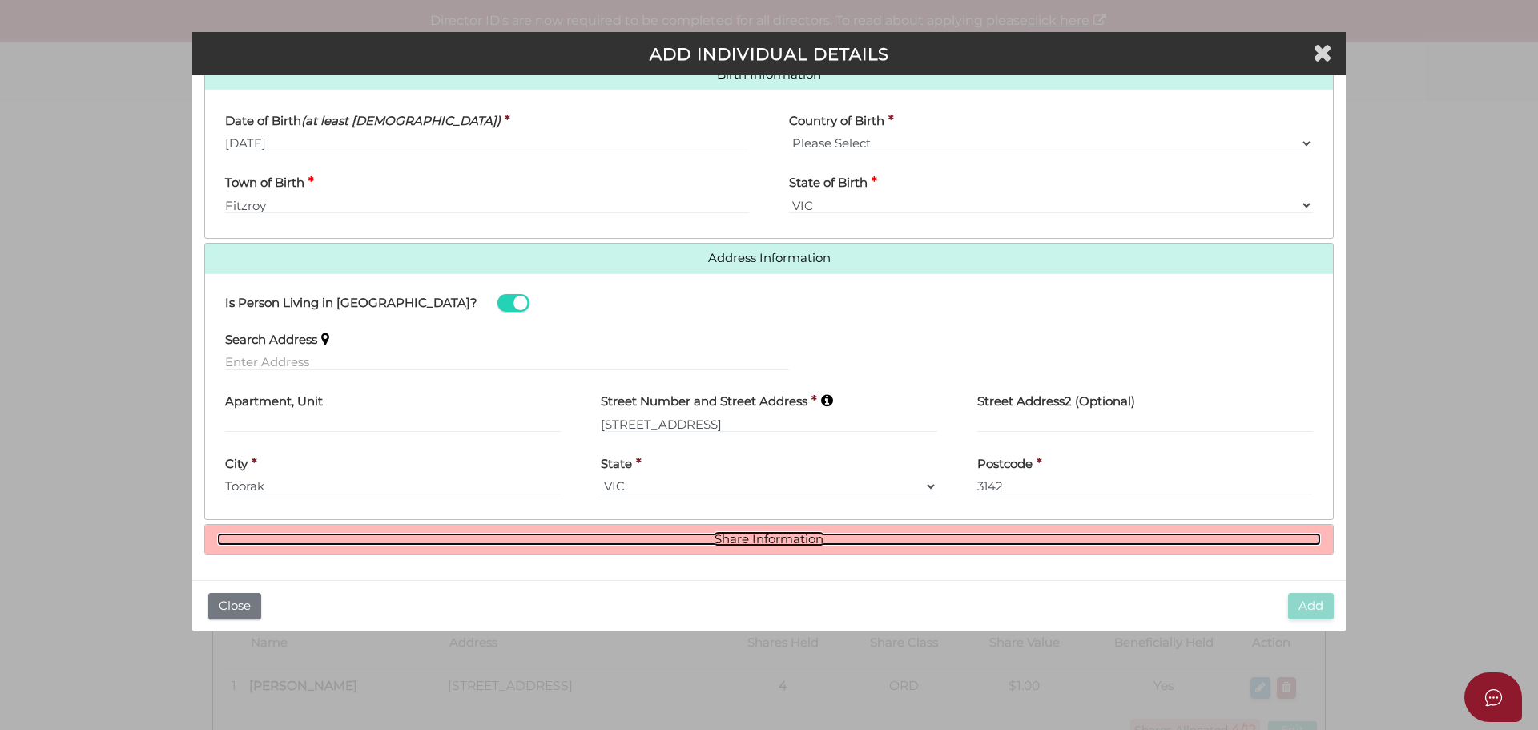
click at [747, 541] on link "Share Information" at bounding box center [769, 540] width 1104 height 14
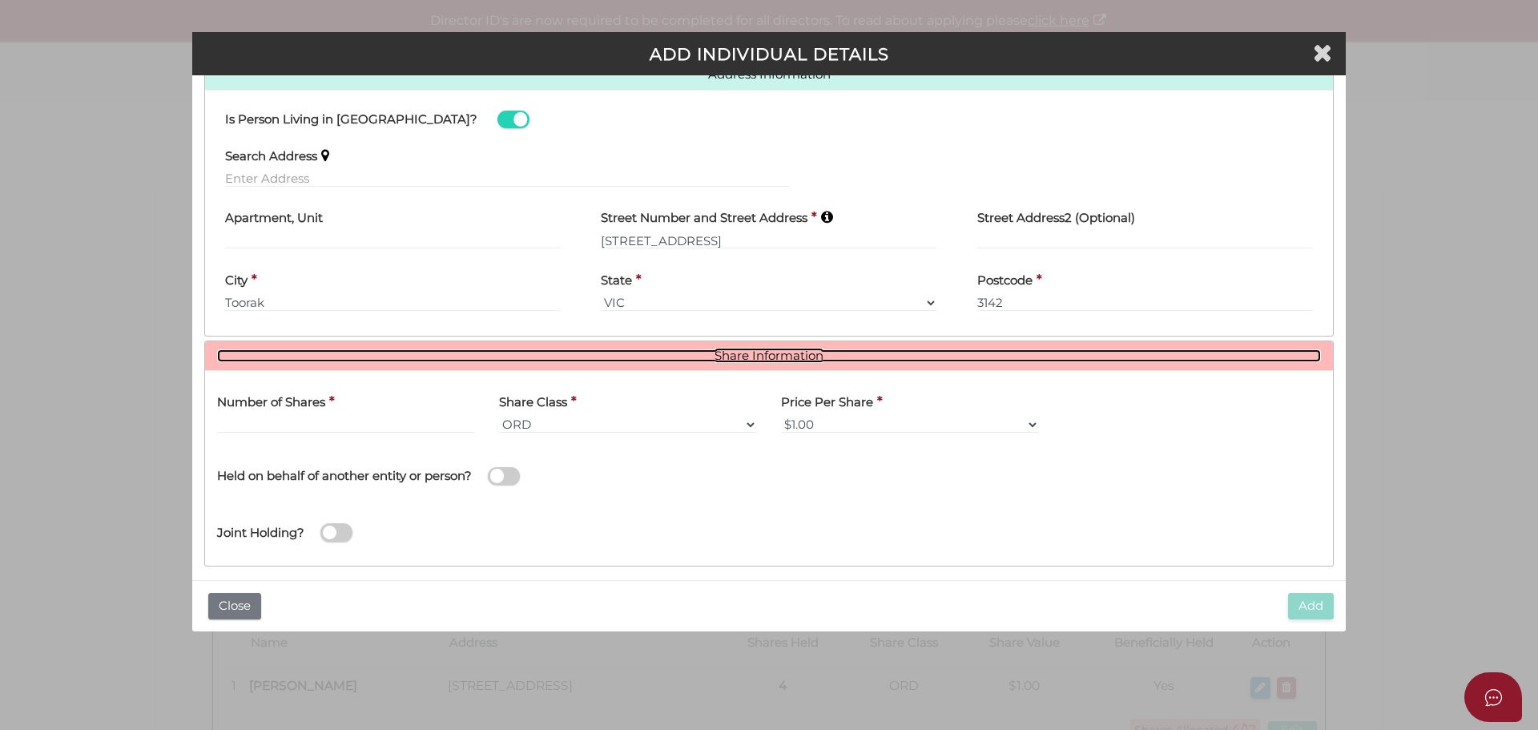
scroll to position [727, 0]
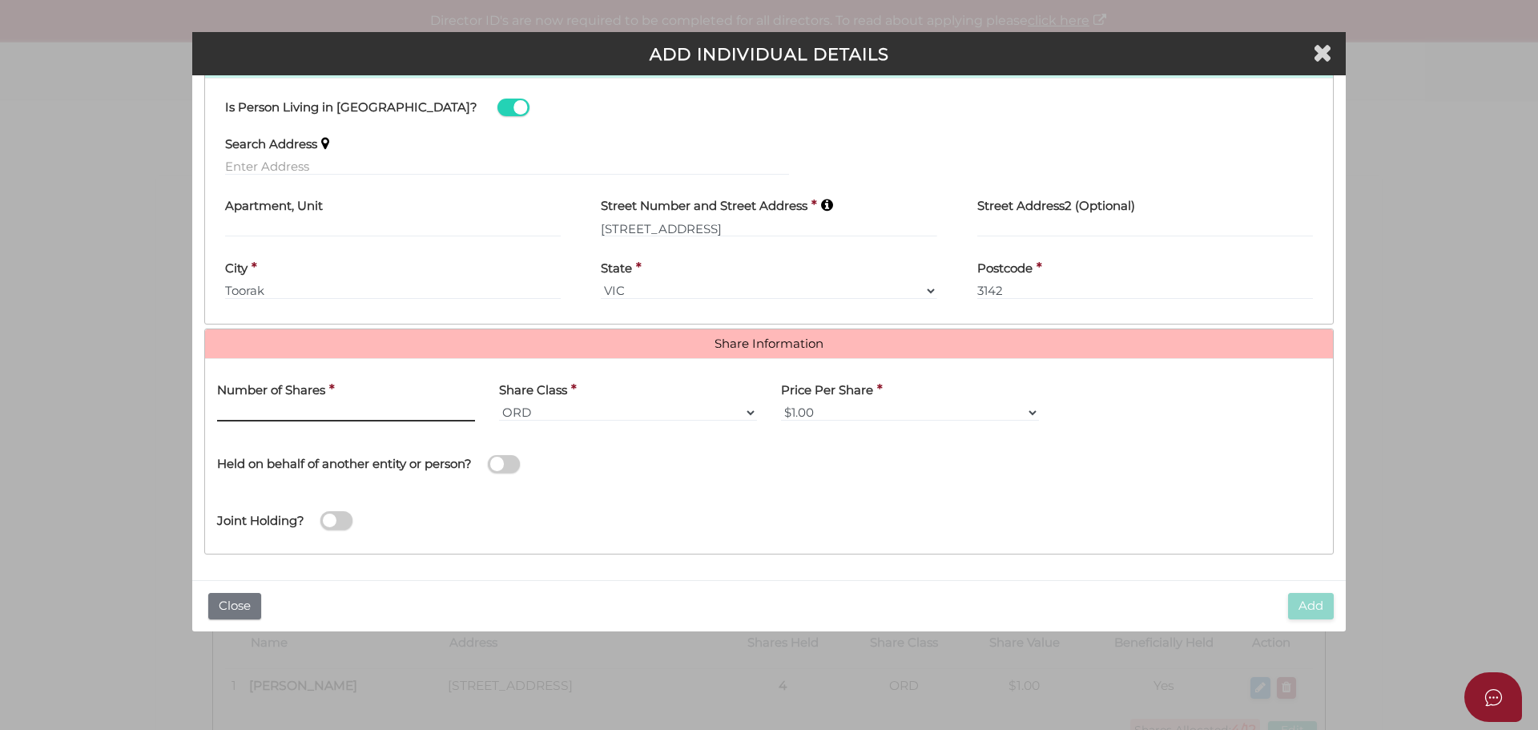
click at [288, 416] on input "text" at bounding box center [346, 413] width 258 height 18
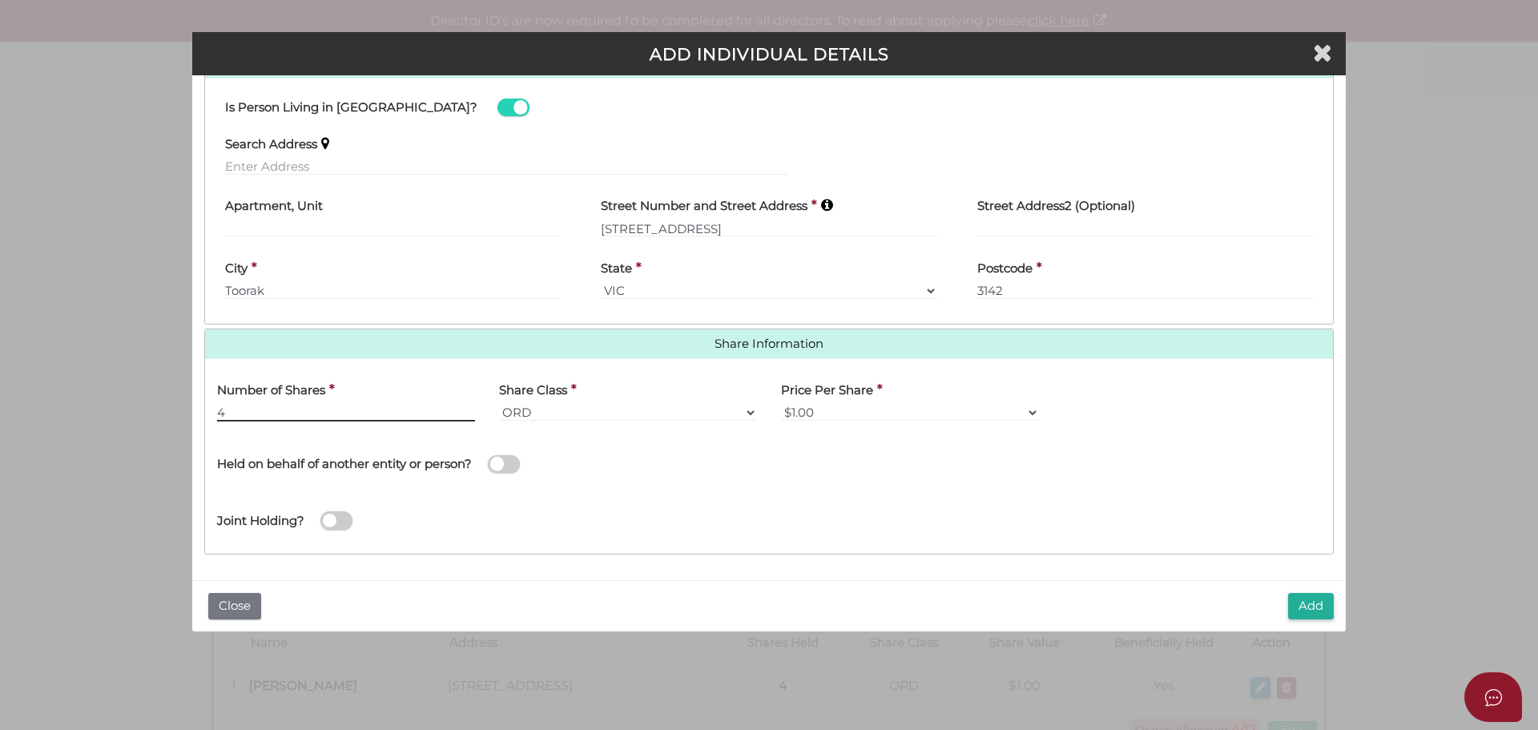
type input "4"
click at [1310, 605] on button "Add" at bounding box center [1311, 606] width 46 height 26
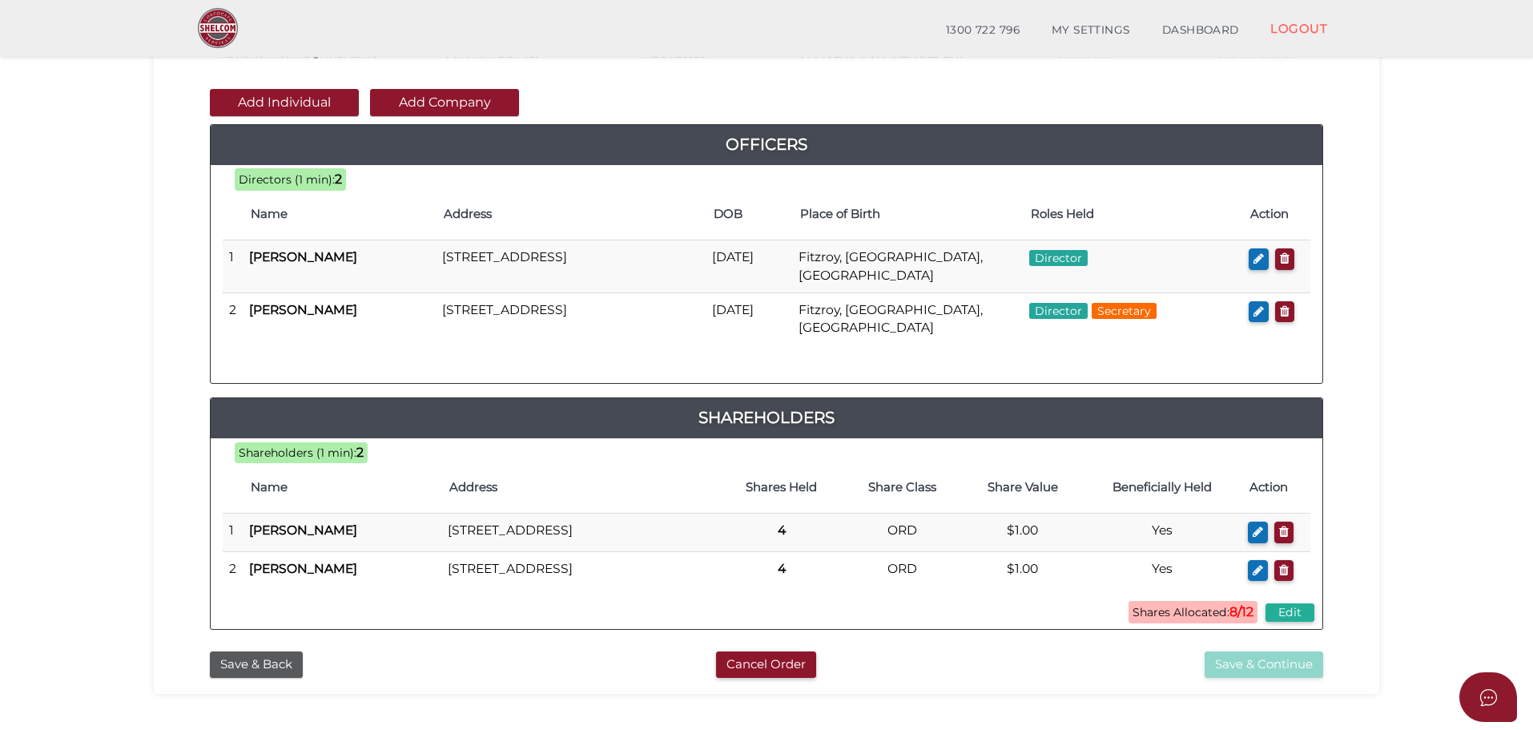
scroll to position [160, 0]
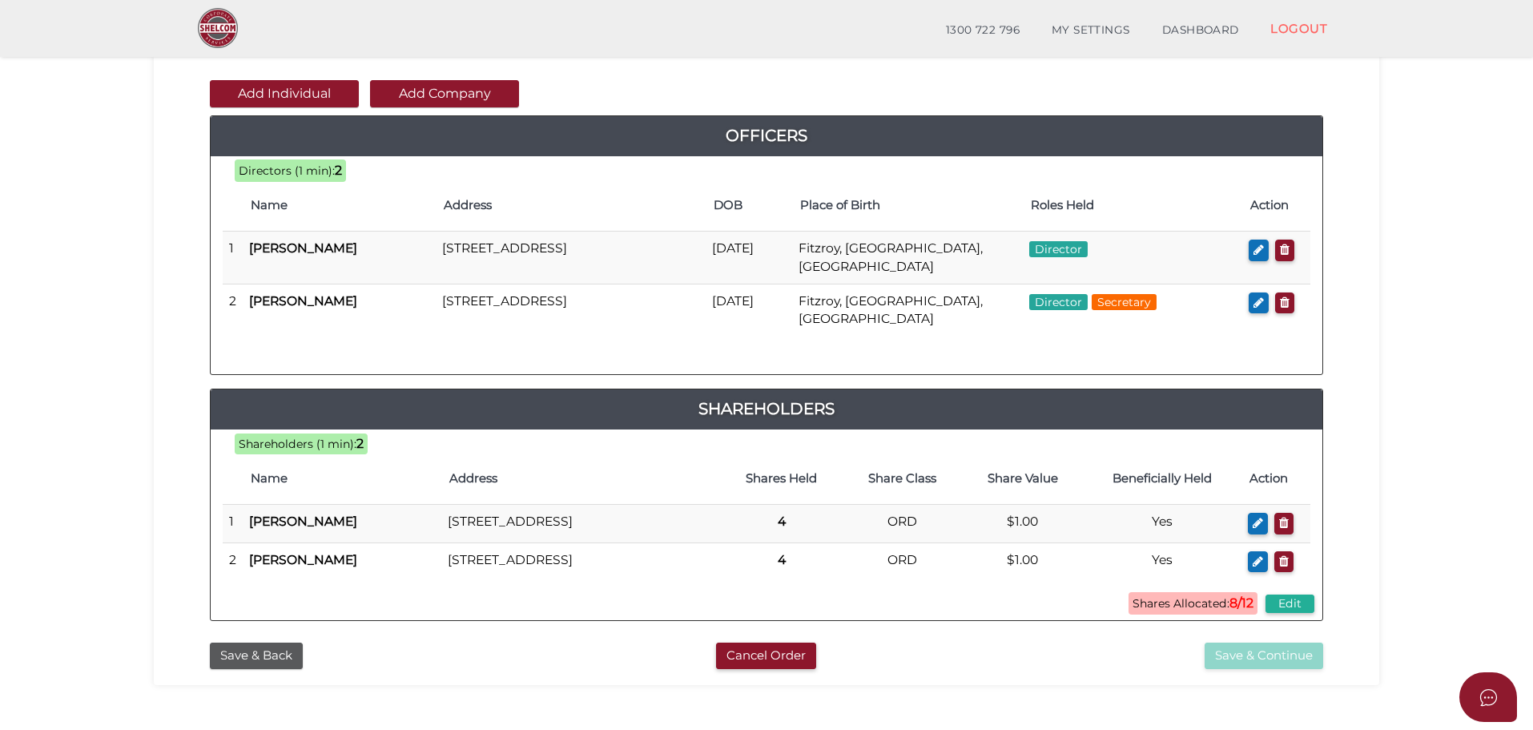
click at [302, 103] on button "Add Individual" at bounding box center [284, 93] width 149 height 27
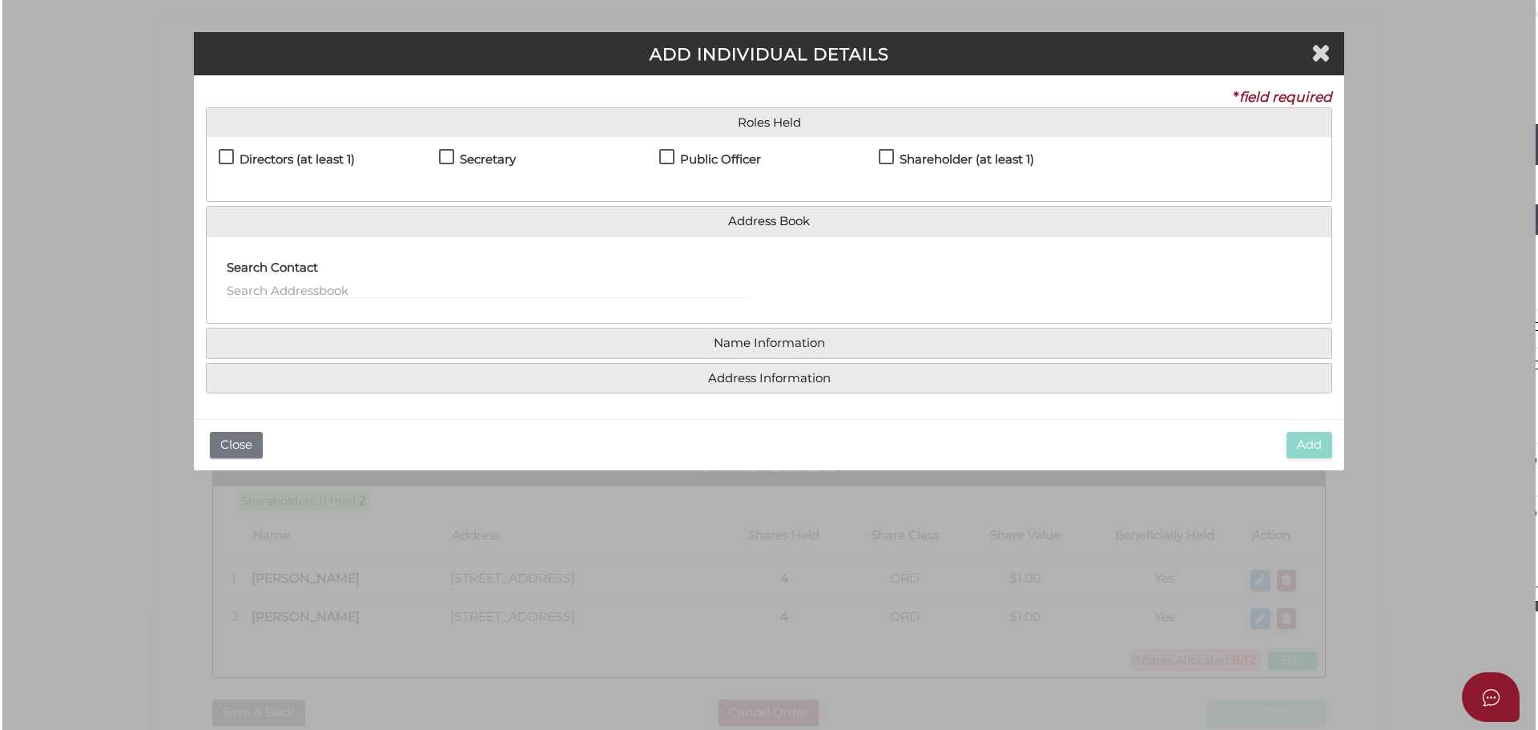
scroll to position [0, 0]
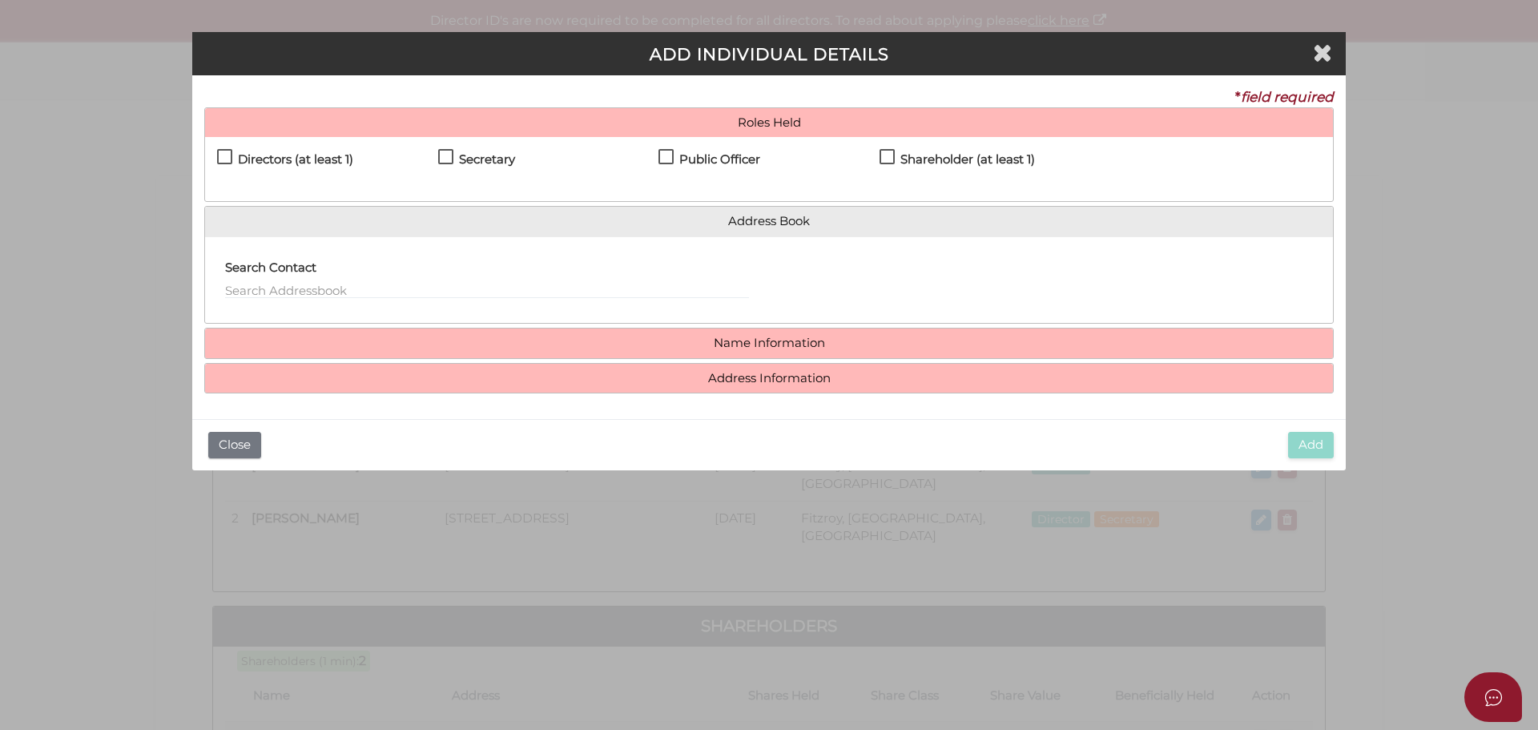
click at [228, 155] on label "Directors (at least 1)" at bounding box center [285, 163] width 136 height 20
checkbox input "true"
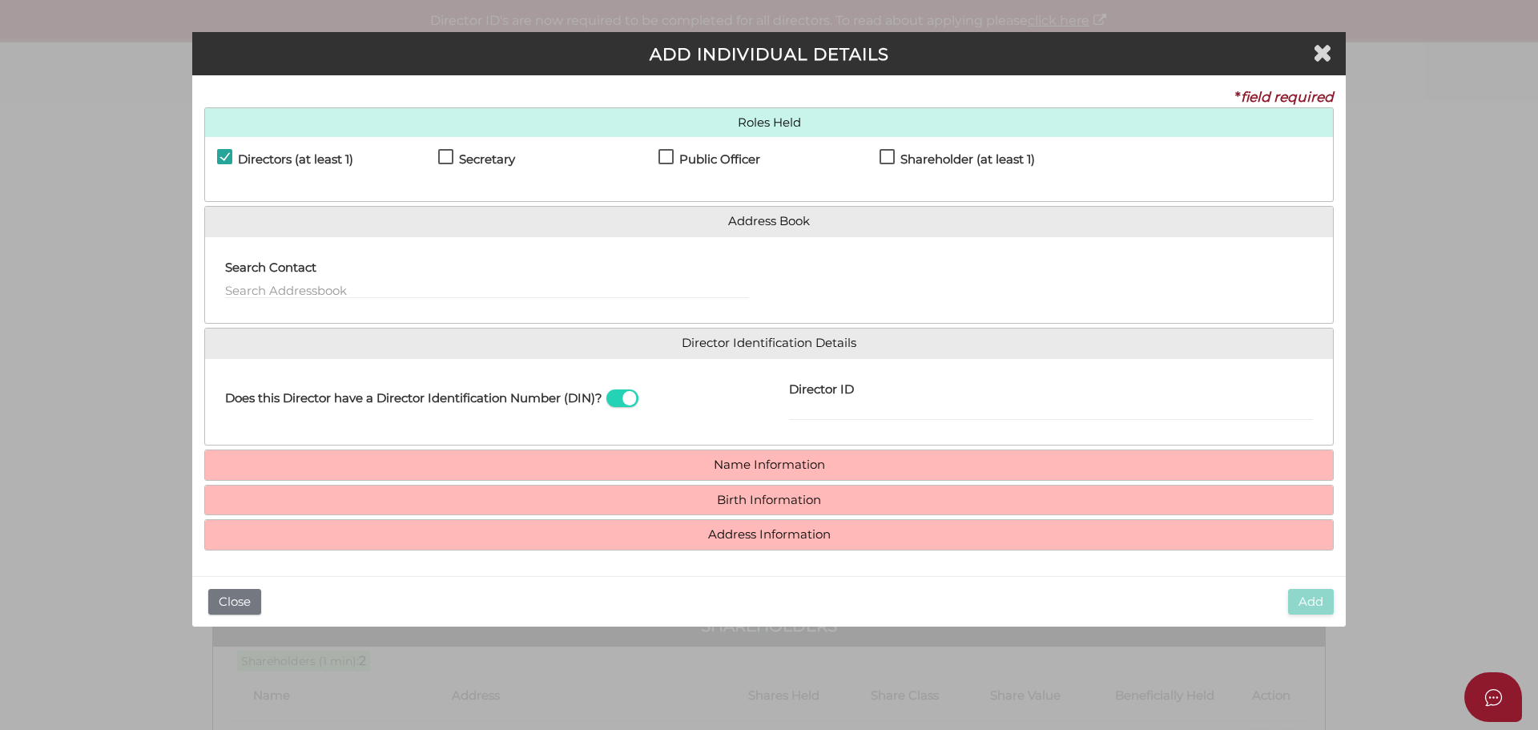
click at [880, 153] on label "Shareholder (at least 1)" at bounding box center [957, 163] width 155 height 20
checkbox input "true"
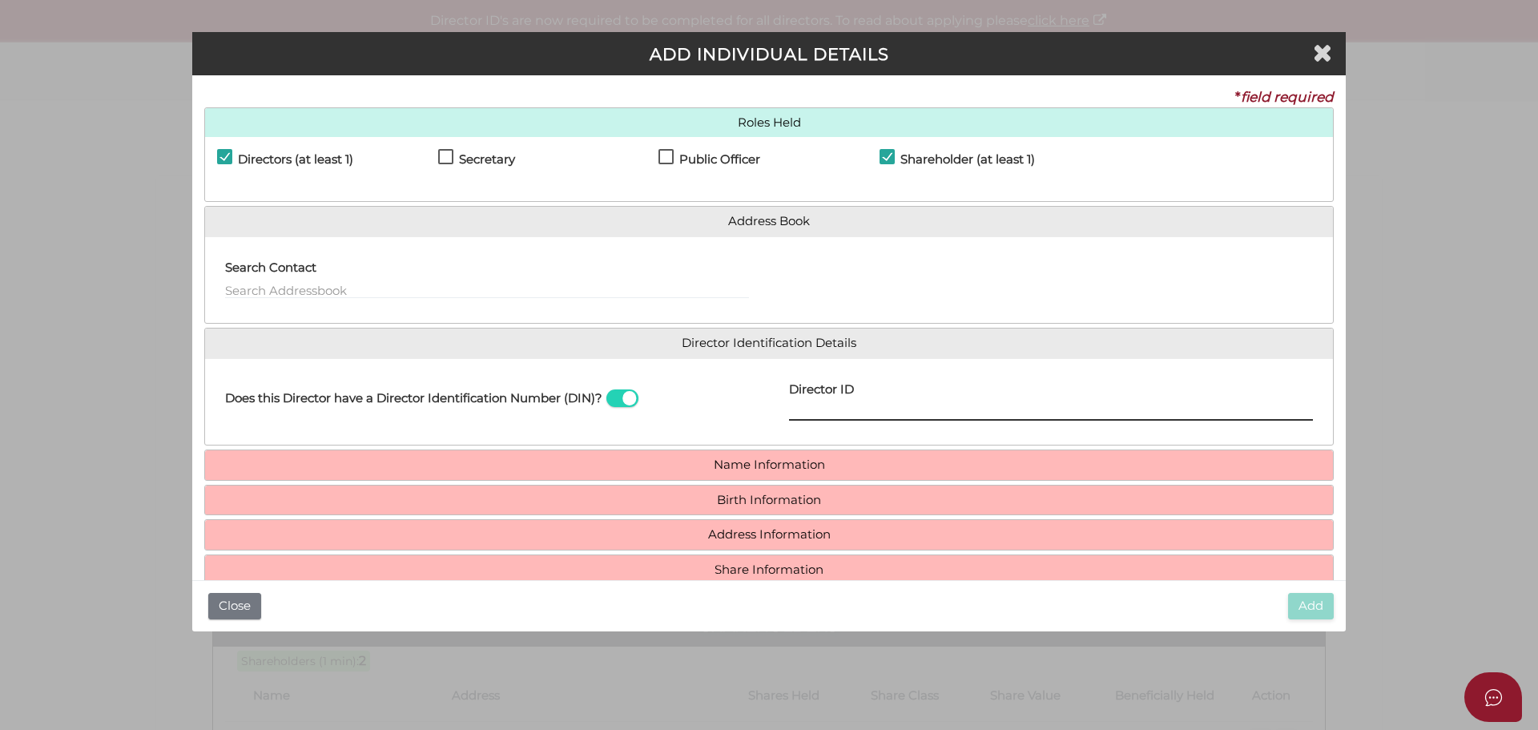
click at [799, 409] on input "Director ID" at bounding box center [1051, 412] width 524 height 18
paste input "036079049382422"
type input "036079049382422"
click at [745, 453] on h4 "Name Information" at bounding box center [769, 465] width 1128 height 30
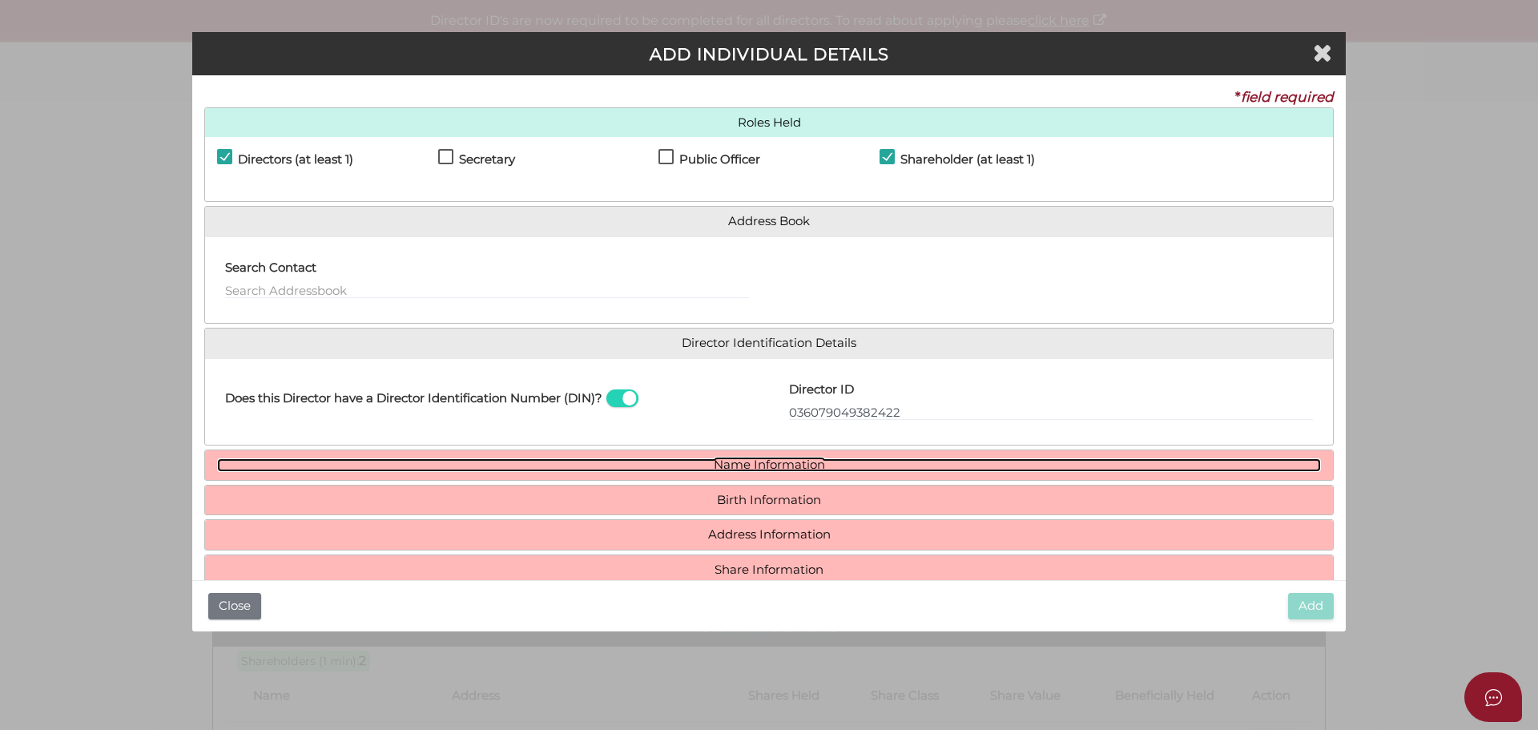
click at [746, 469] on link "Name Information" at bounding box center [769, 465] width 1104 height 14
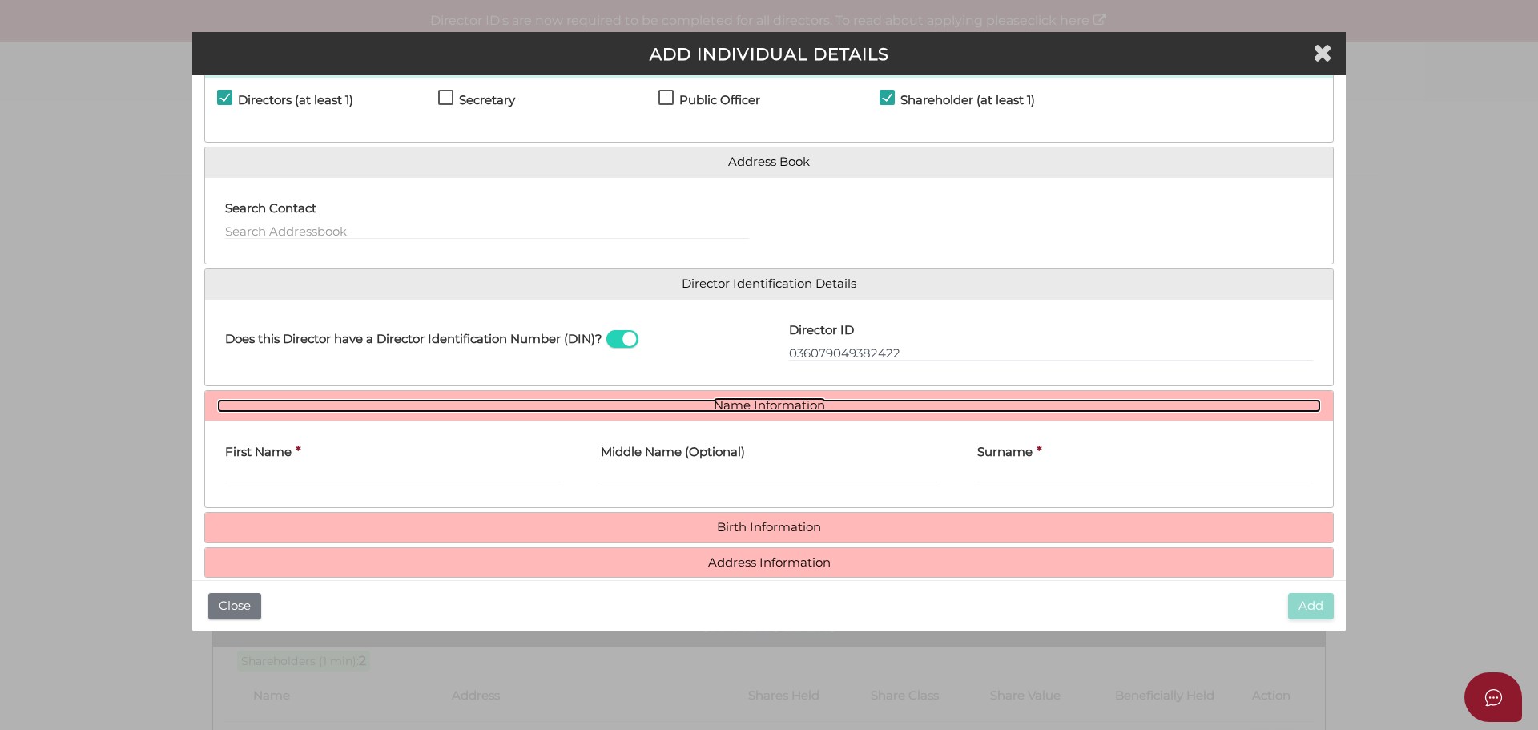
scroll to position [118, 0]
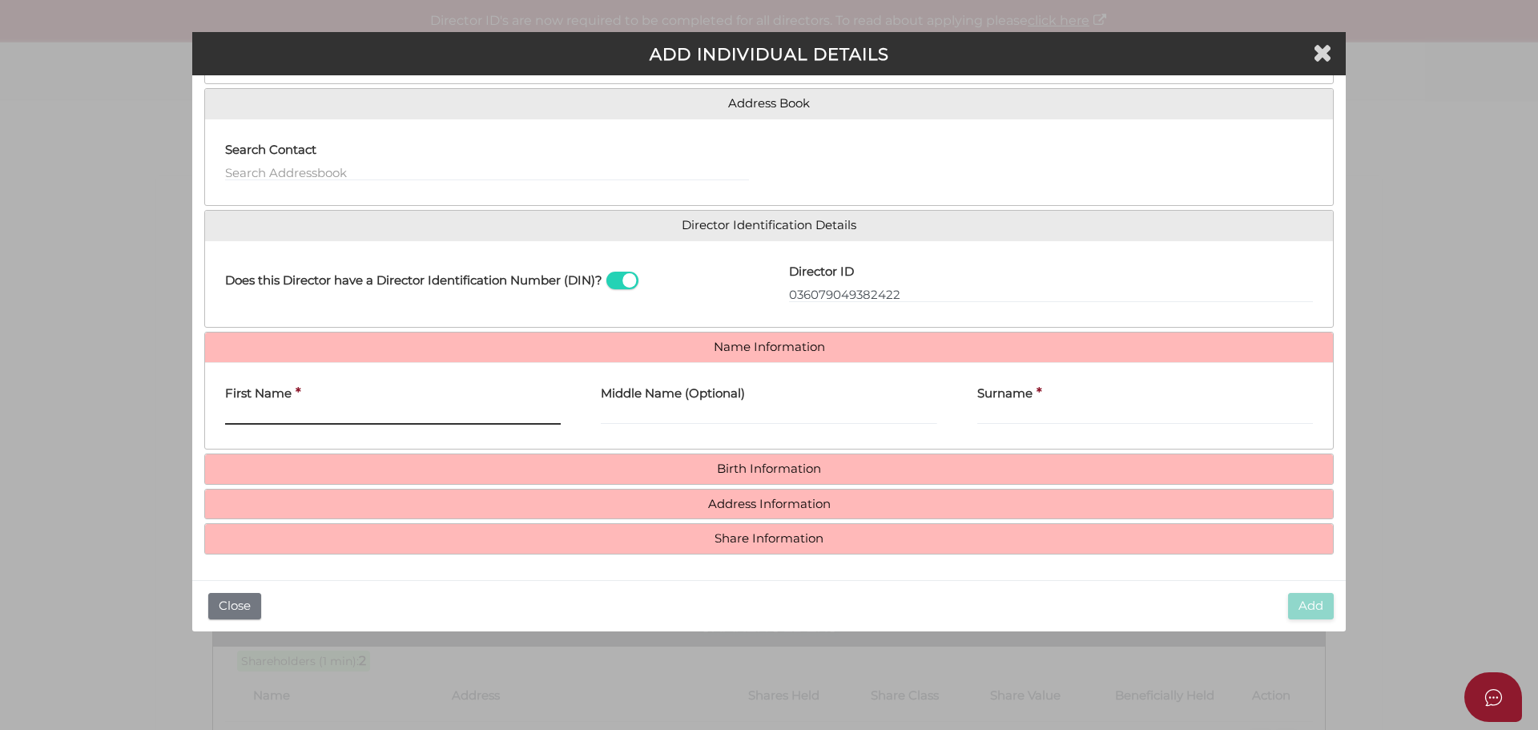
click at [309, 417] on input "First Name" at bounding box center [393, 416] width 336 height 18
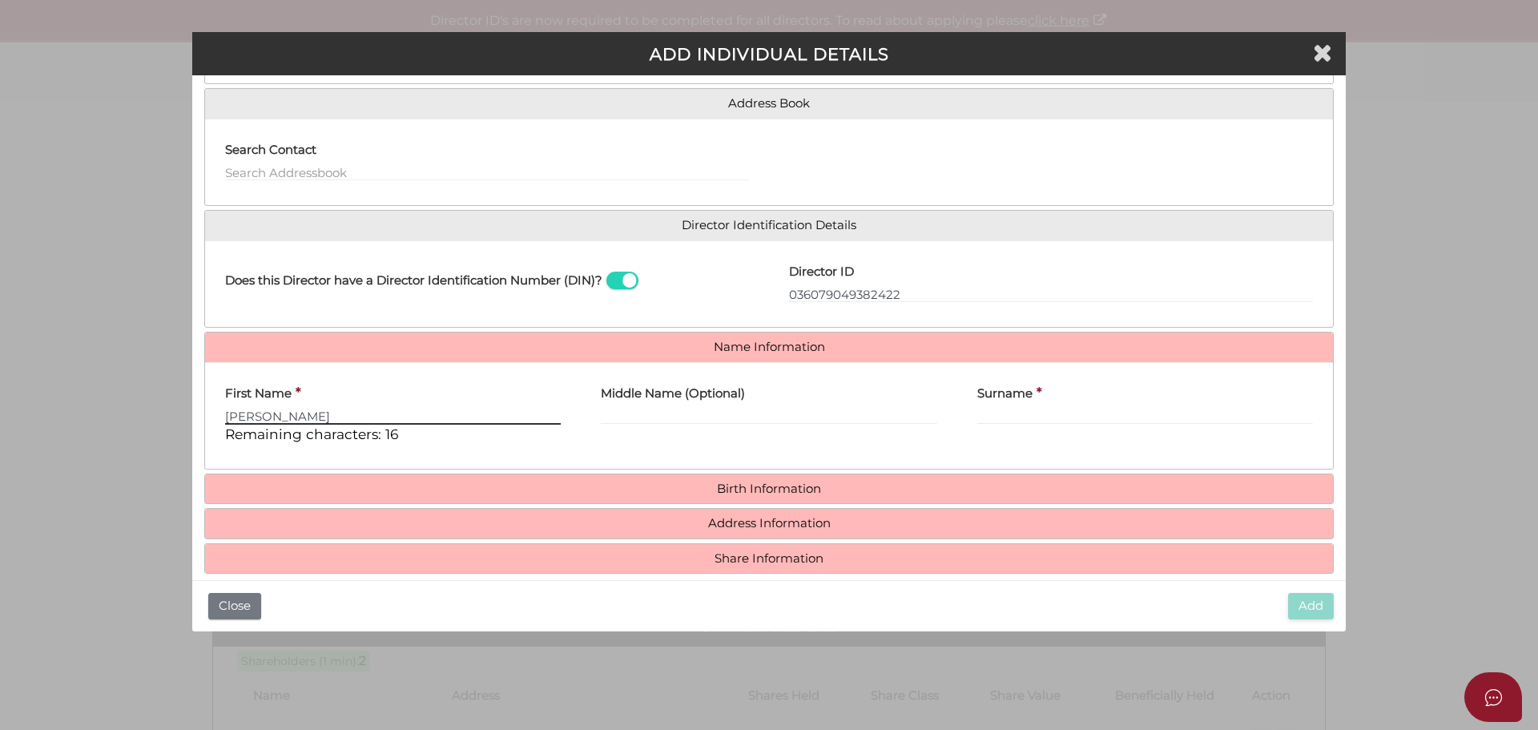
type input "ZANE"
click at [1000, 418] on input "Surname" at bounding box center [1145, 416] width 336 height 18
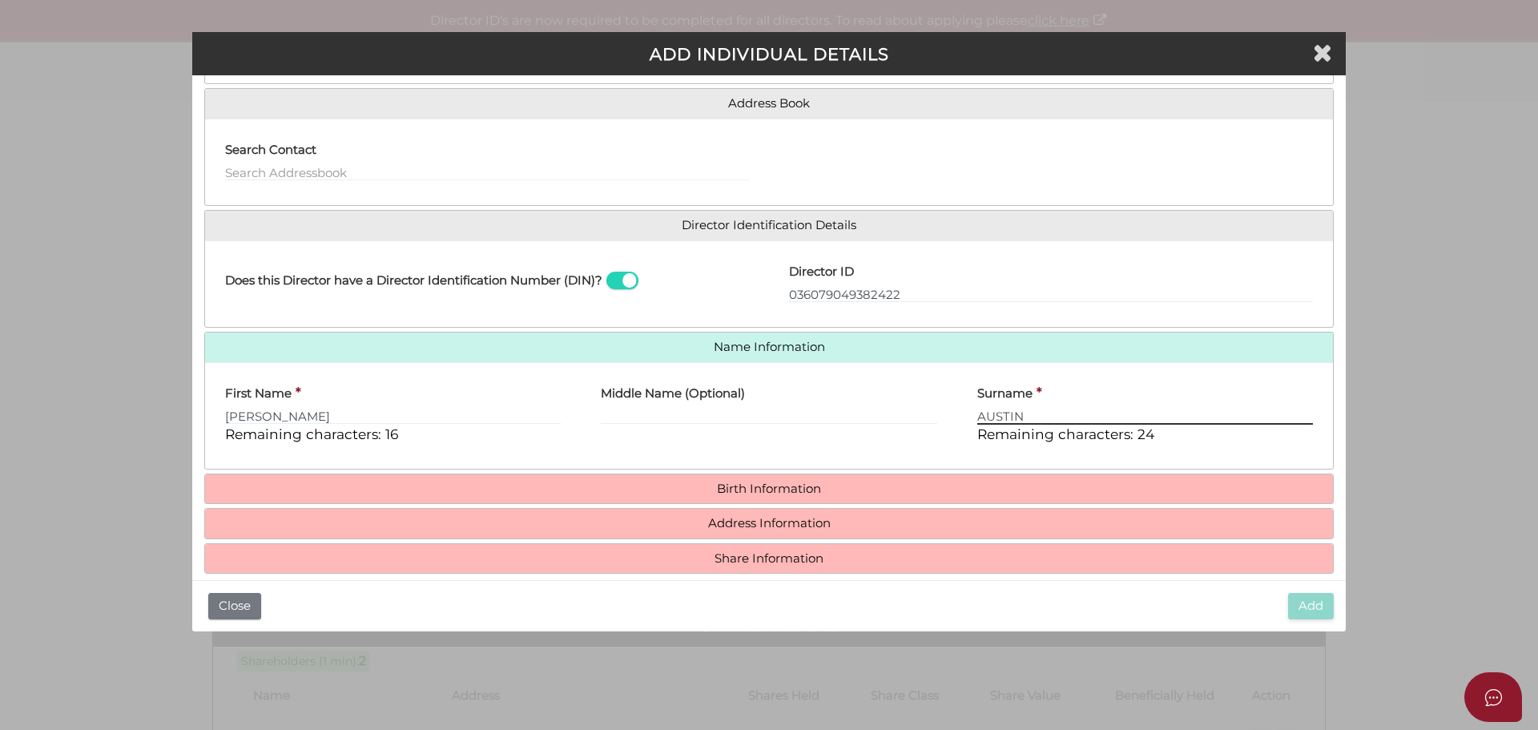
type input "AUSTIN"
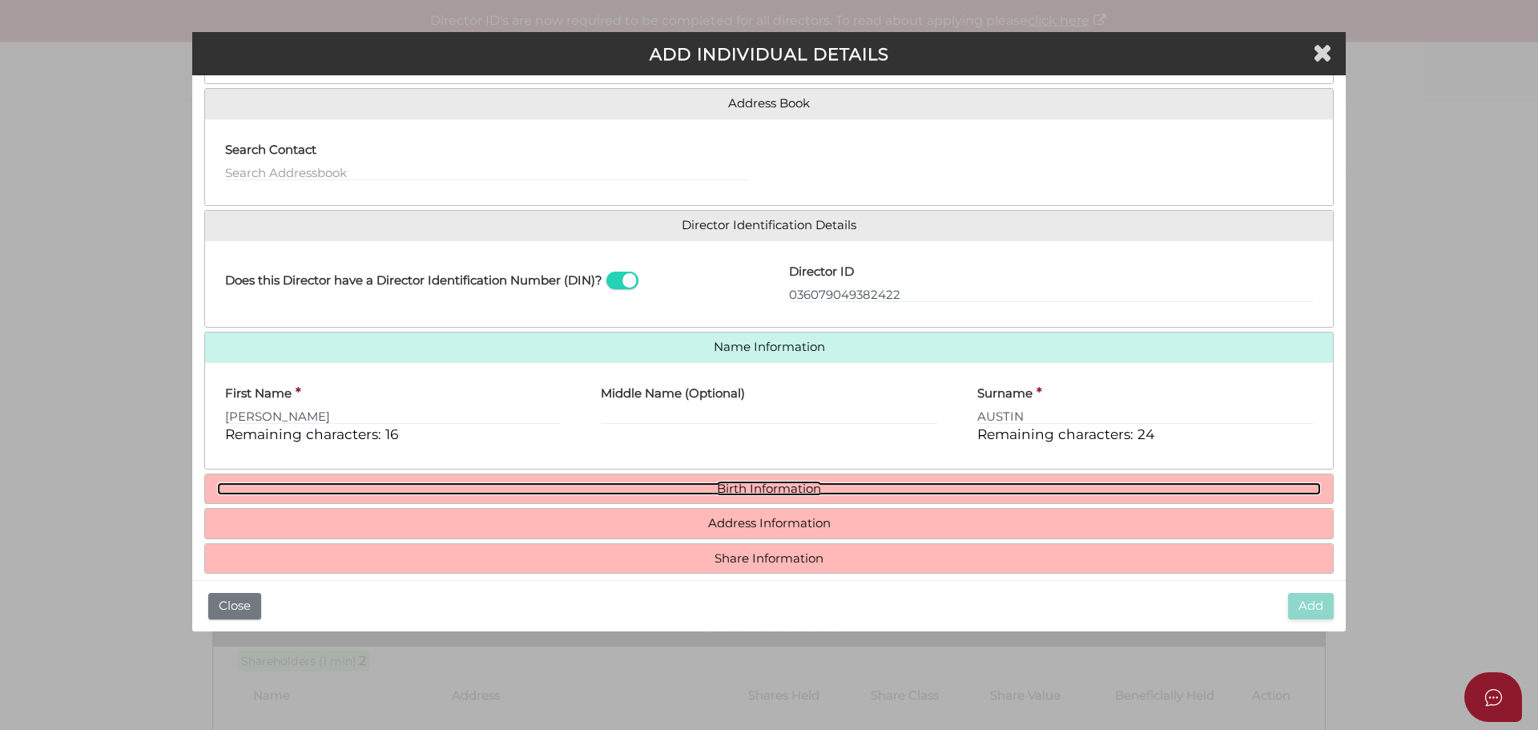
click at [702, 487] on link "Birth Information" at bounding box center [769, 489] width 1104 height 14
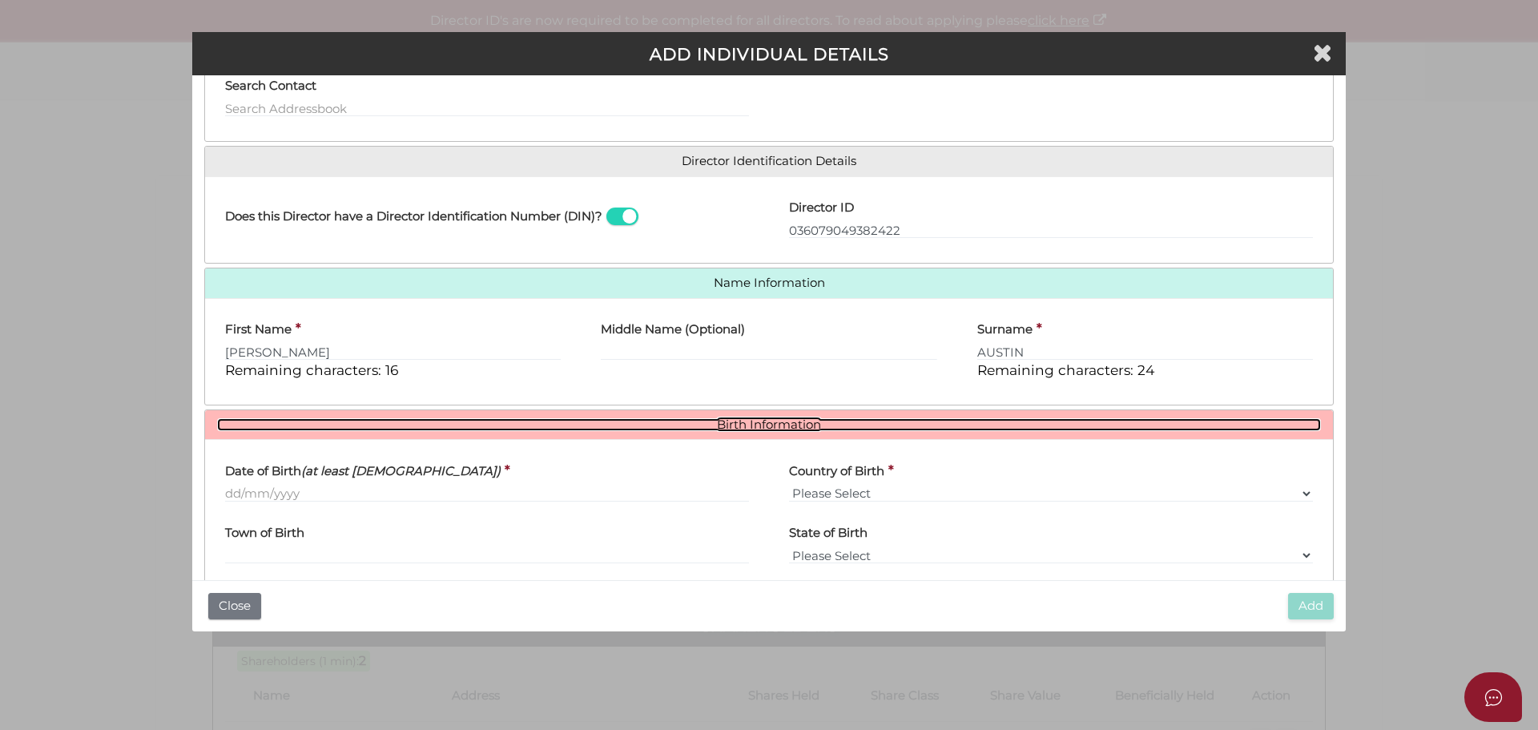
scroll to position [278, 0]
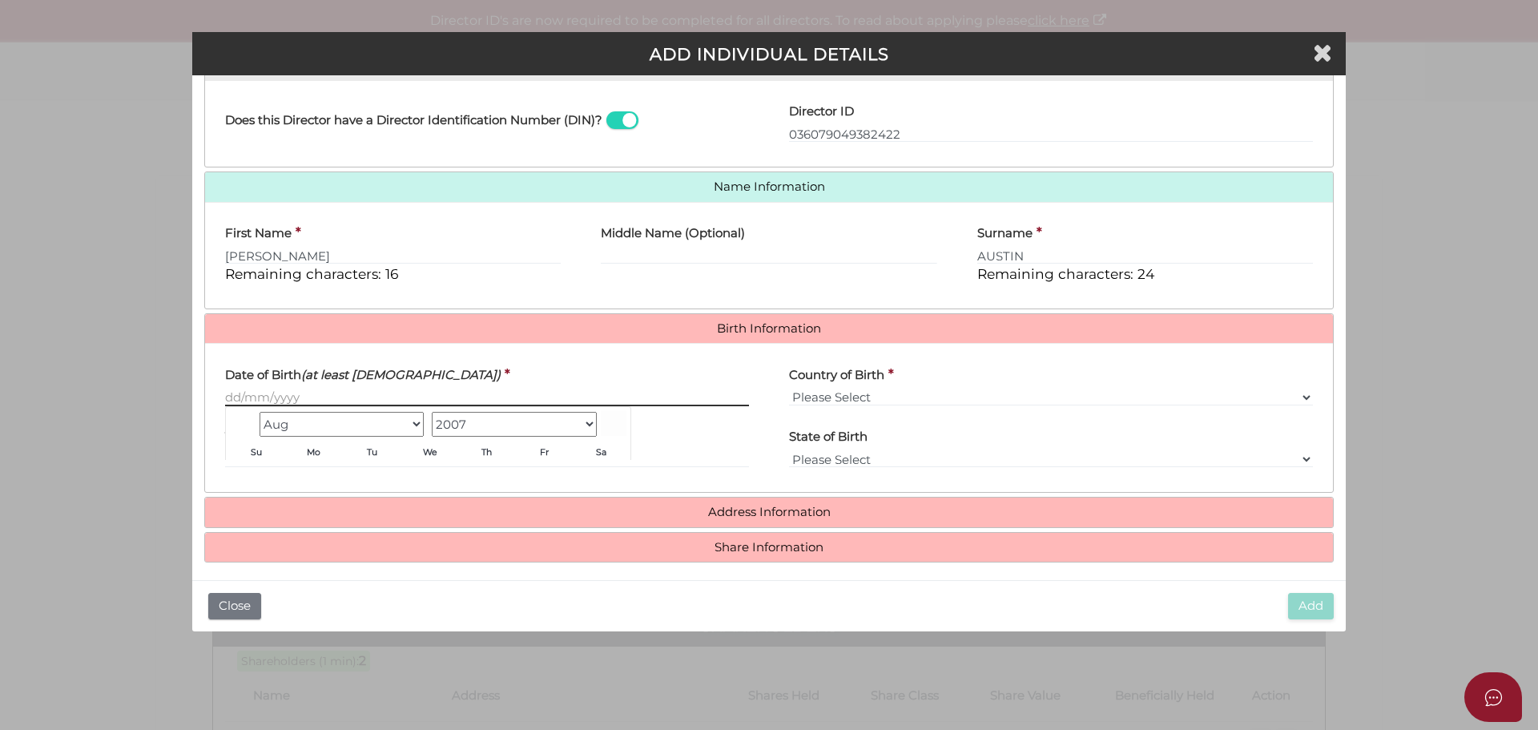
click at [283, 398] on input "Date of Birth (at least [DEMOGRAPHIC_DATA])" at bounding box center [487, 397] width 524 height 18
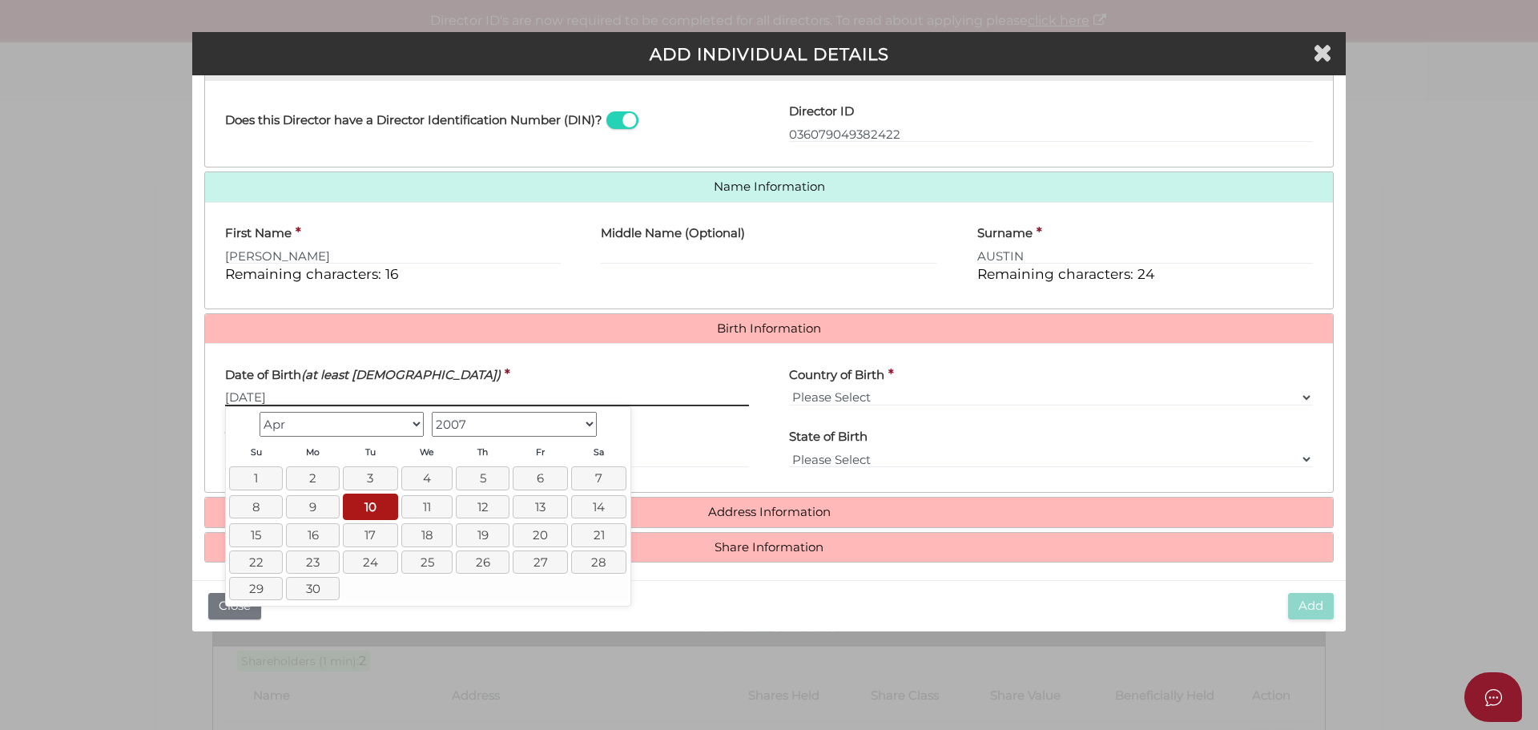
type input "10/04/2007"
click at [380, 504] on link "10" at bounding box center [370, 506] width 55 height 26
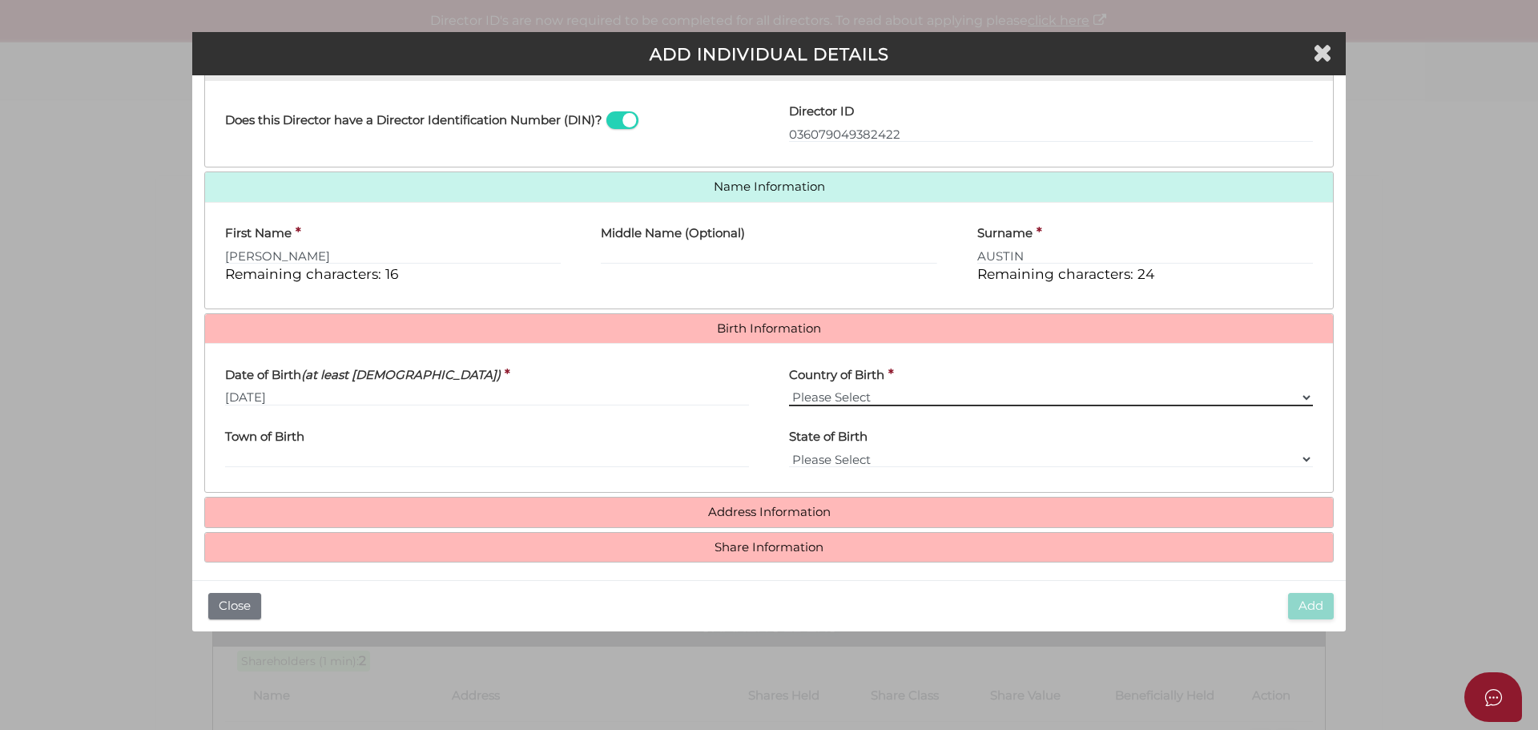
click at [831, 400] on select "Please Select v [GEOGRAPHIC_DATA] [GEOGRAPHIC_DATA] [GEOGRAPHIC_DATA] [GEOGRAPH…" at bounding box center [1051, 397] width 524 height 18
select select "[GEOGRAPHIC_DATA]"
click at [789, 388] on select "Please Select v [GEOGRAPHIC_DATA] [GEOGRAPHIC_DATA] [GEOGRAPHIC_DATA] [GEOGRAPH…" at bounding box center [1051, 397] width 524 height 18
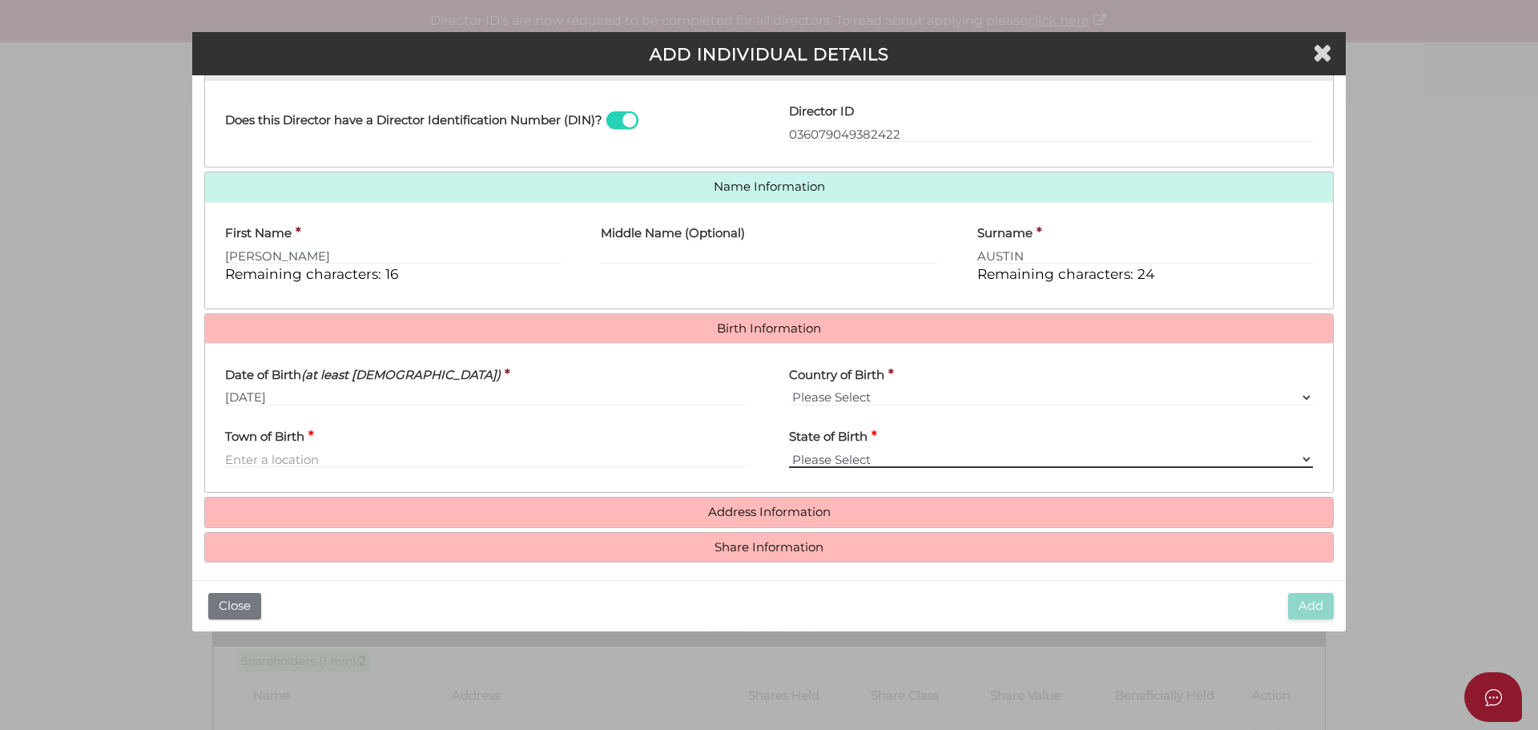
click at [815, 461] on select "Please Select VIC ACT NSW NT QLD TAS WA SA" at bounding box center [1051, 459] width 524 height 18
click at [253, 460] on input "Town of Birth" at bounding box center [487, 459] width 524 height 18
type input "Fitzroy"
select select "VIC"
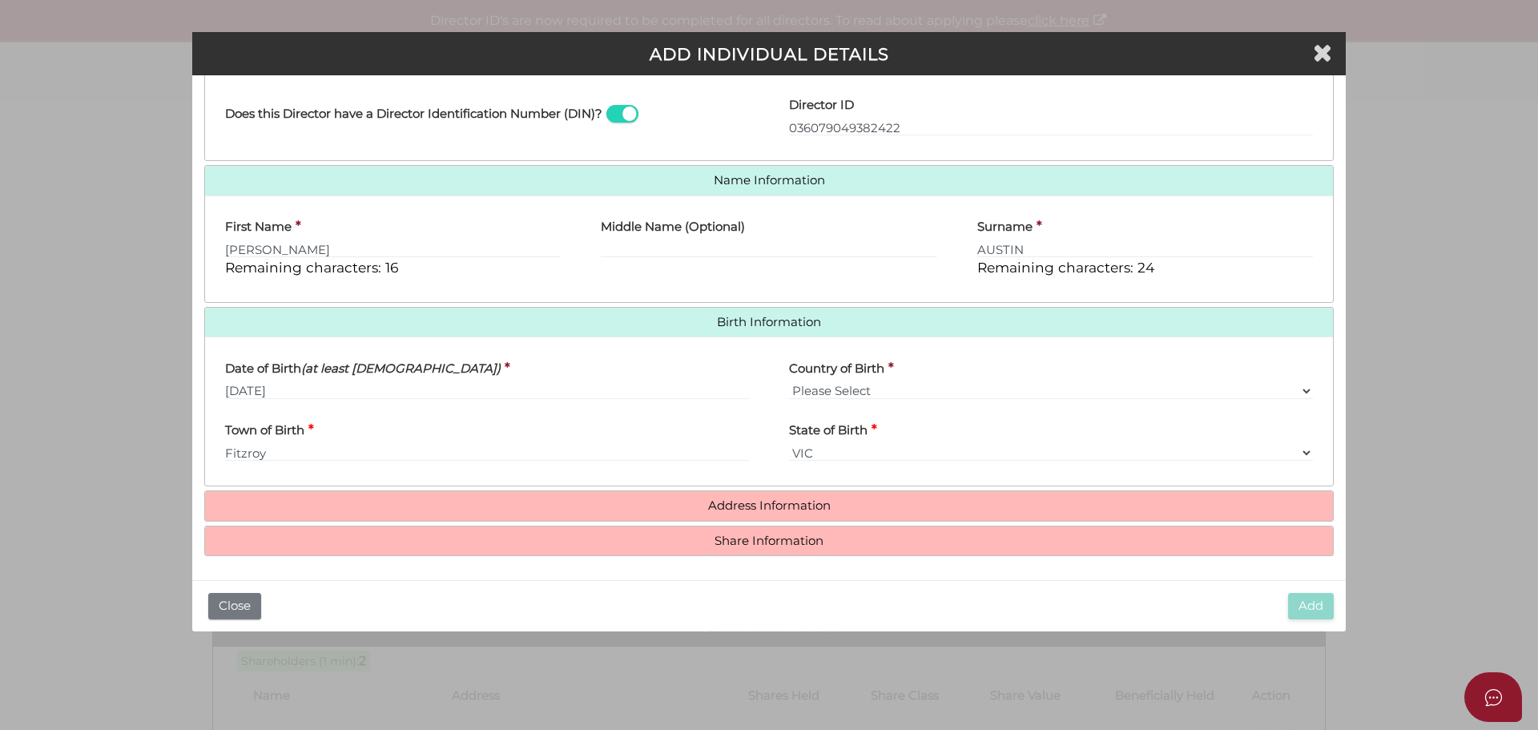
scroll to position [286, 0]
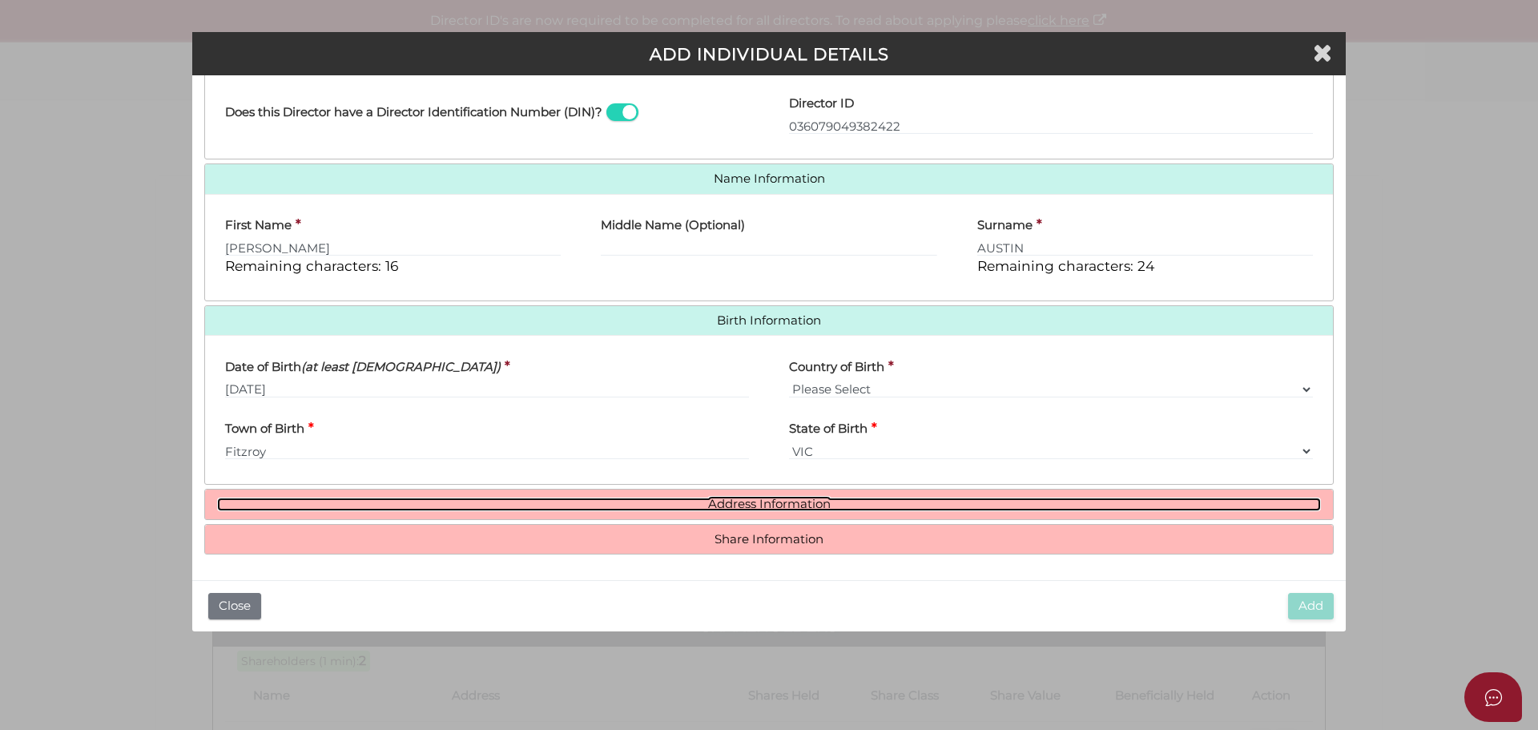
click at [435, 505] on link "Address Information" at bounding box center [769, 504] width 1104 height 14
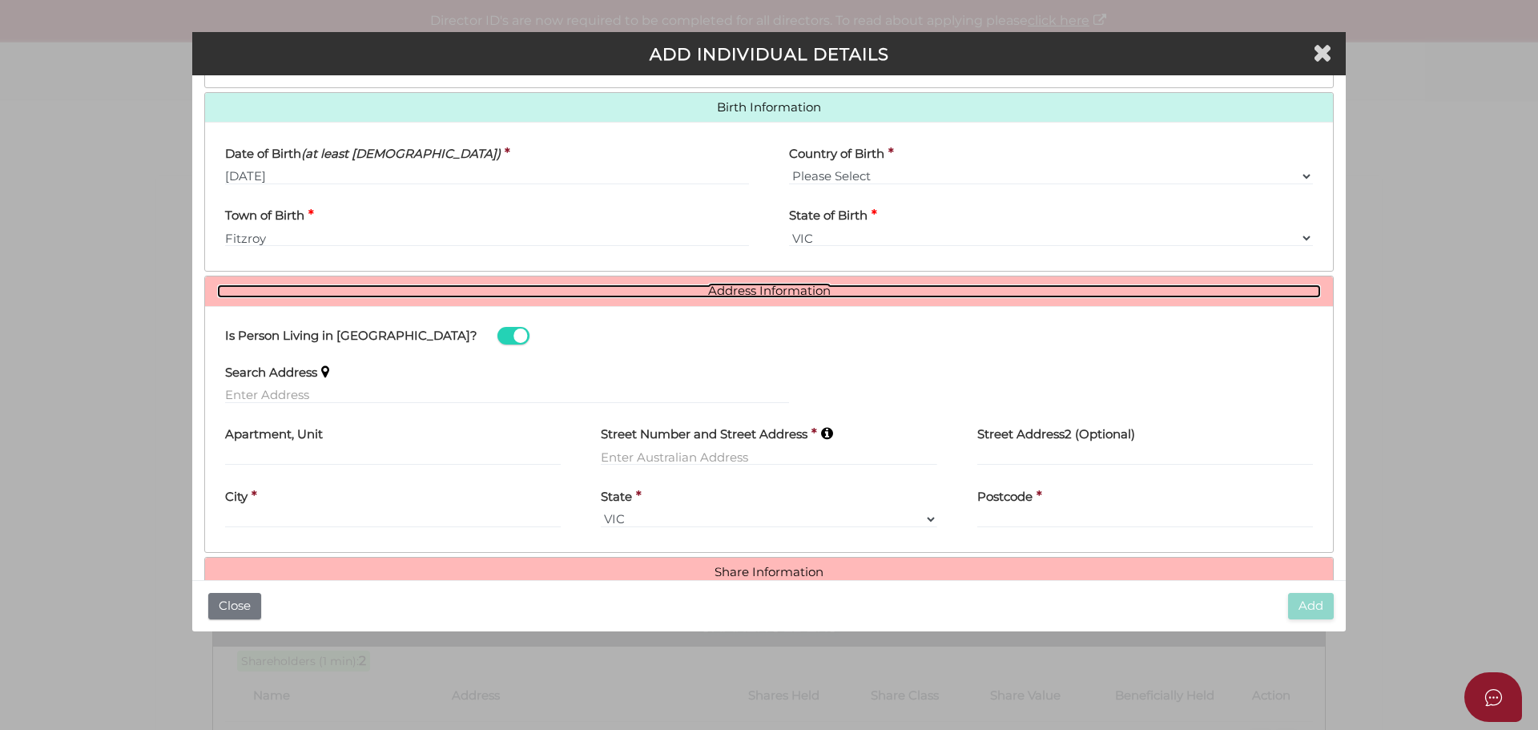
scroll to position [532, 0]
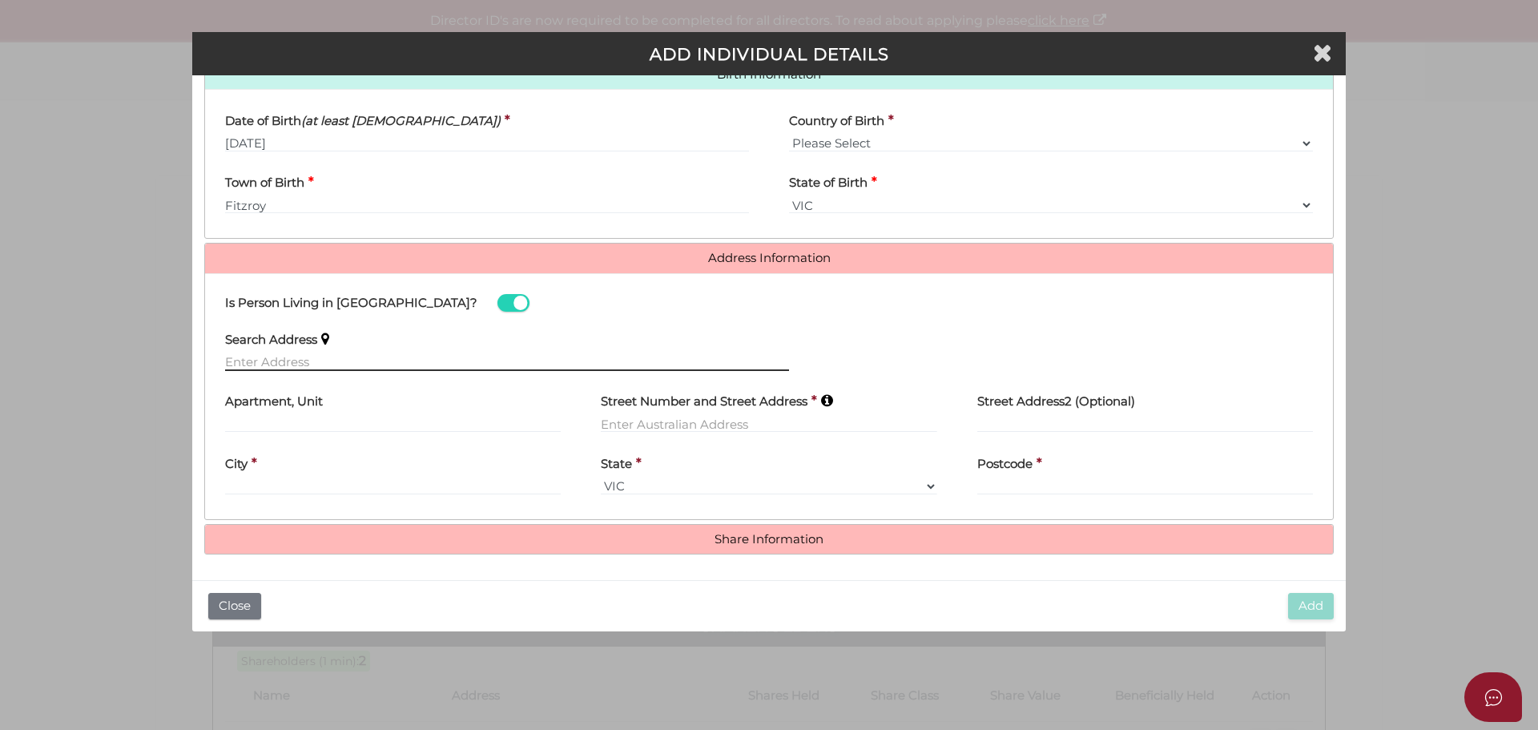
click at [288, 360] on input "text" at bounding box center [507, 362] width 564 height 18
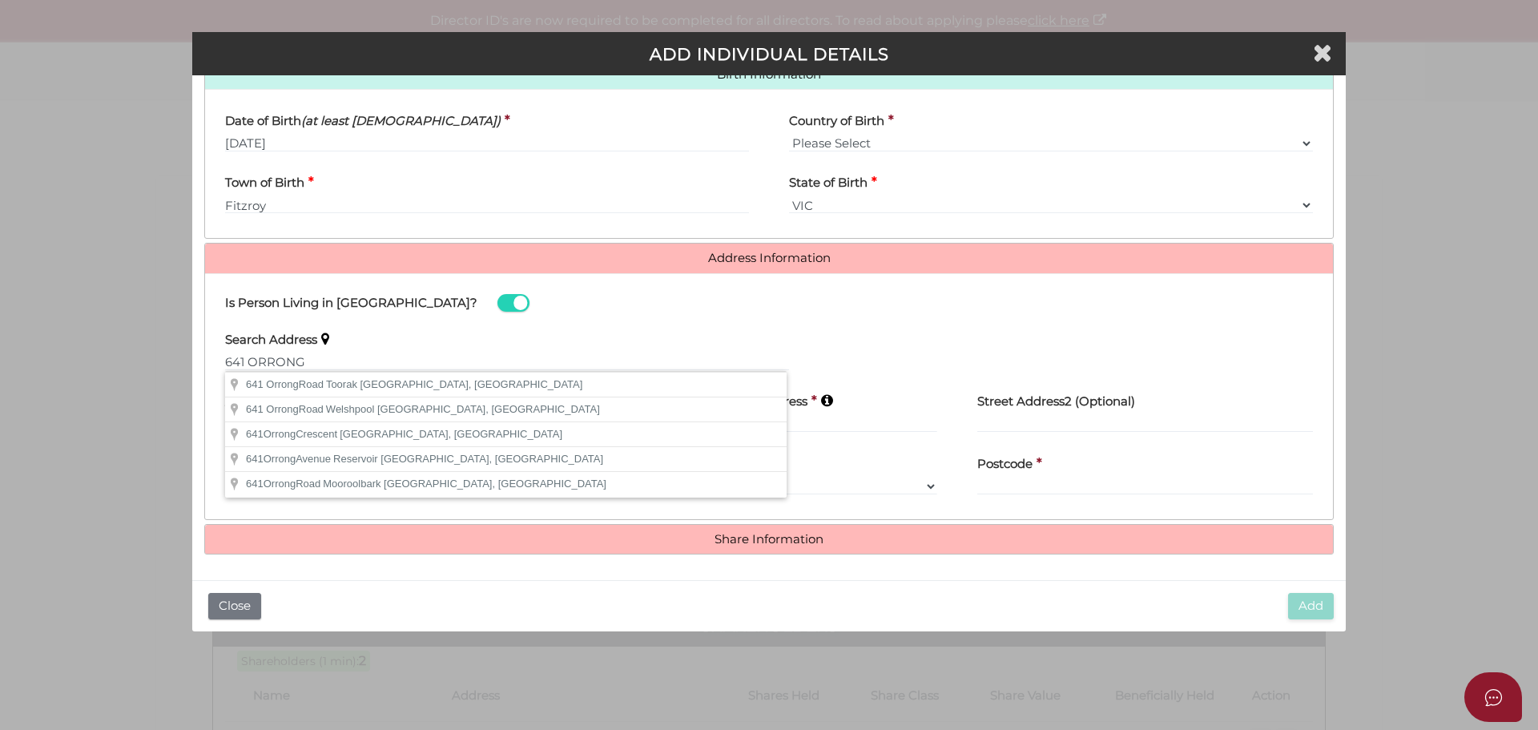
type input "[STREET_ADDRESS]"
type input "Toorak"
select select "VIC"
type input "3142"
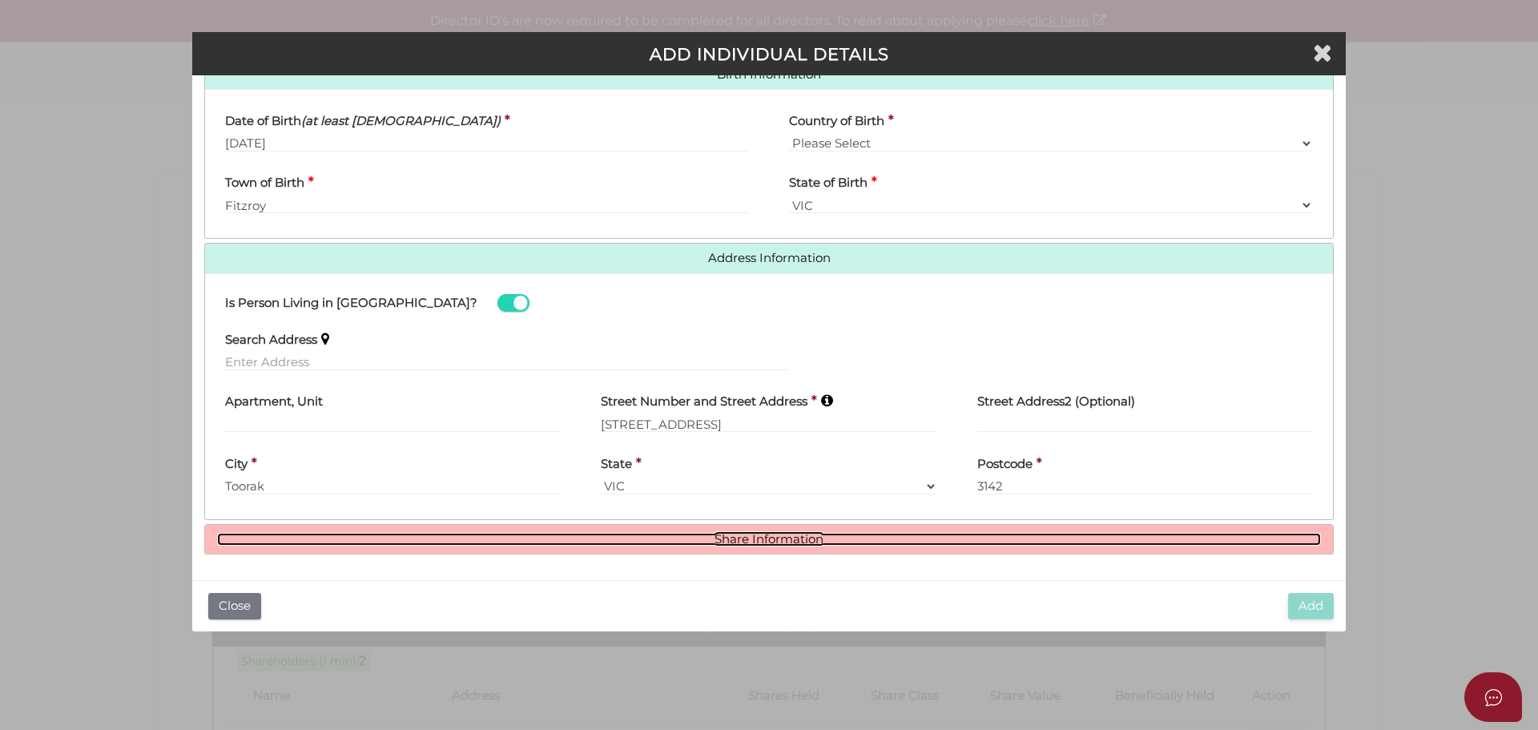
click at [738, 539] on link "Share Information" at bounding box center [769, 540] width 1104 height 14
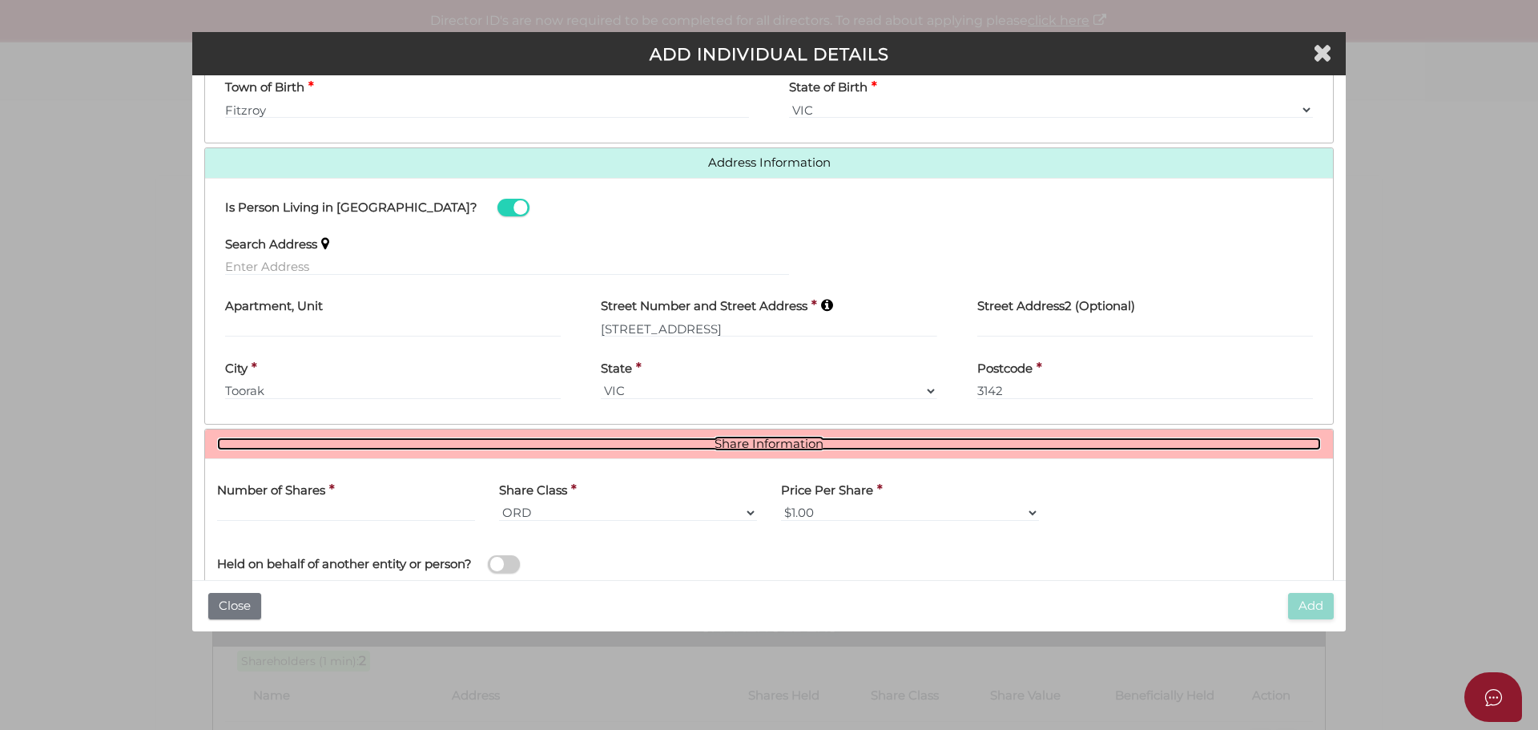
scroll to position [727, 0]
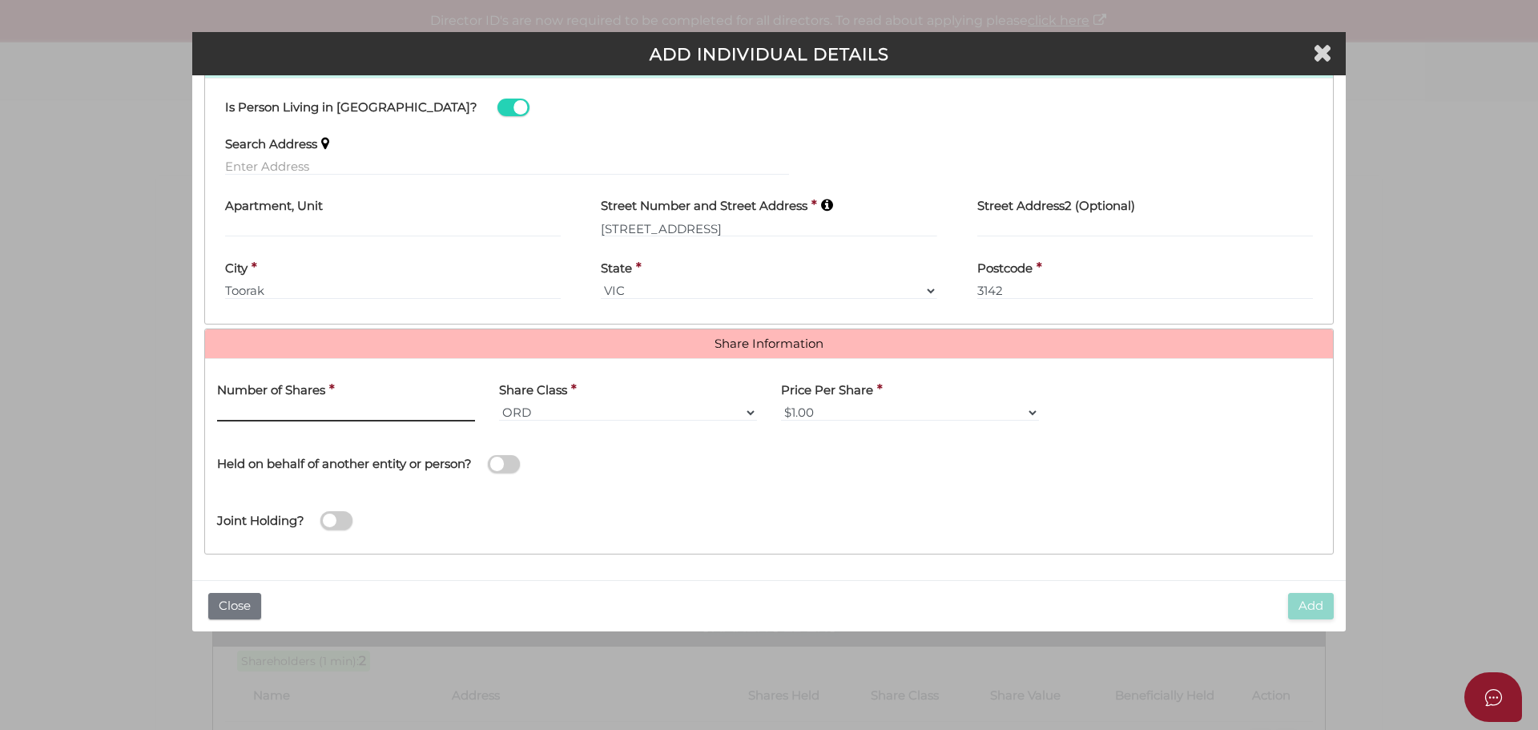
click at [277, 411] on input "text" at bounding box center [346, 413] width 258 height 18
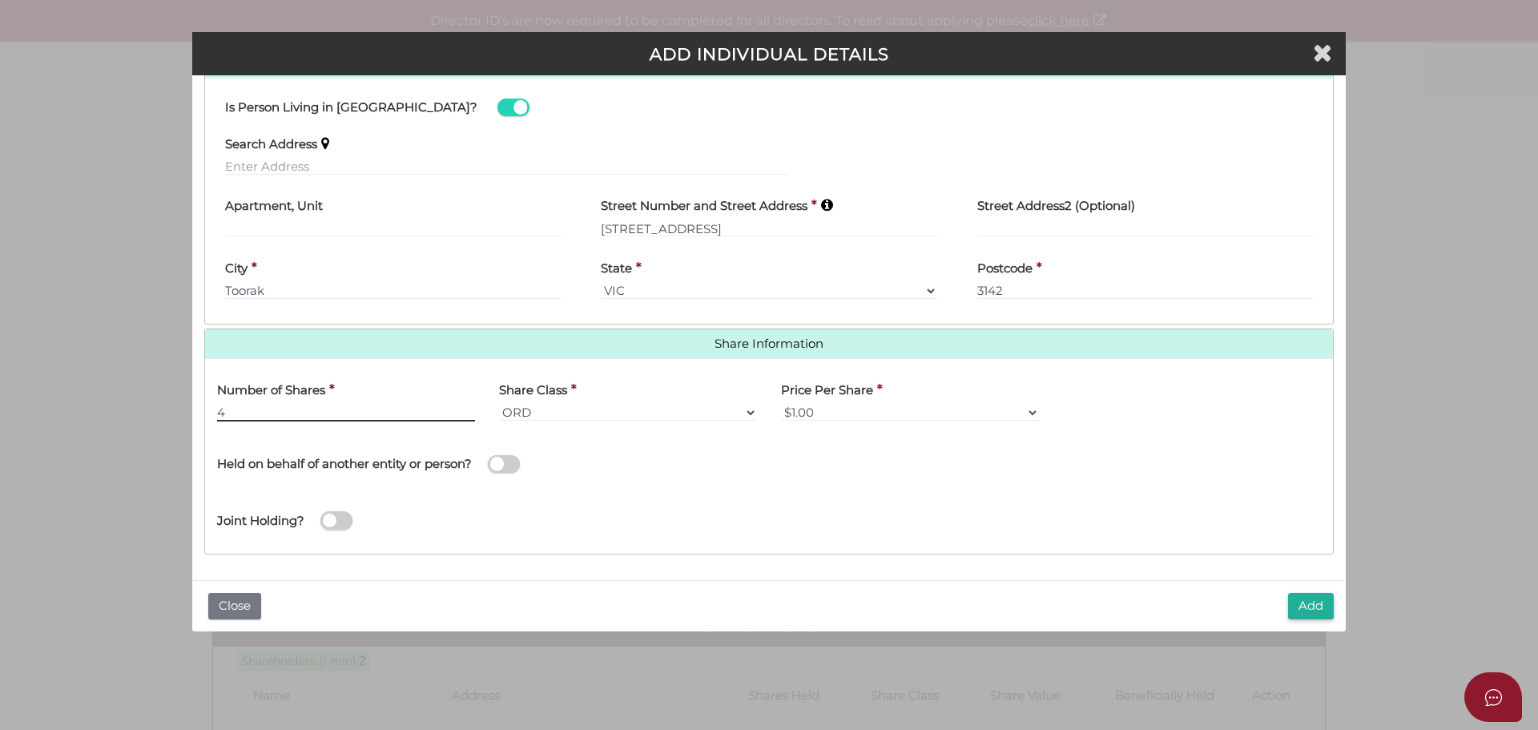
type input "4"
click at [1304, 608] on button "Add" at bounding box center [1311, 606] width 46 height 26
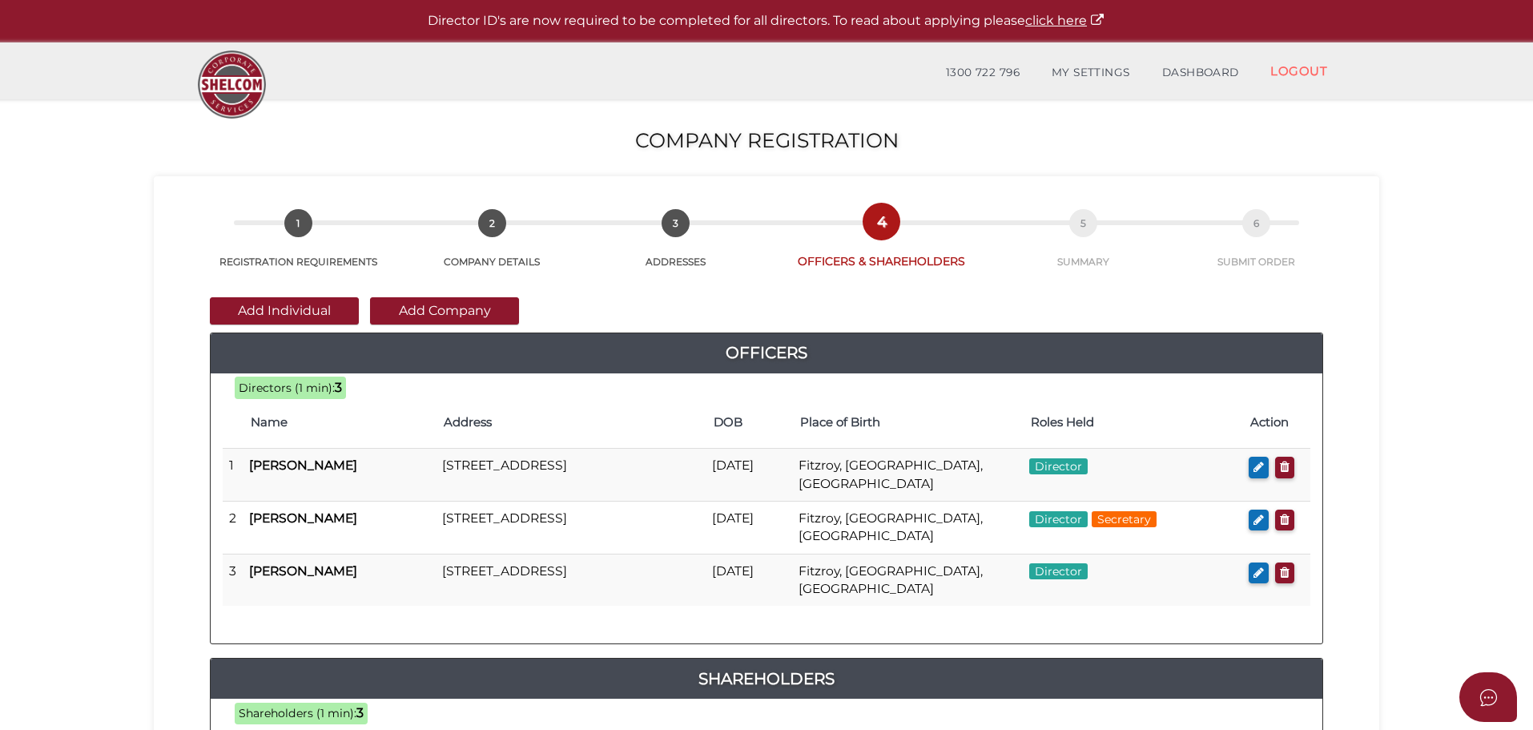
drag, startPoint x: 304, startPoint y: 304, endPoint x: 321, endPoint y: 306, distance: 17.7
click at [304, 304] on button "Add Individual" at bounding box center [284, 310] width 149 height 27
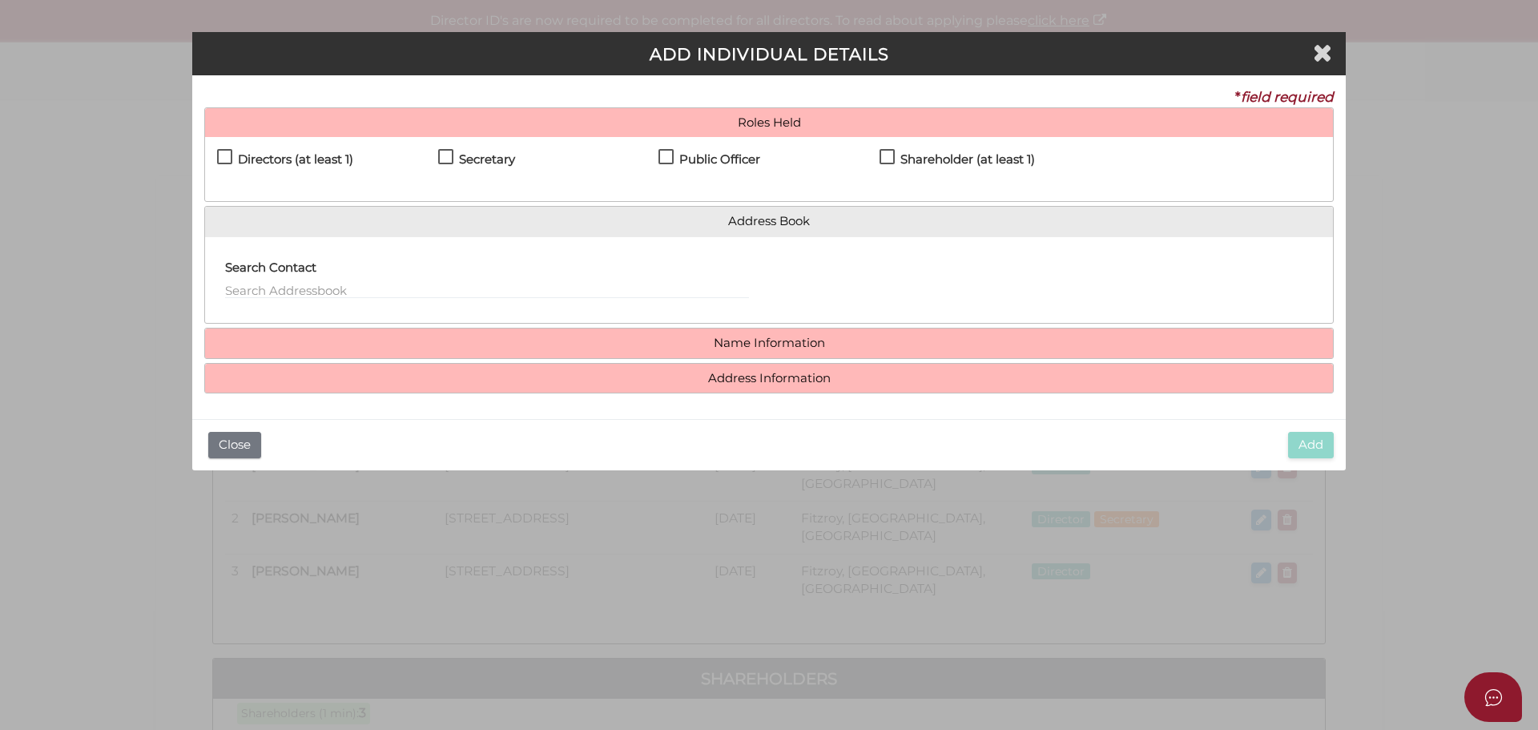
click at [657, 158] on div "Secretary" at bounding box center [548, 163] width 221 height 28
drag, startPoint x: 663, startPoint y: 157, endPoint x: 677, endPoint y: 224, distance: 68.7
click at [663, 156] on label "Public Officer" at bounding box center [709, 163] width 102 height 20
checkbox input "true"
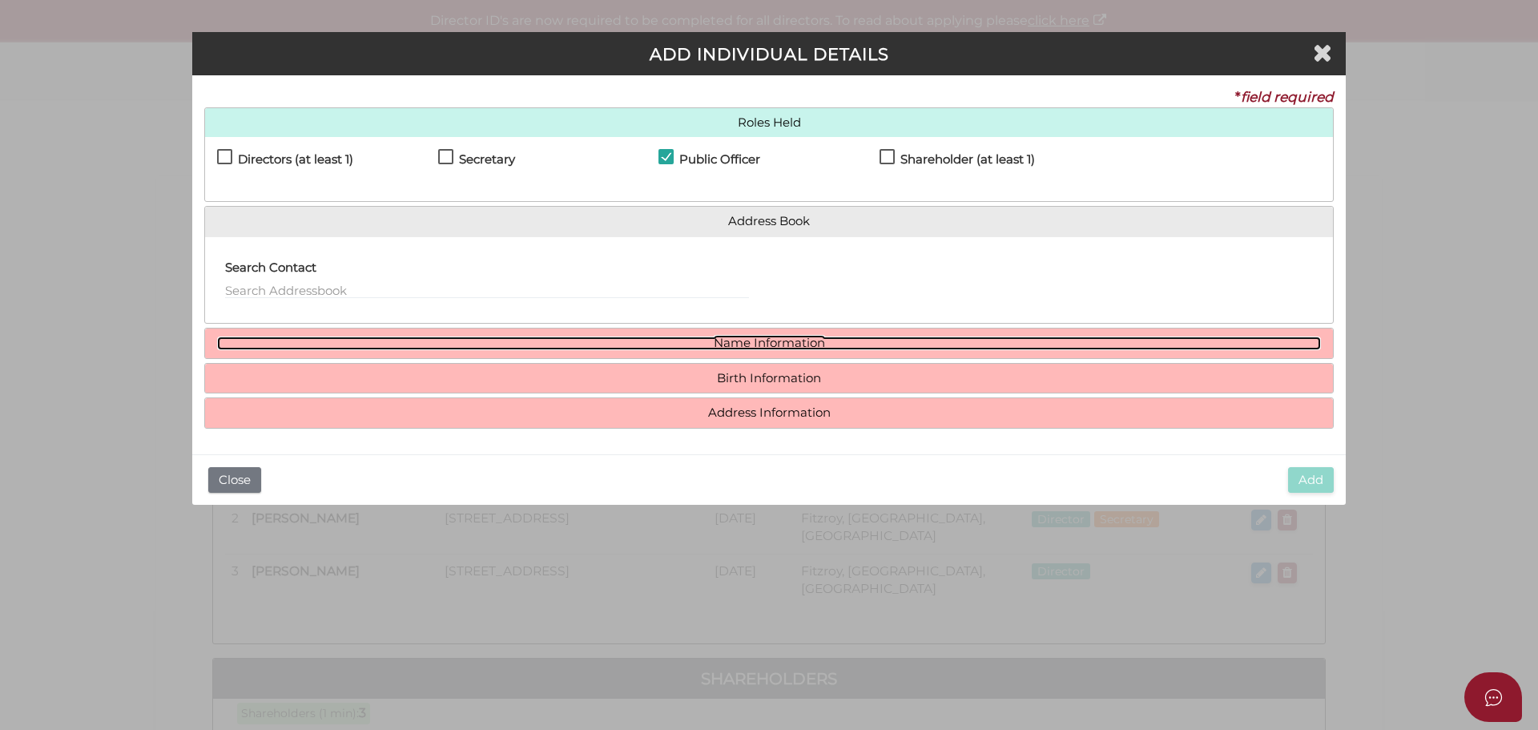
click at [736, 344] on link "Name Information" at bounding box center [769, 343] width 1104 height 14
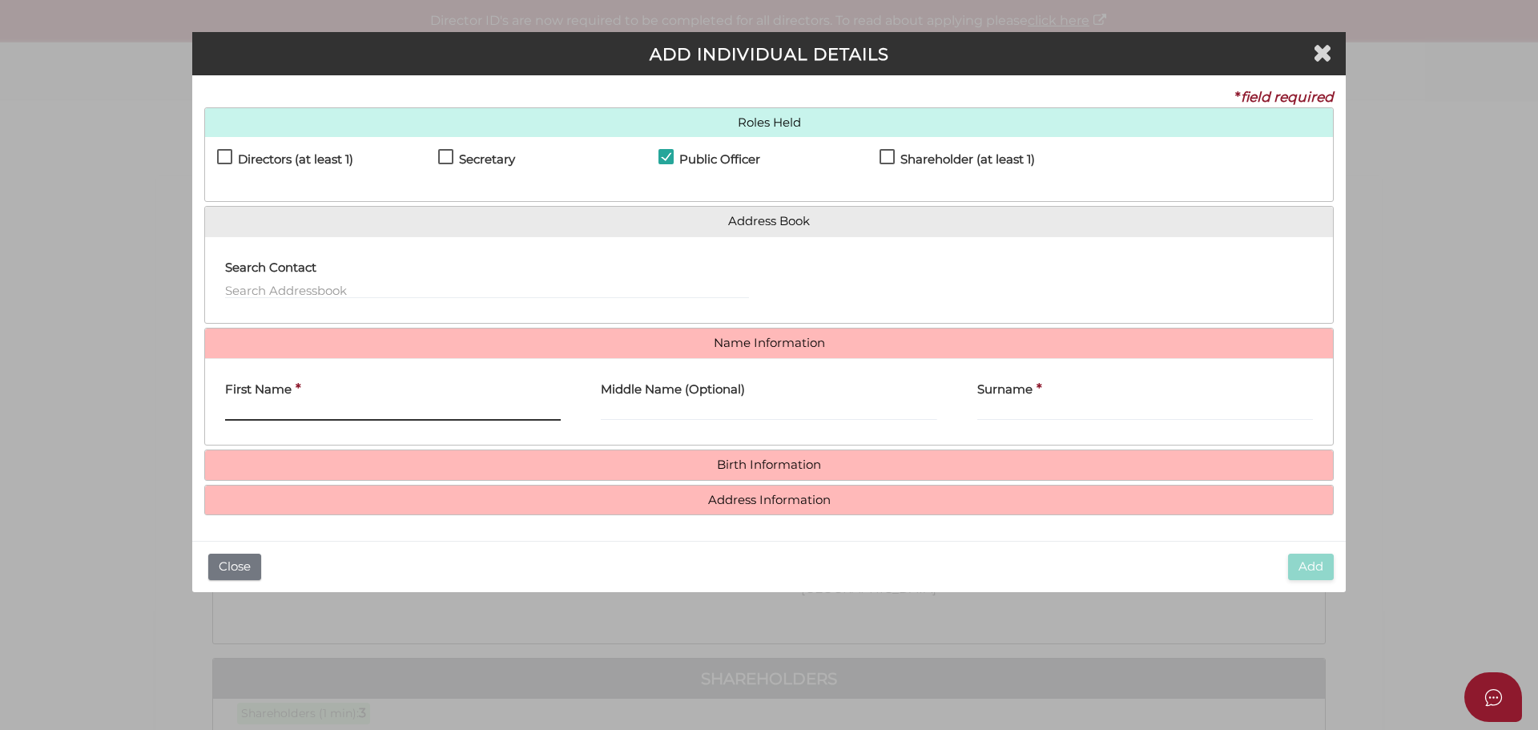
click at [284, 404] on input "First Name" at bounding box center [393, 412] width 336 height 18
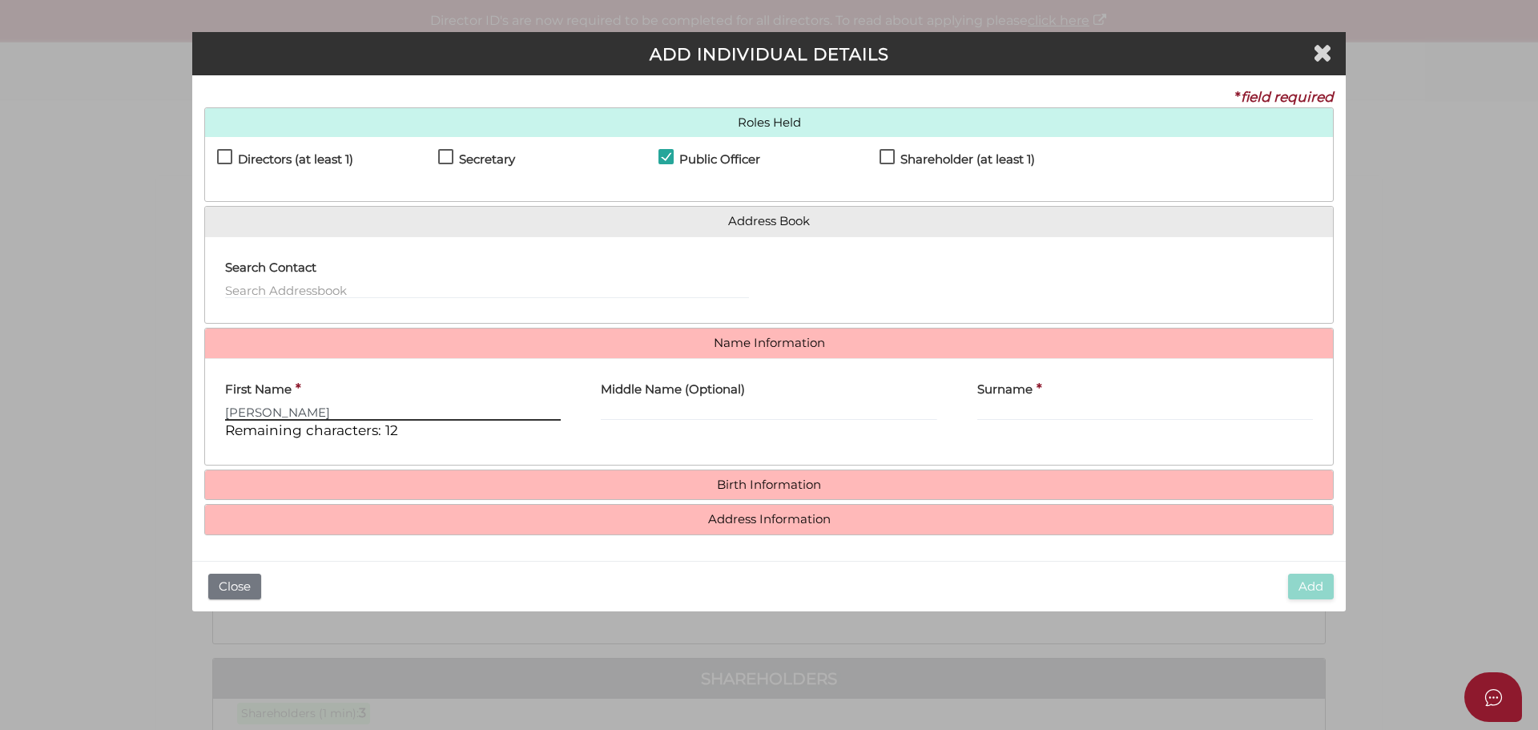
type input "CAMPBELL"
click at [657, 409] on input "Middle Name (Optional)" at bounding box center [769, 412] width 336 height 18
type input "DAVID"
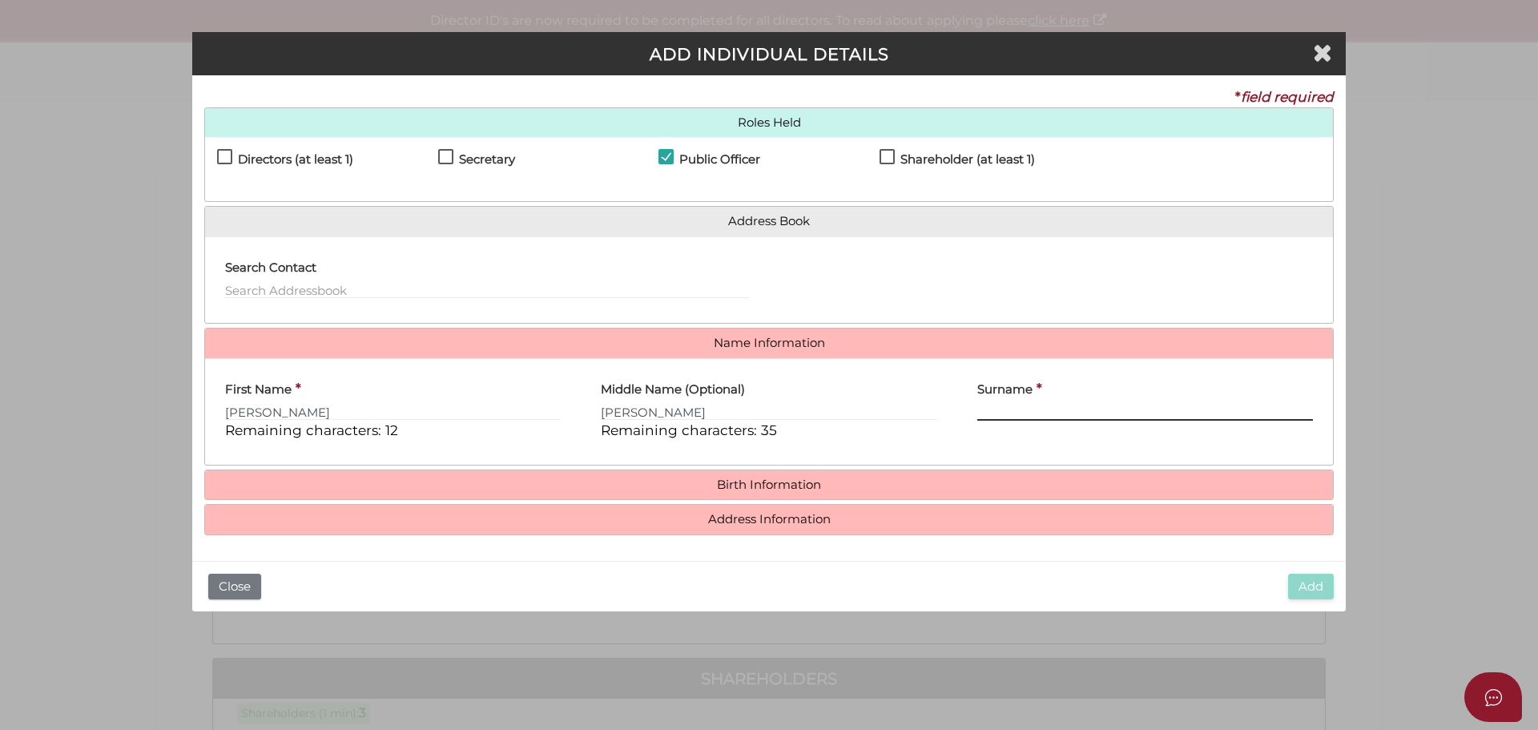
click at [991, 408] on input "Surname" at bounding box center [1145, 412] width 336 height 18
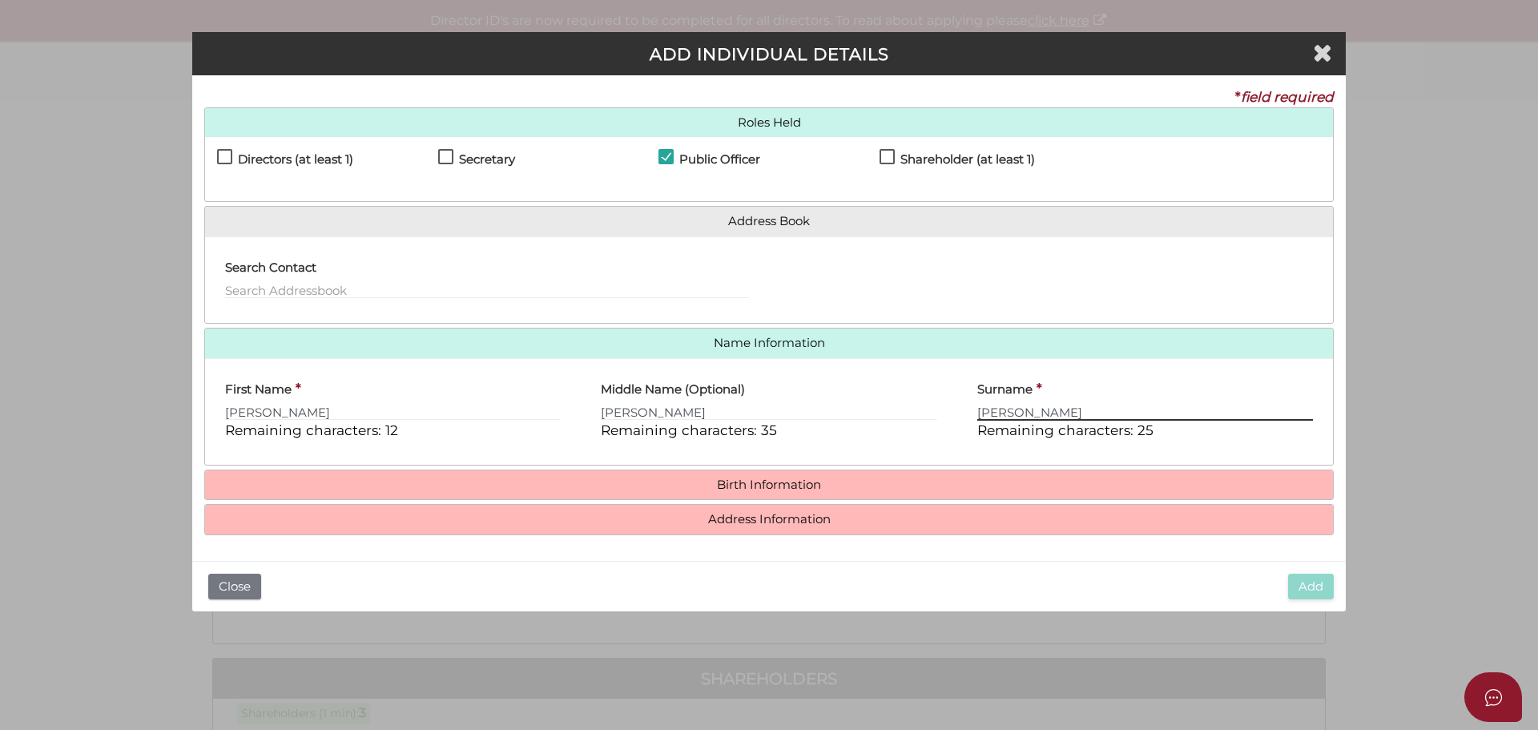
type input "COOKE"
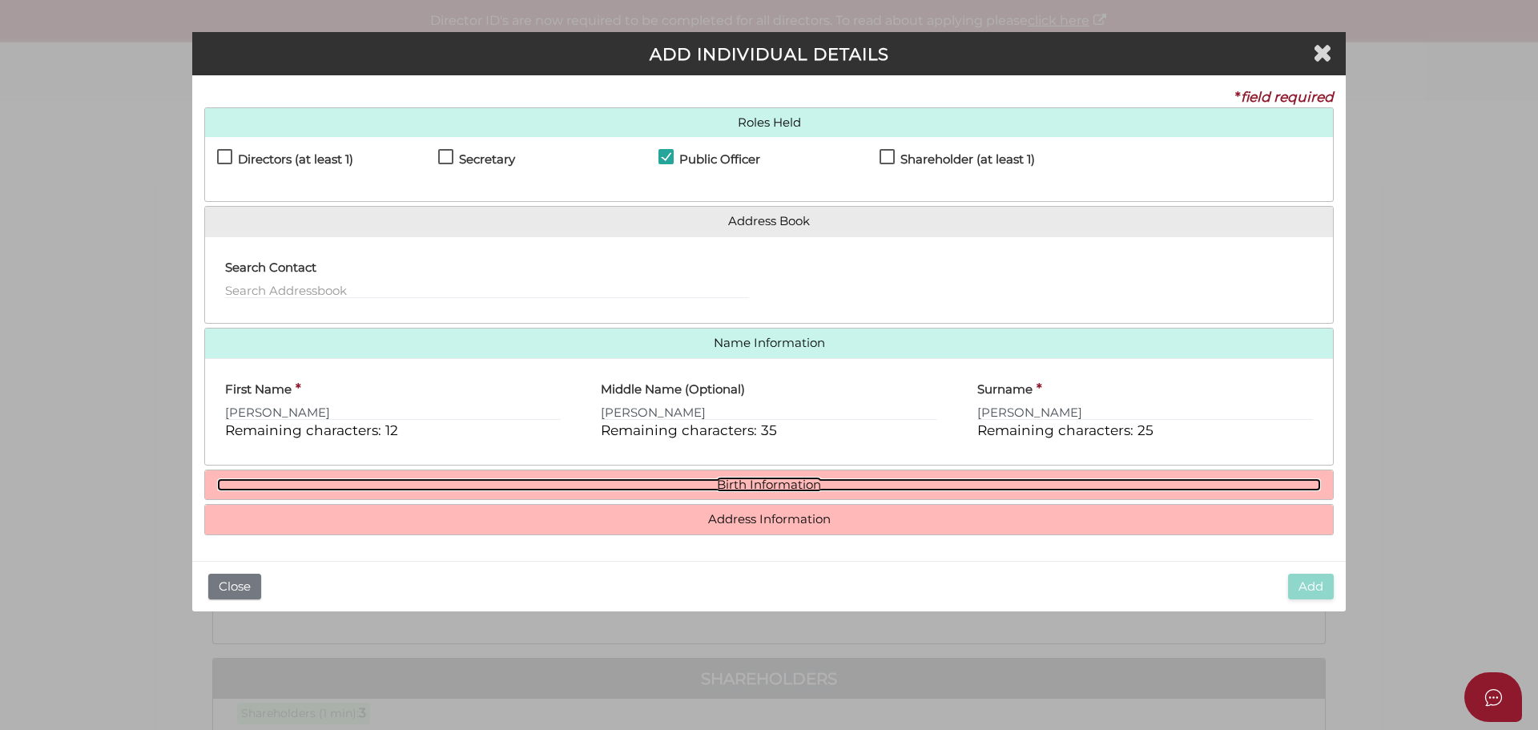
click at [750, 487] on link "Birth Information" at bounding box center [769, 485] width 1104 height 14
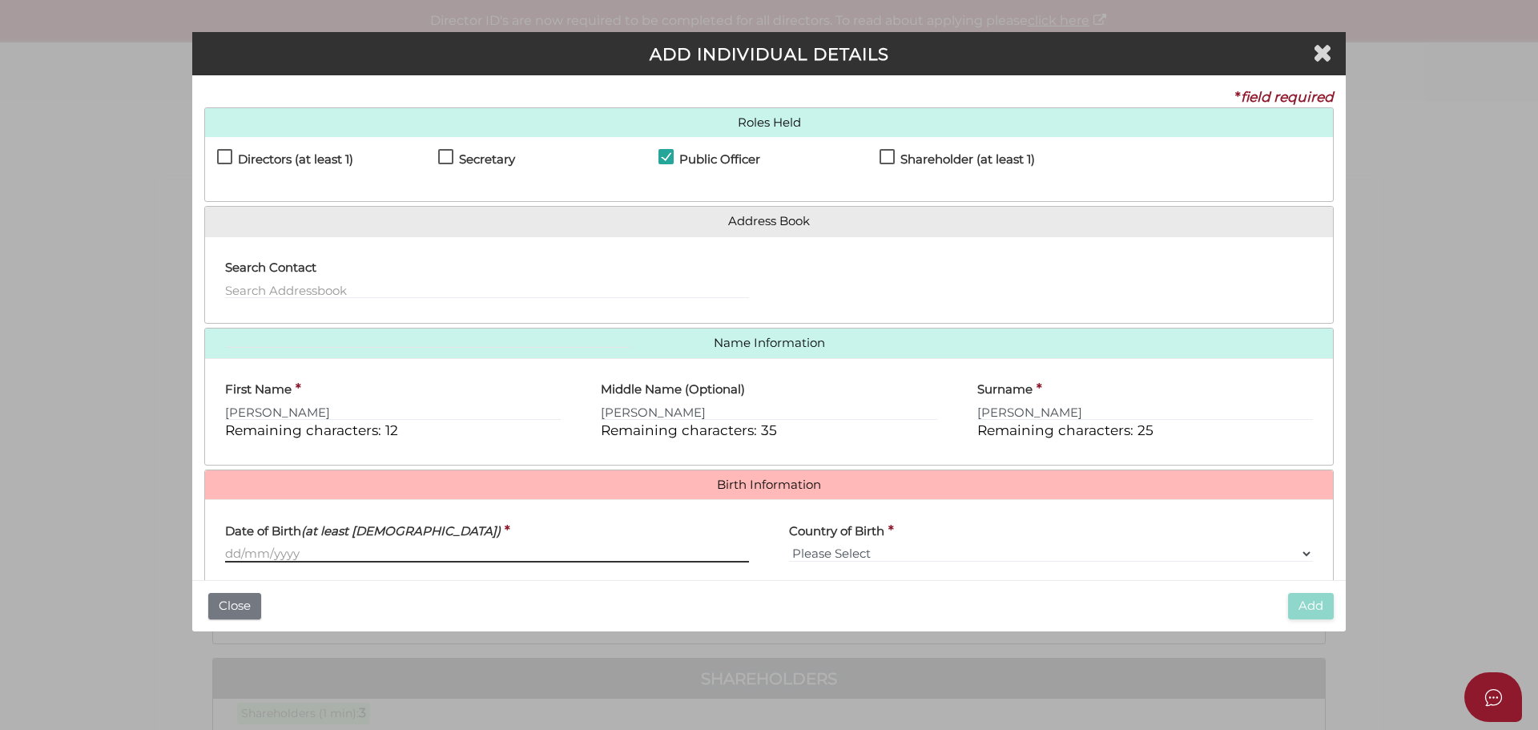
click at [260, 552] on input "Date of Birth (at least [DEMOGRAPHIC_DATA])" at bounding box center [487, 554] width 524 height 18
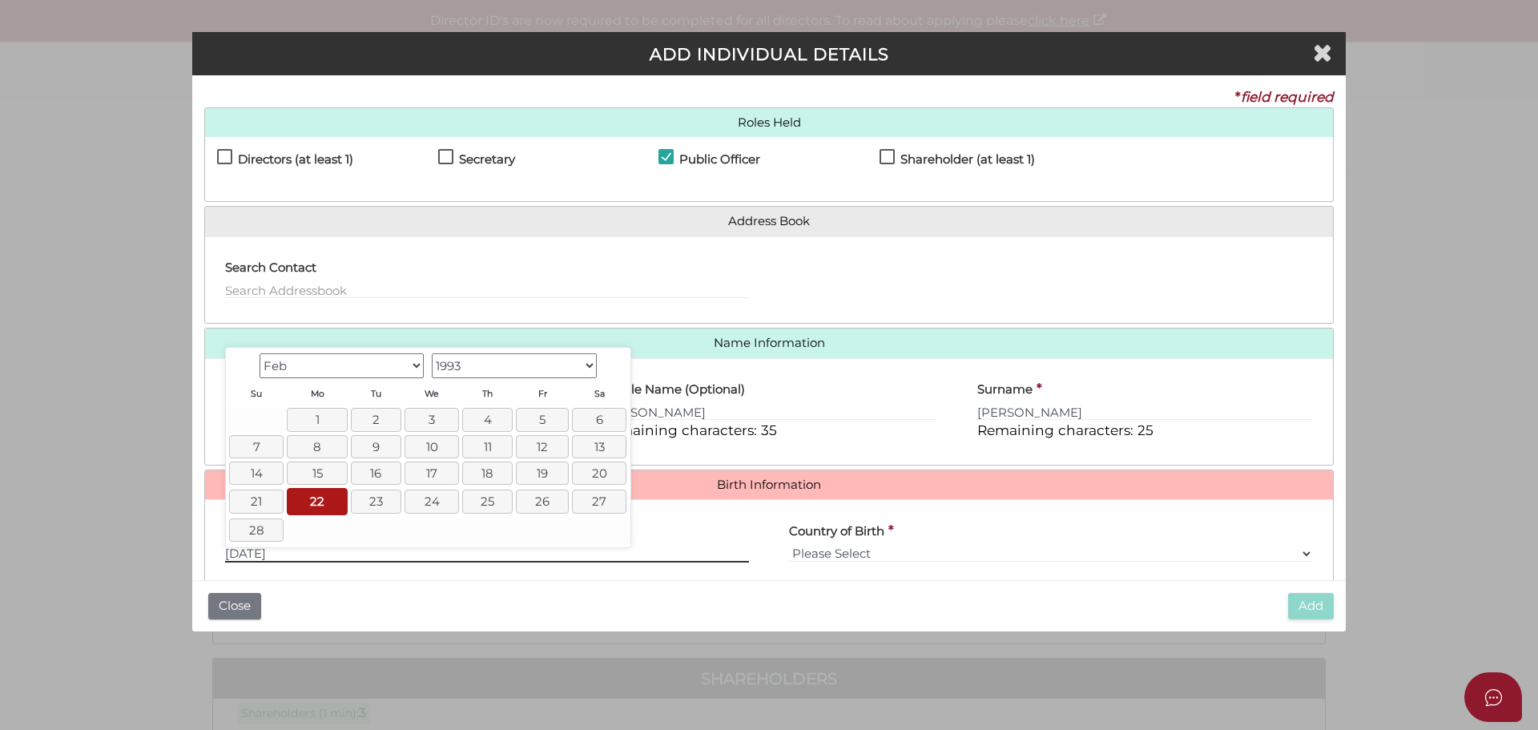
type input "22/02/1993"
click at [318, 495] on link "22" at bounding box center [317, 501] width 60 height 26
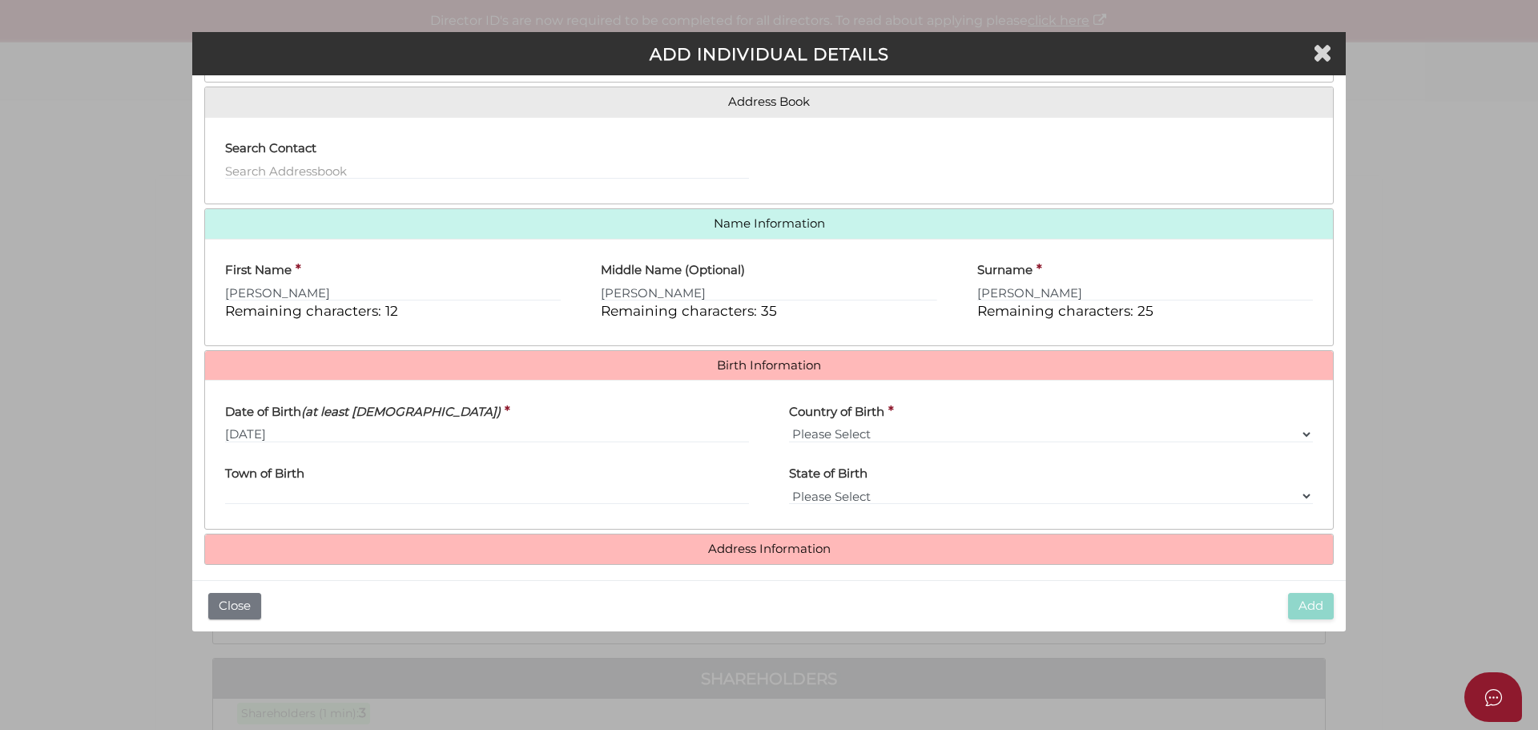
scroll to position [130, 0]
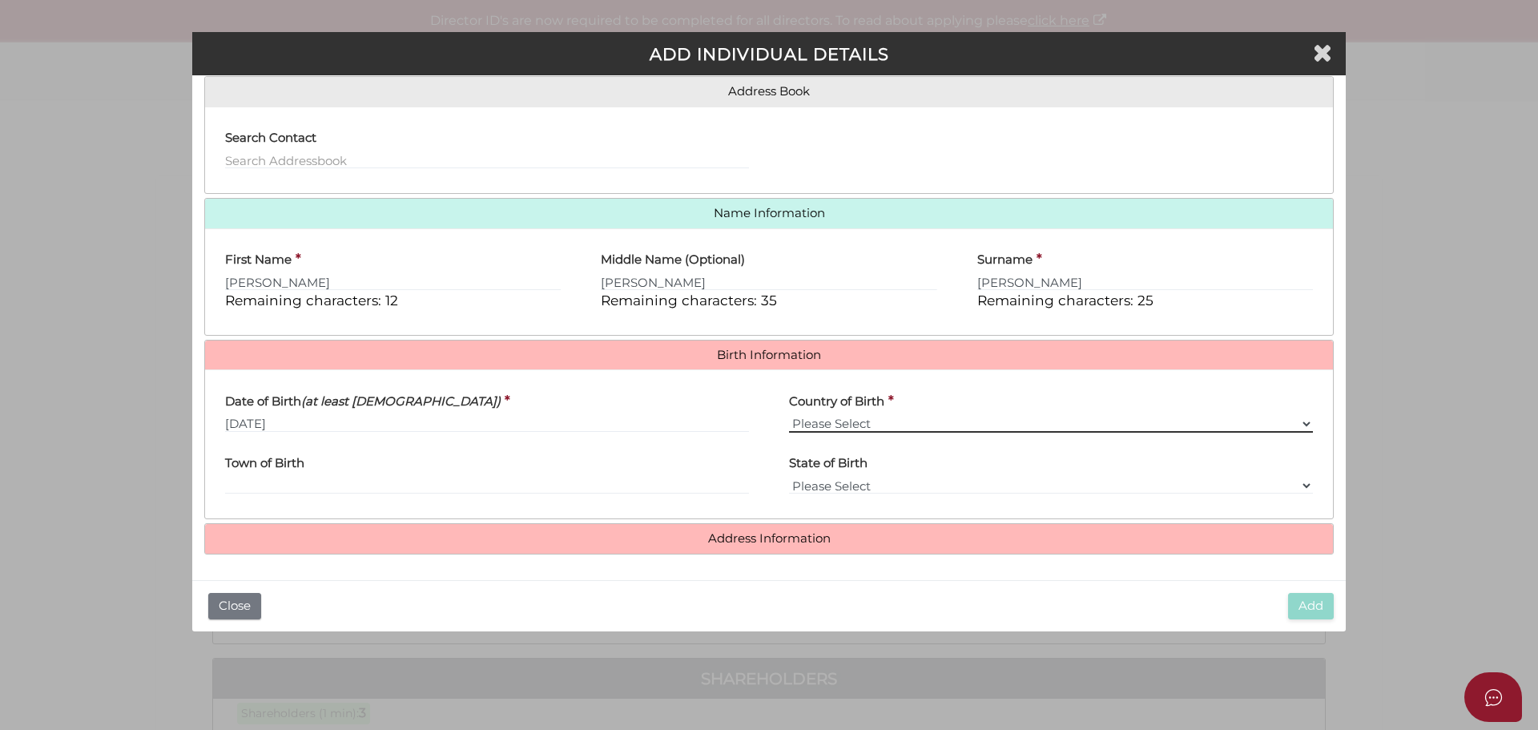
click at [836, 421] on select "Please Select v [GEOGRAPHIC_DATA] [GEOGRAPHIC_DATA] [GEOGRAPHIC_DATA] [GEOGRAPH…" at bounding box center [1051, 424] width 524 height 18
click at [789, 415] on select "Please Select v [GEOGRAPHIC_DATA] [GEOGRAPHIC_DATA] [GEOGRAPHIC_DATA] [GEOGRAPH…" at bounding box center [1051, 424] width 524 height 18
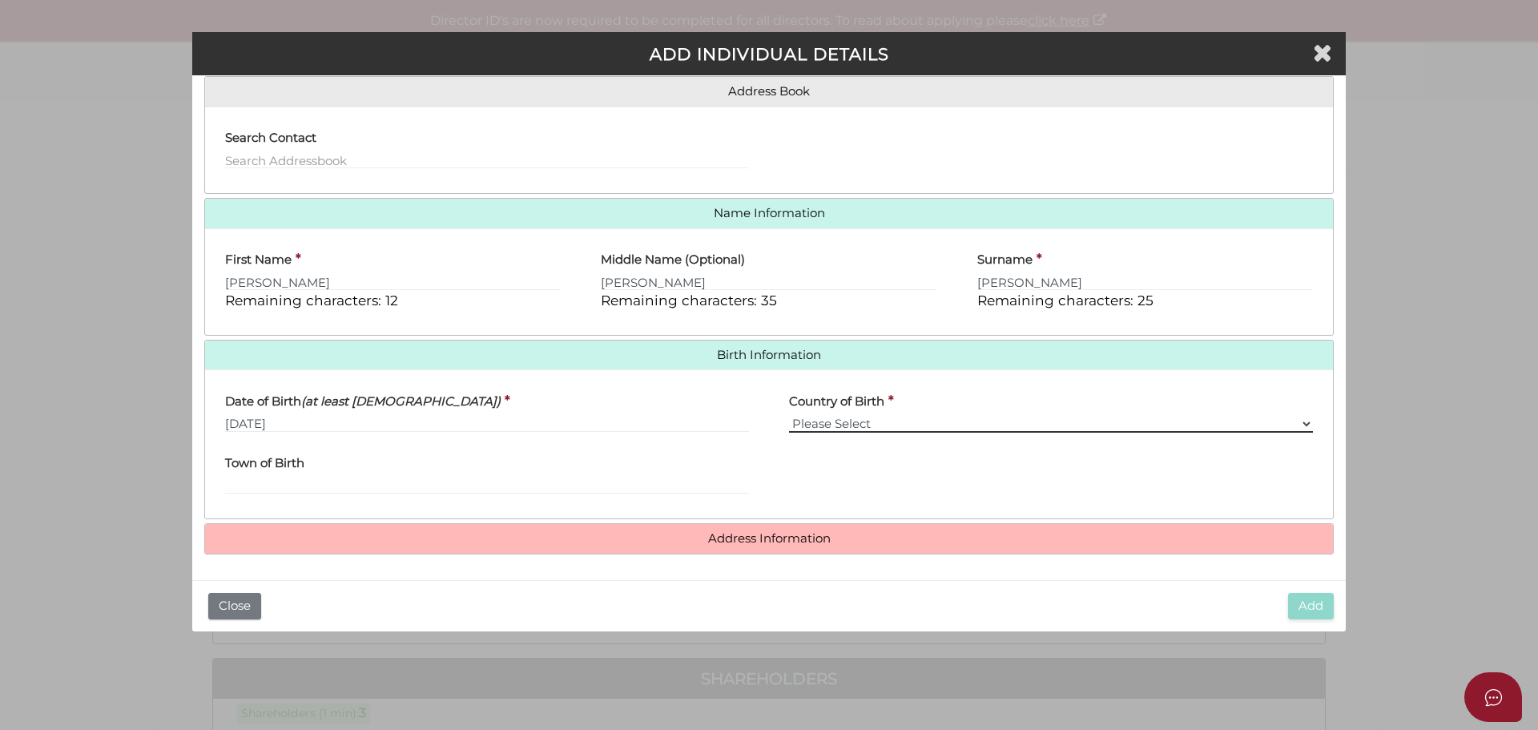
click at [883, 424] on select "Please Select v [GEOGRAPHIC_DATA] [GEOGRAPHIC_DATA] [GEOGRAPHIC_DATA] [GEOGRAPH…" at bounding box center [1051, 424] width 524 height 18
select select "[GEOGRAPHIC_DATA]"
click at [789, 415] on select "Please Select v [GEOGRAPHIC_DATA] [GEOGRAPHIC_DATA] [GEOGRAPHIC_DATA] [GEOGRAPH…" at bounding box center [1051, 424] width 524 height 18
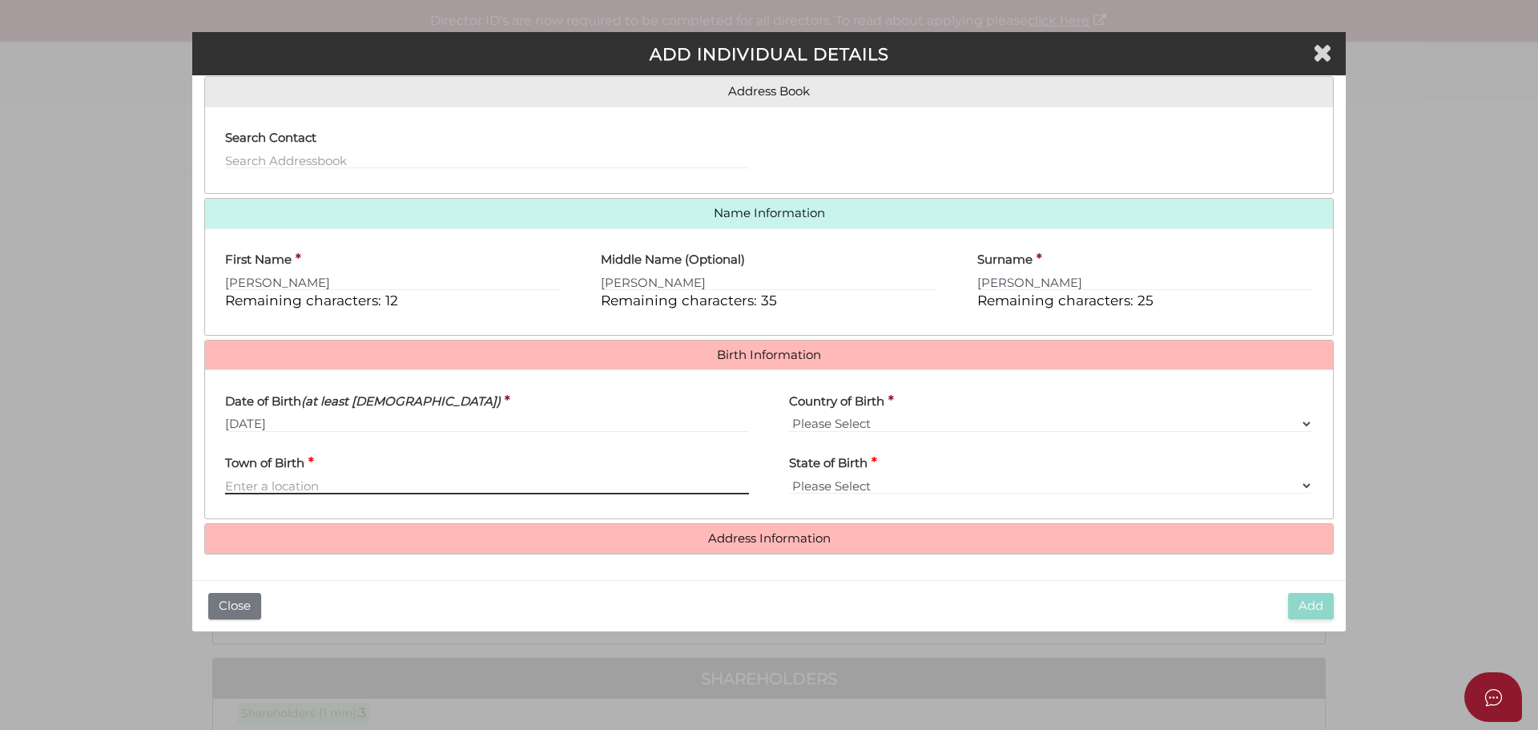
click at [388, 479] on input "Town of Birth" at bounding box center [487, 486] width 524 height 18
type input "e"
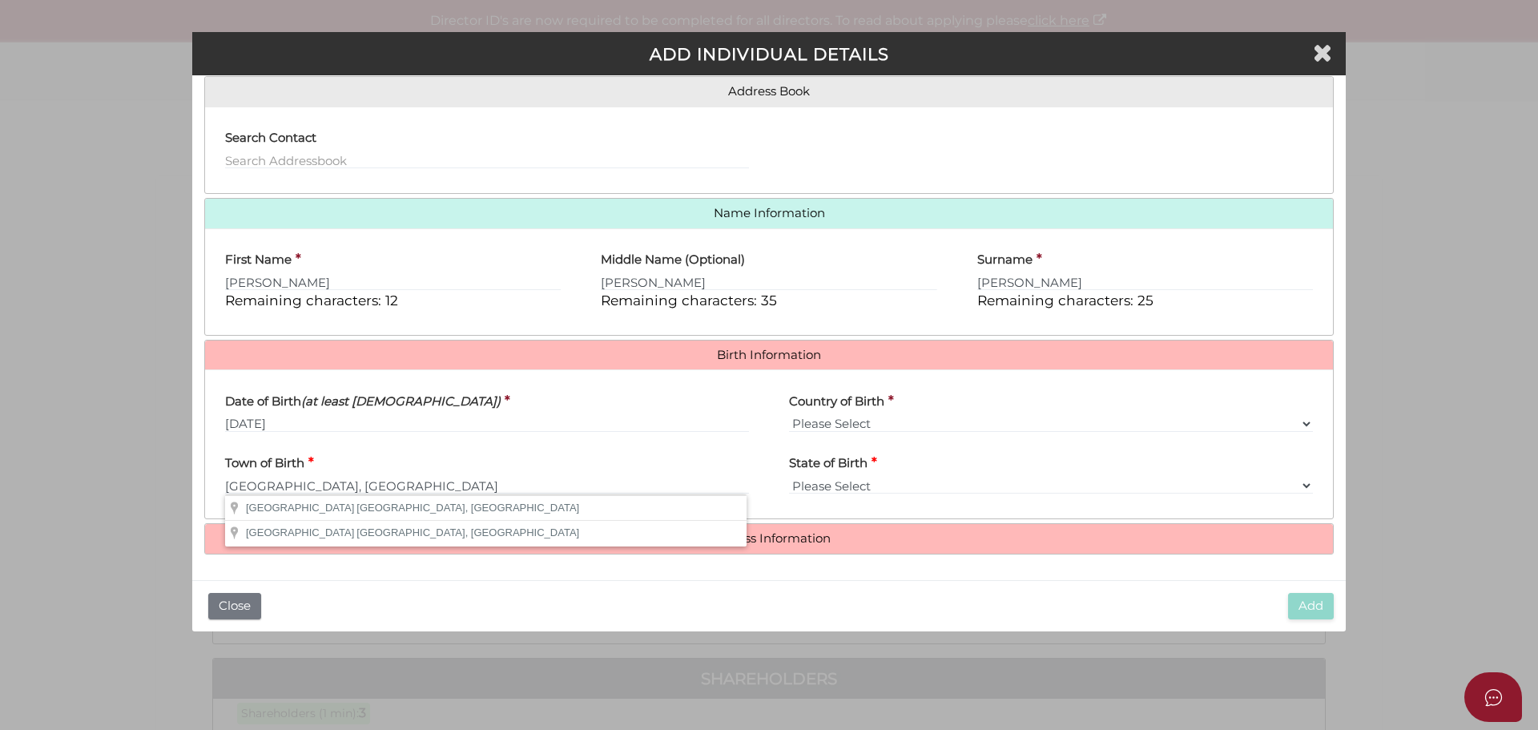
type input "East Melbourne"
select select "VIC"
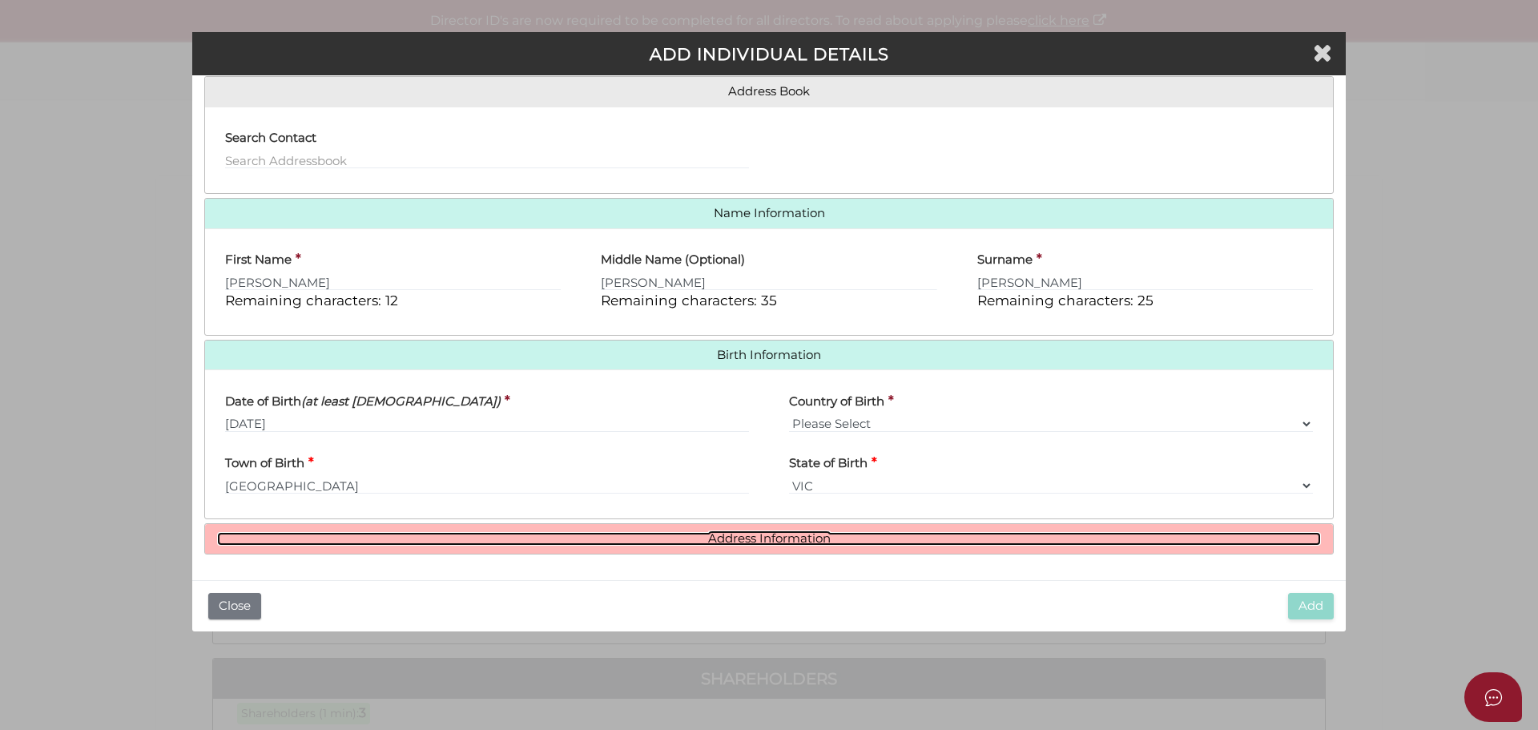
click at [772, 533] on link "Address Information" at bounding box center [769, 539] width 1104 height 14
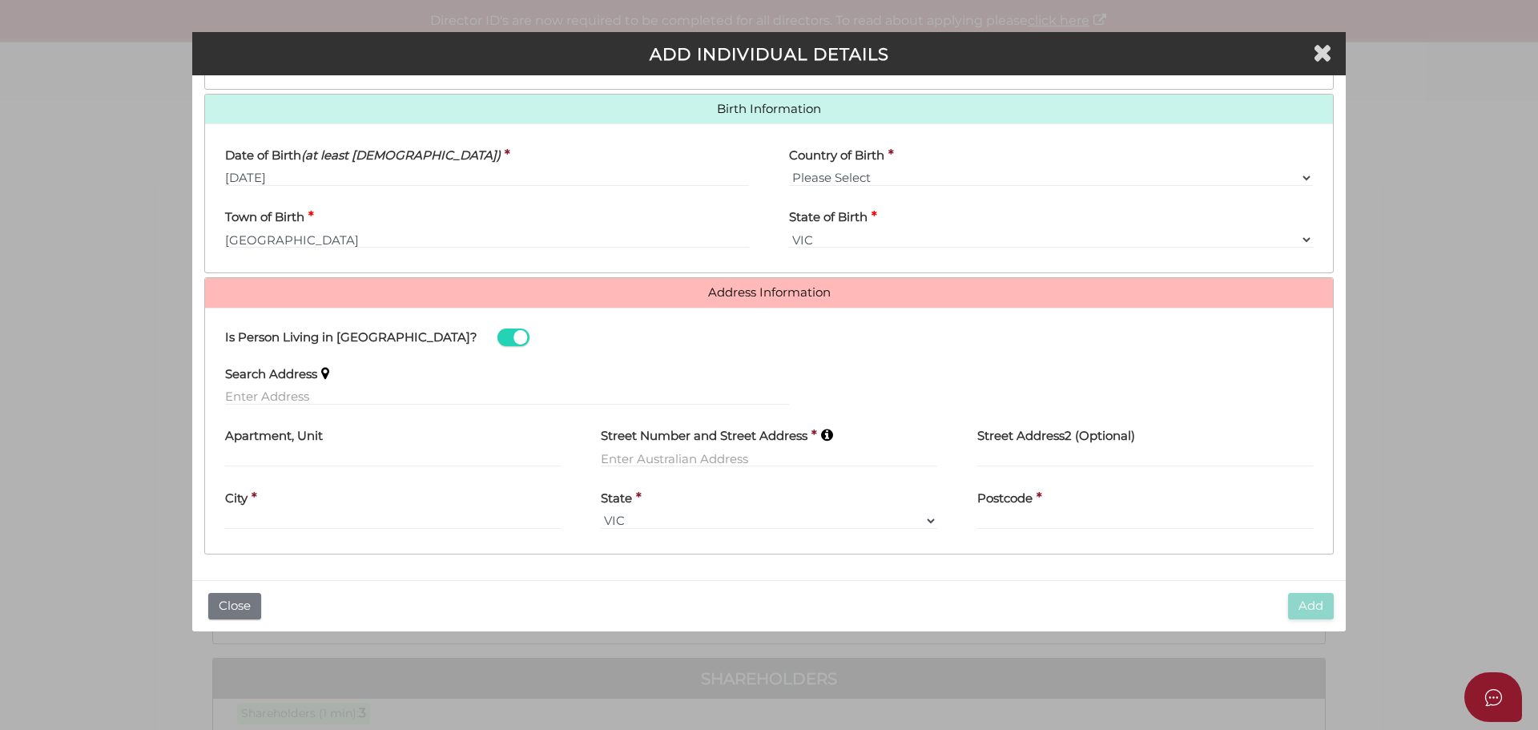
scroll to position [135, 0]
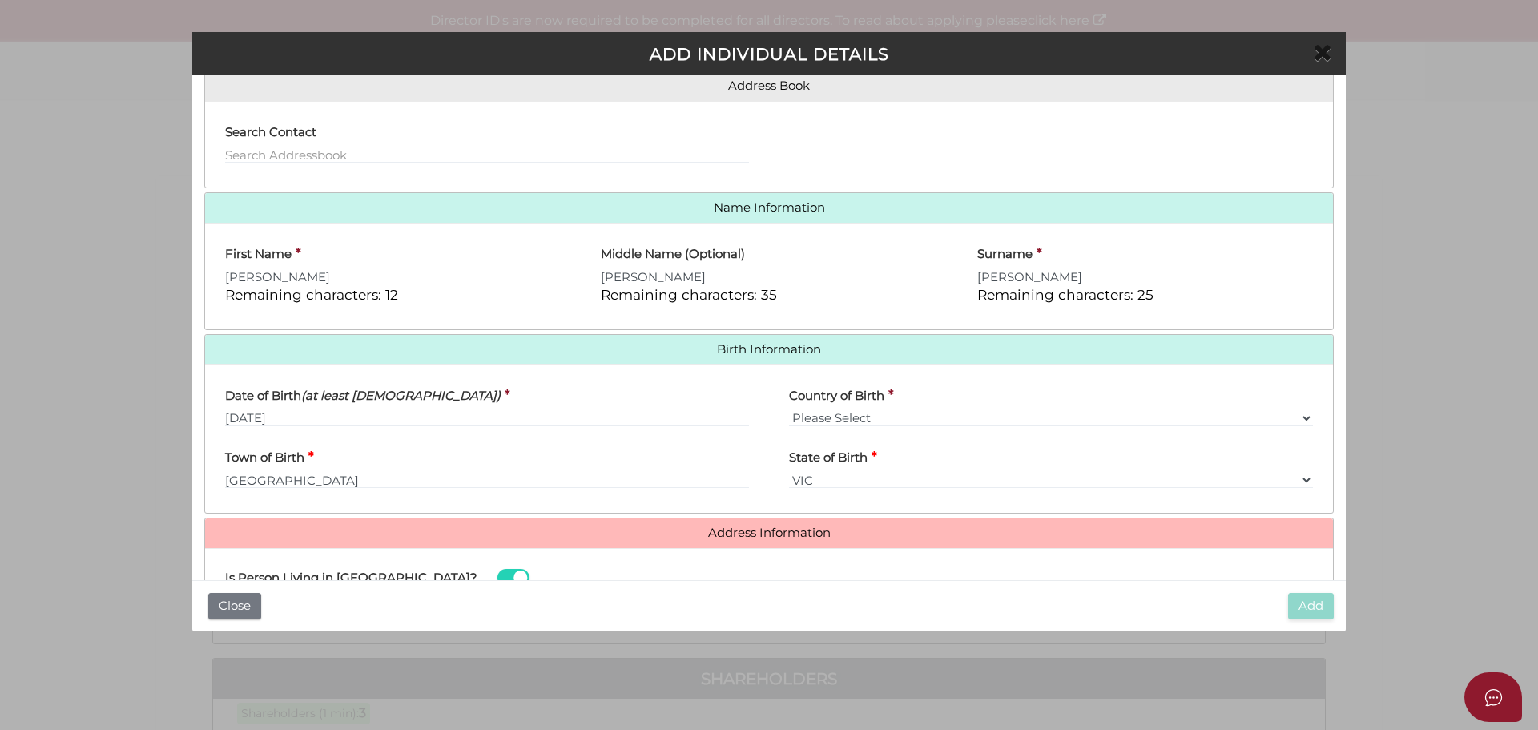
drag, startPoint x: 1322, startPoint y: 55, endPoint x: 1315, endPoint y: 62, distance: 9.6
click at [1322, 54] on icon "Close" at bounding box center [1322, 52] width 19 height 24
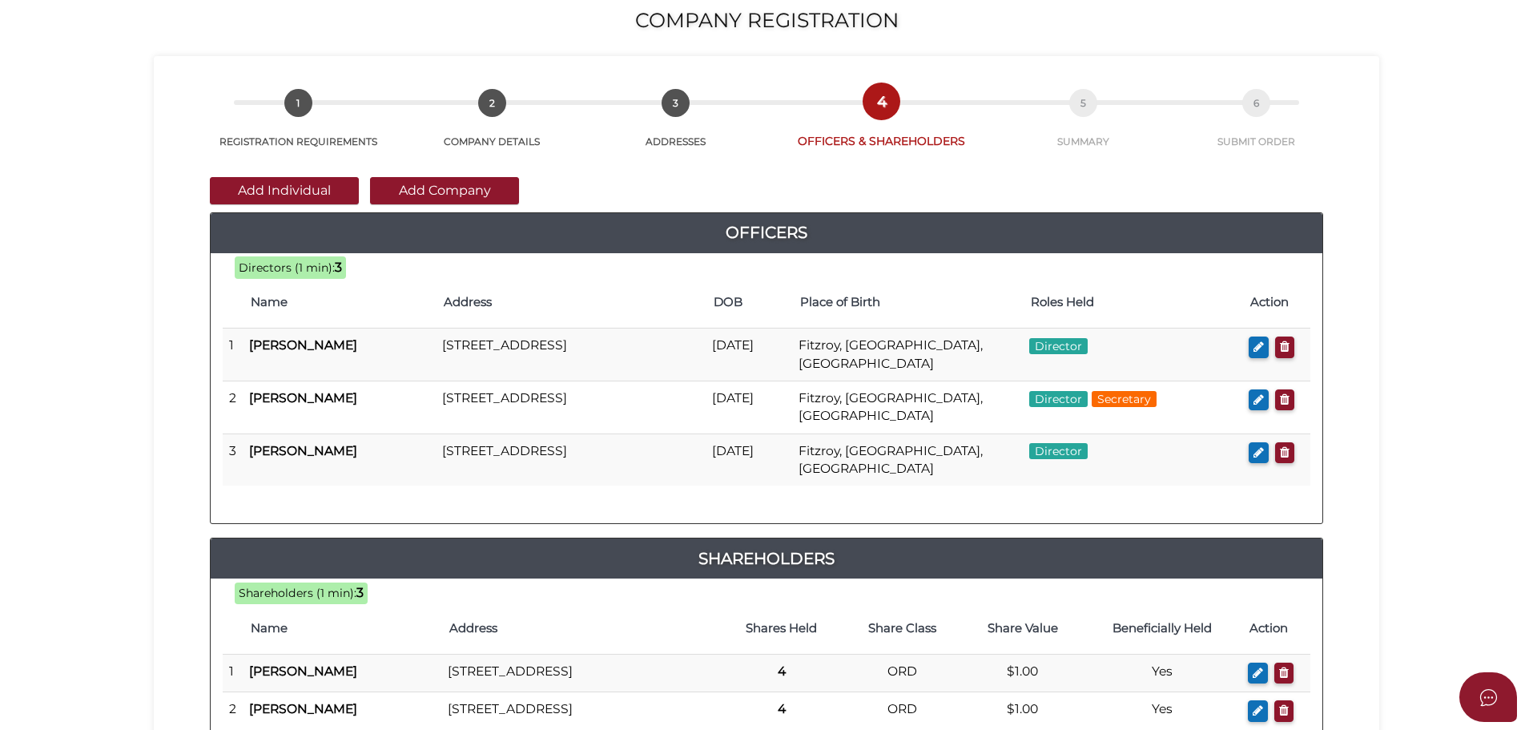
scroll to position [376, 0]
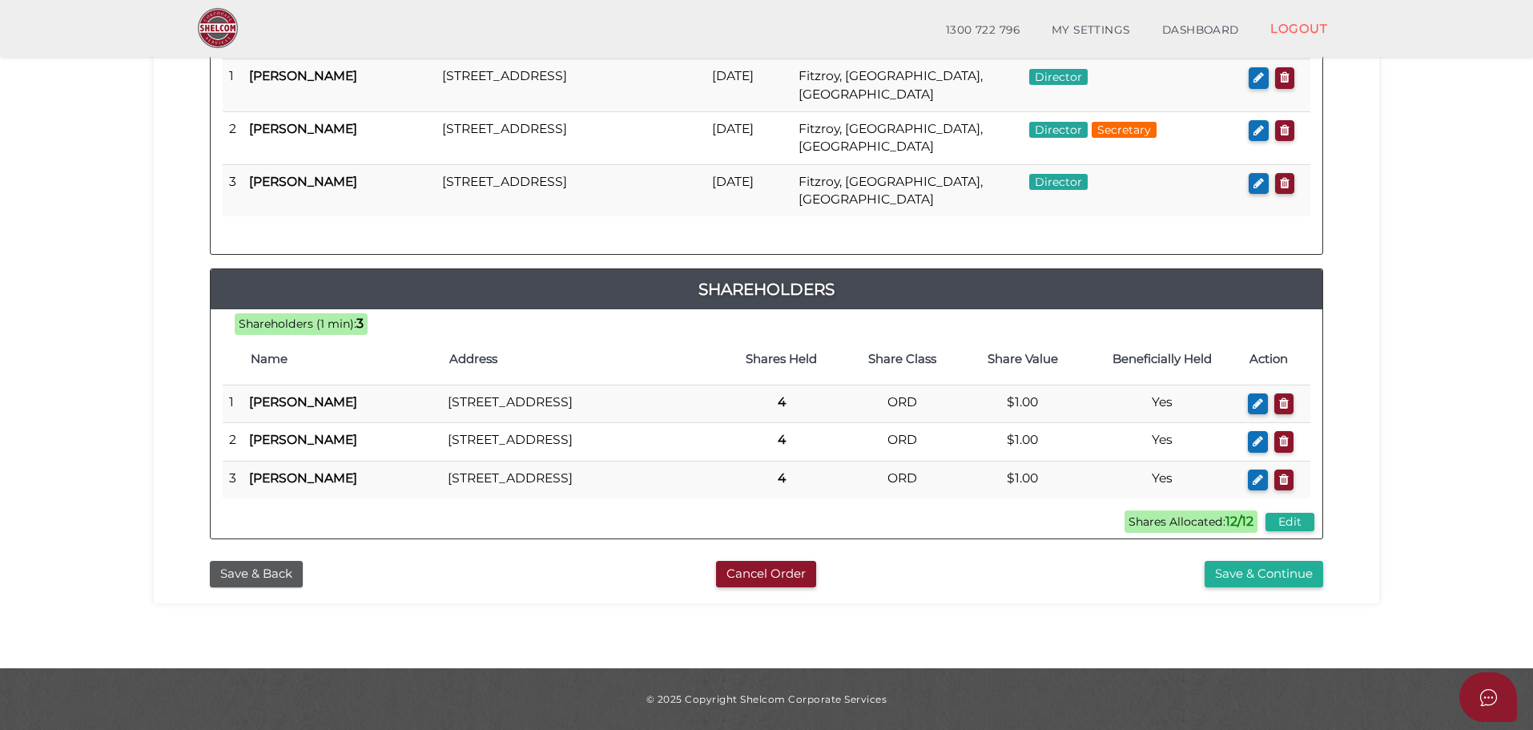
click at [1290, 578] on button "Save & Continue" at bounding box center [1264, 574] width 119 height 26
